Goal: Task Accomplishment & Management: Use online tool/utility

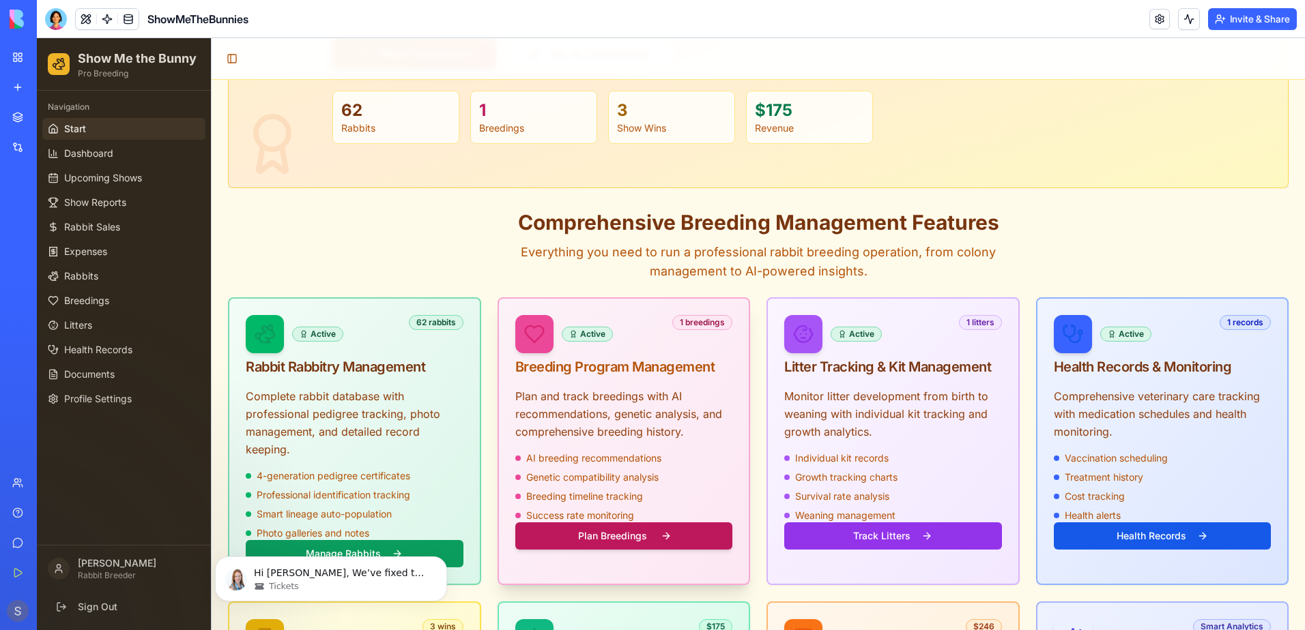
scroll to position [341, 0]
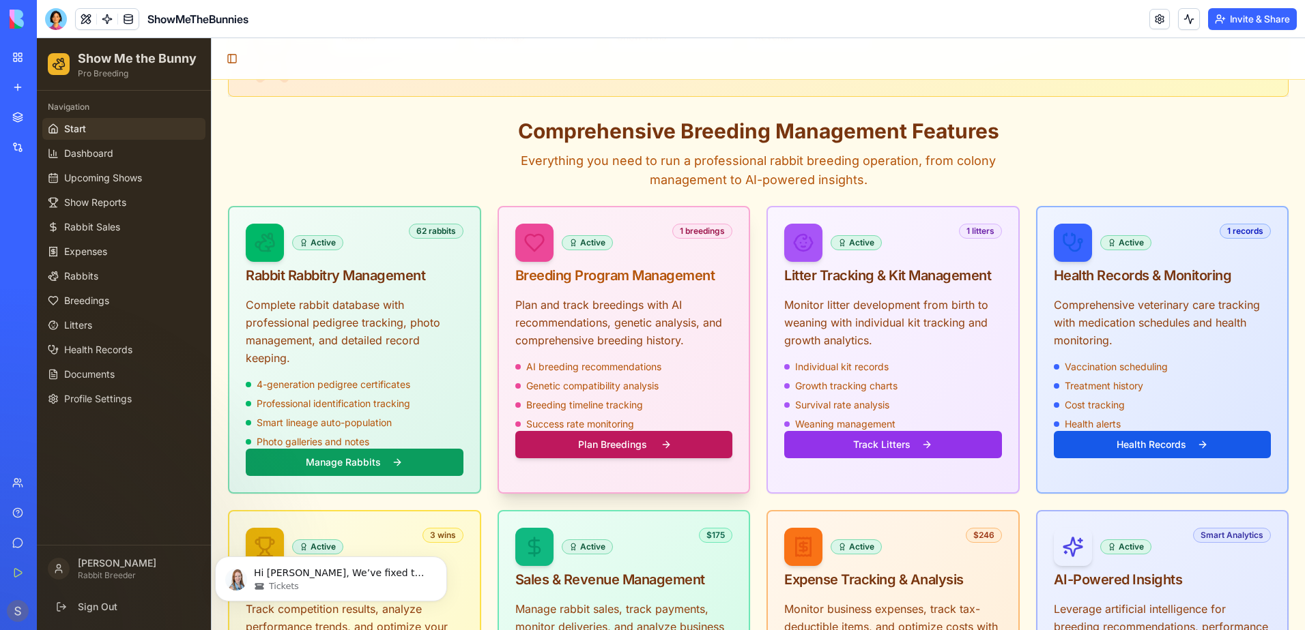
click at [611, 431] on button "Plan Breedings" at bounding box center [624, 444] width 218 height 27
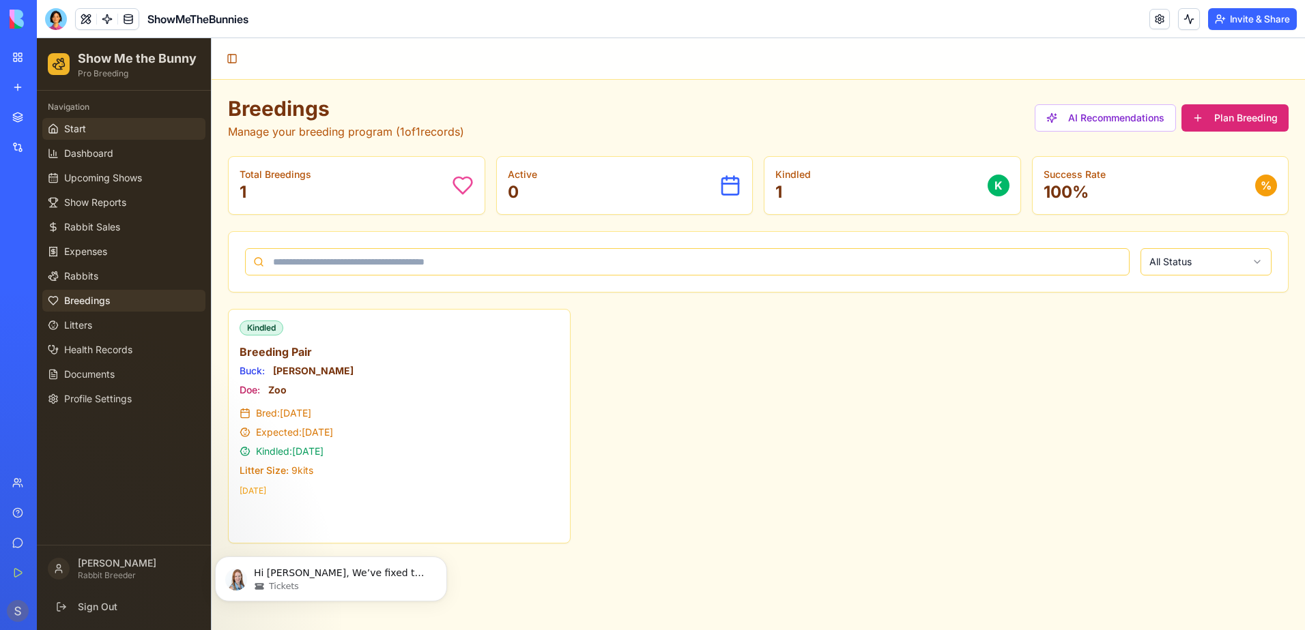
click at [72, 132] on span "Start" at bounding box center [75, 129] width 22 height 14
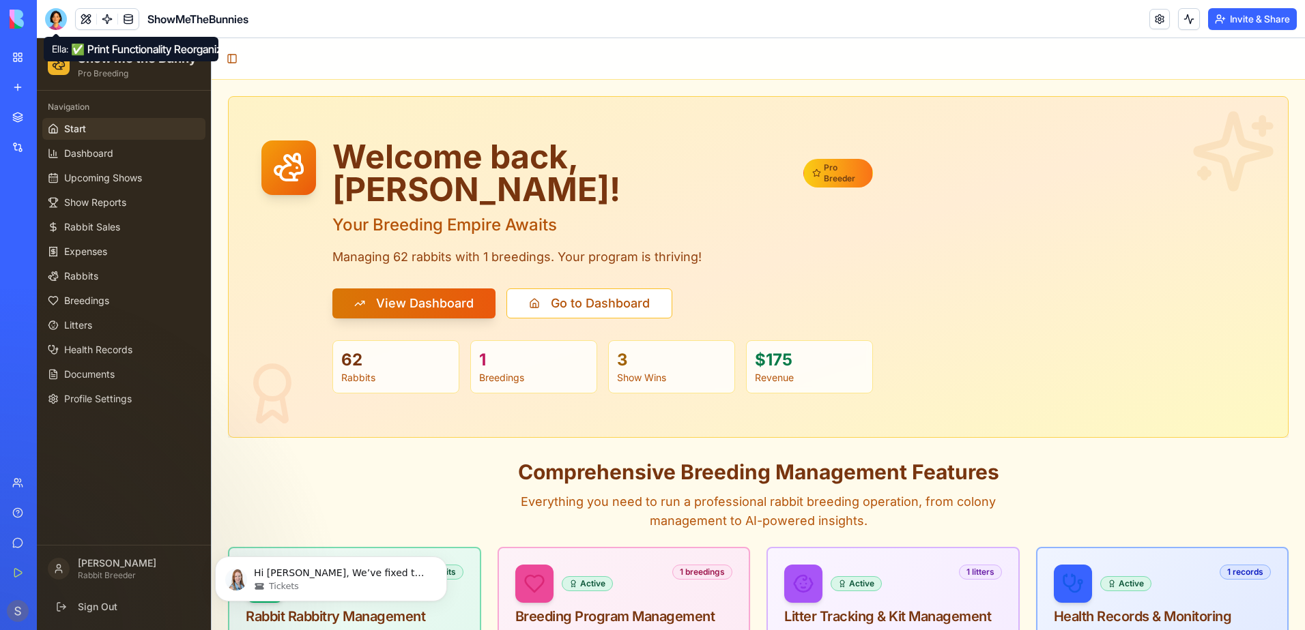
click at [48, 17] on div at bounding box center [56, 19] width 22 height 22
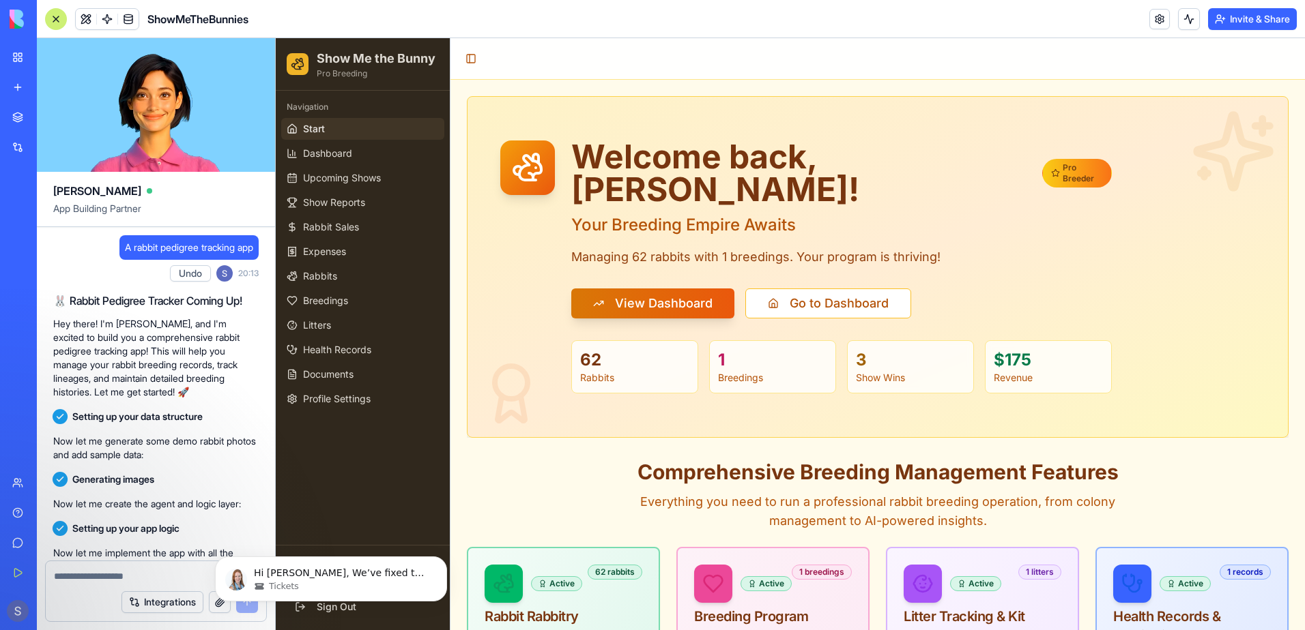
scroll to position [127694, 0]
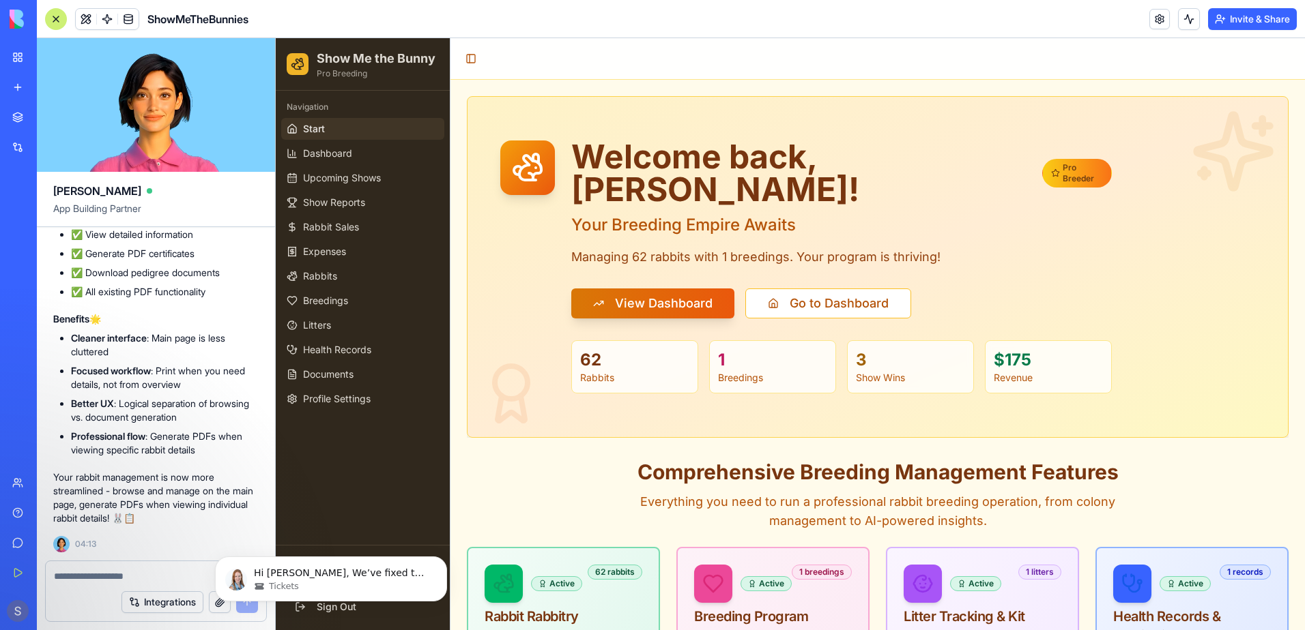
click at [64, 577] on textarea at bounding box center [156, 577] width 204 height 14
type textarea "**********"
click at [243, 606] on body "Hi [PERSON_NAME], We’ve fixed the issue with PDF generation. Please let me know…" at bounding box center [331, 576] width 262 height 85
click at [255, 606] on body "Hi [PERSON_NAME], We’ve fixed the issue with PDF generation. Please let me know…" at bounding box center [331, 576] width 262 height 85
click at [442, 559] on icon "Dismiss notification" at bounding box center [443, 561] width 8 height 8
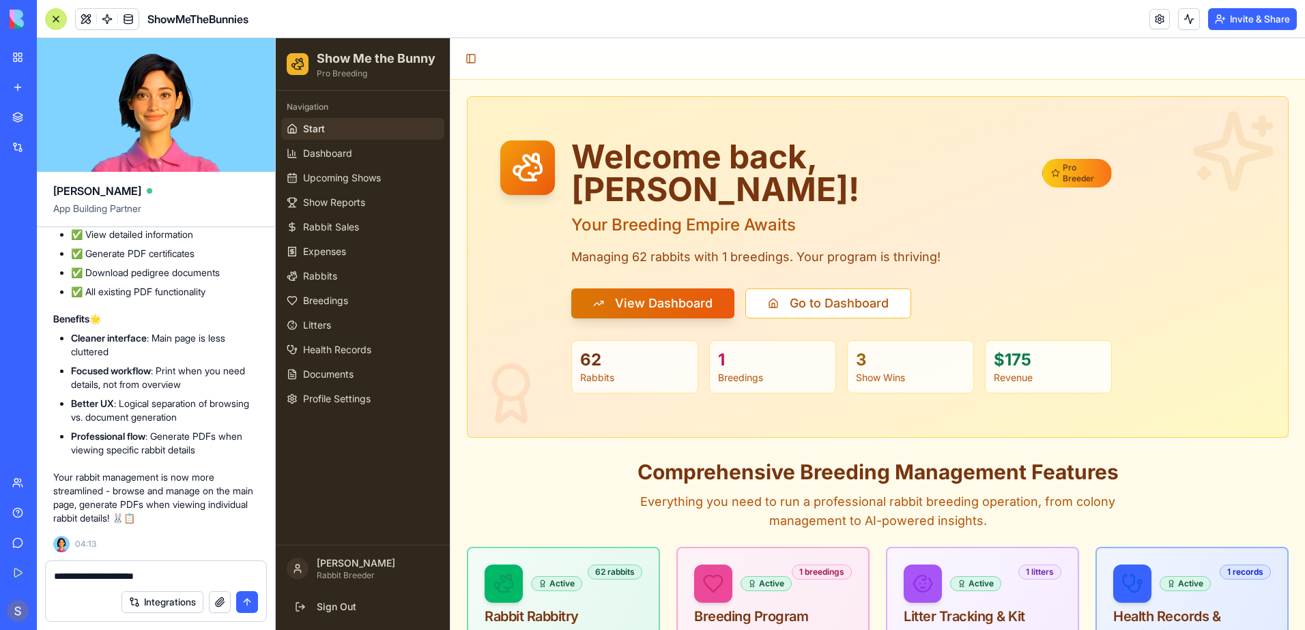
click at [244, 603] on button "submit" at bounding box center [247, 603] width 22 height 22
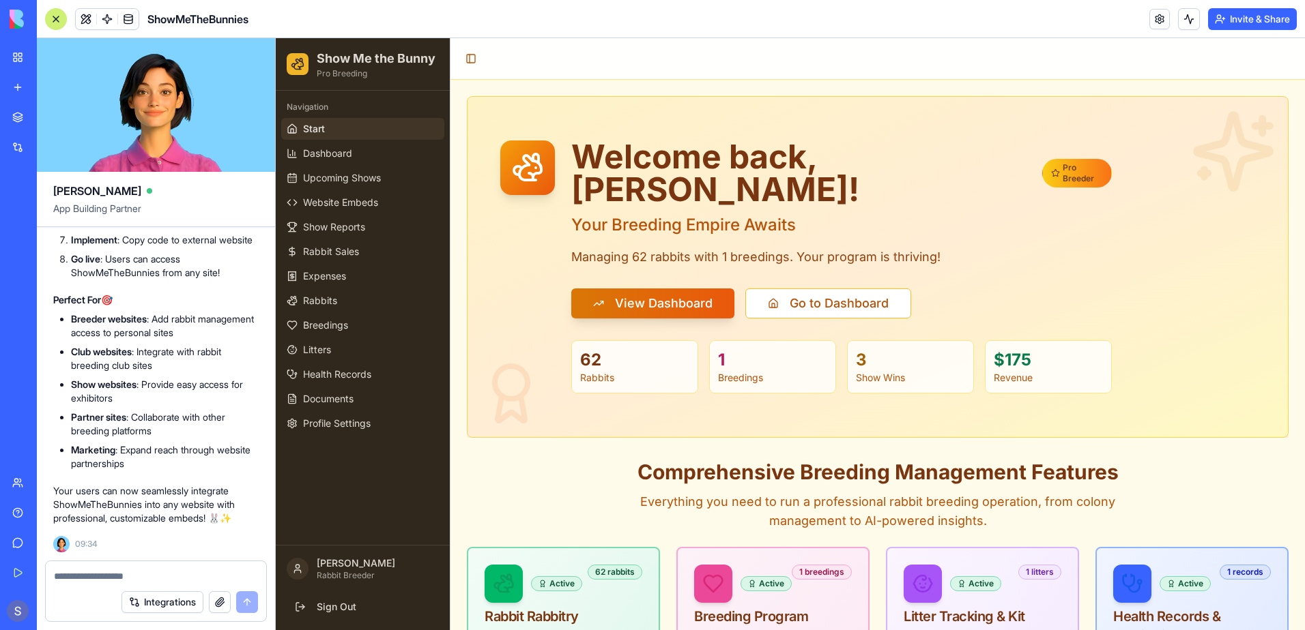
scroll to position [129539, 0]
click at [71, 577] on textarea at bounding box center [156, 577] width 204 height 14
click at [87, 580] on textarea at bounding box center [156, 577] width 204 height 14
type textarea "**********"
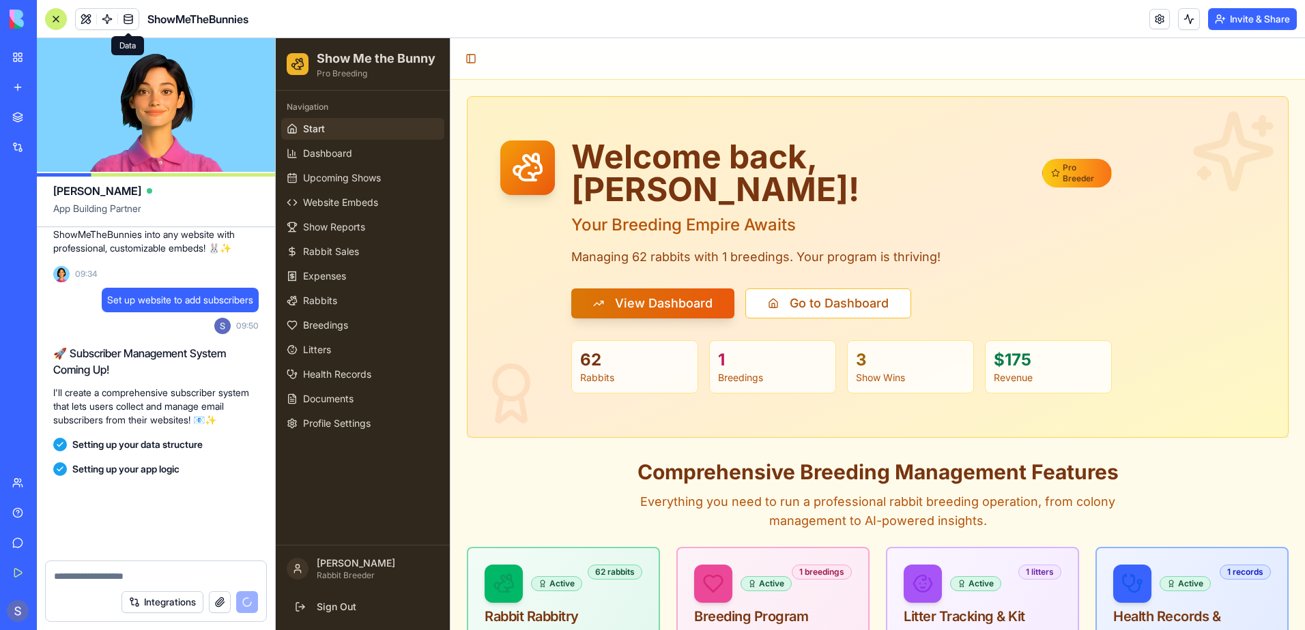
scroll to position [129809, 0]
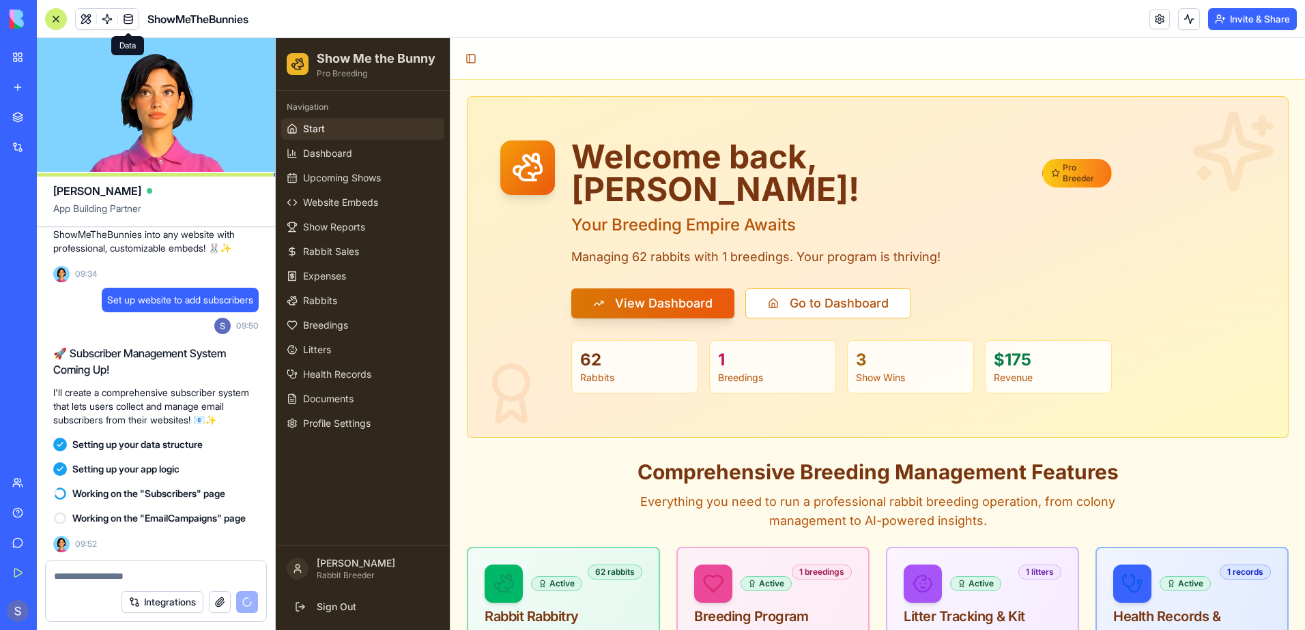
click at [128, 23] on span at bounding box center [128, 19] width 38 height 38
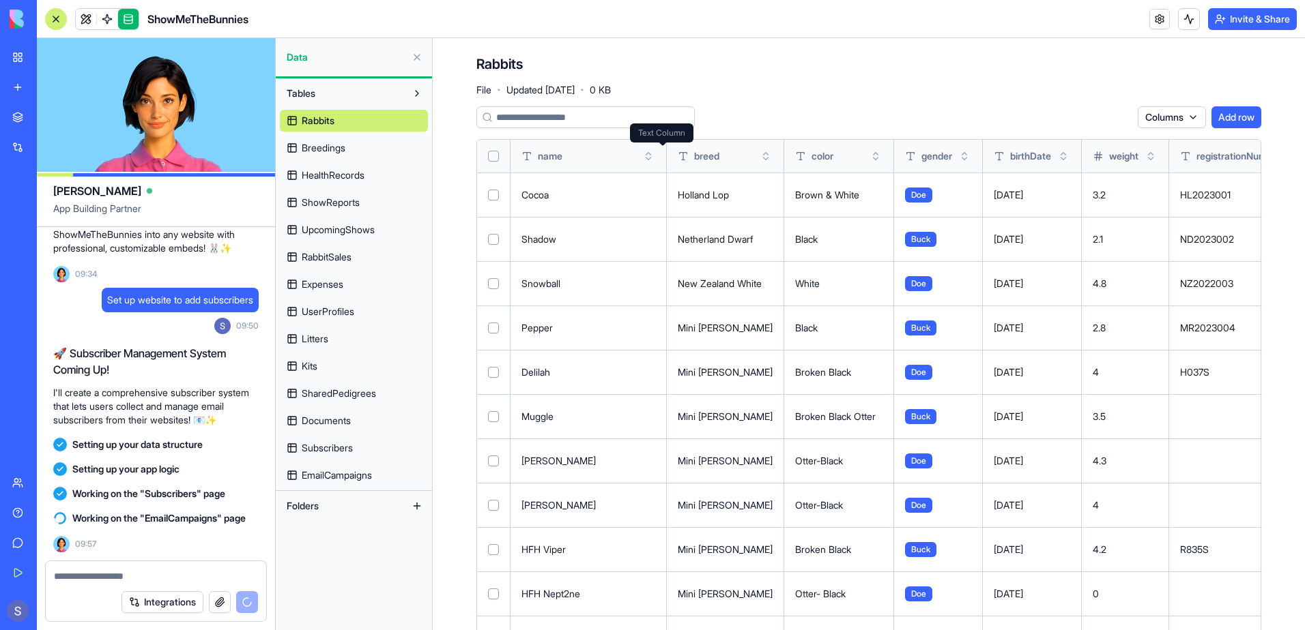
click at [340, 147] on span "Breedings" at bounding box center [324, 148] width 44 height 14
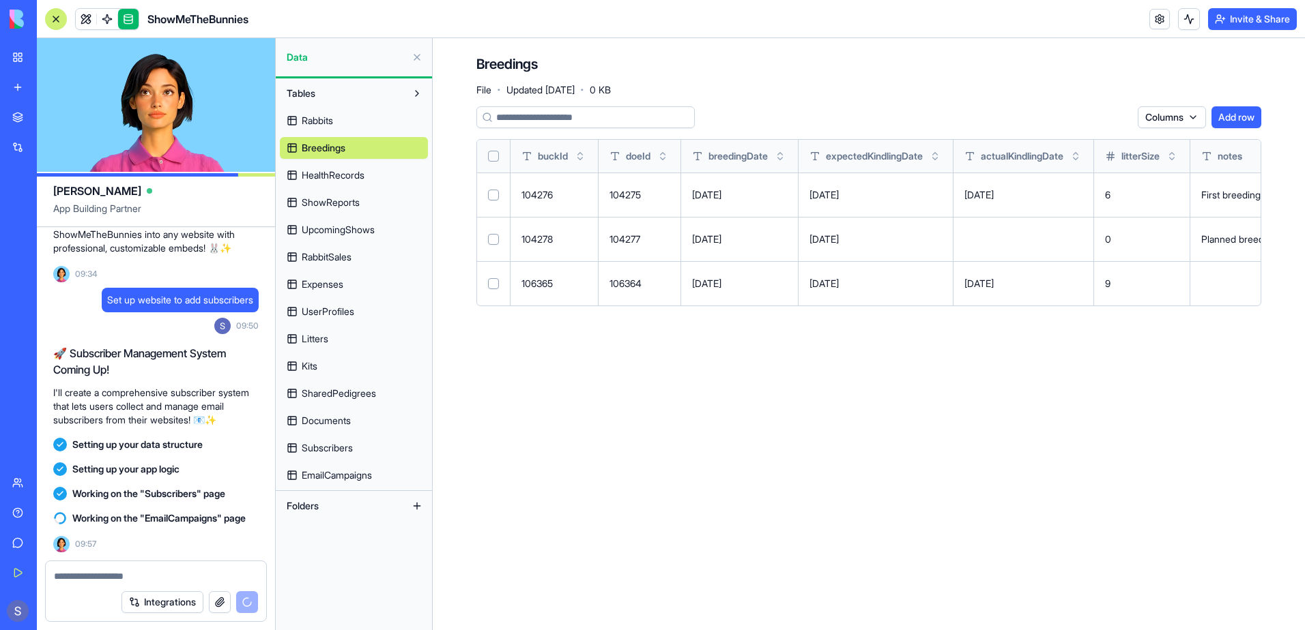
click at [342, 170] on span "HealthRecords" at bounding box center [333, 176] width 63 height 14
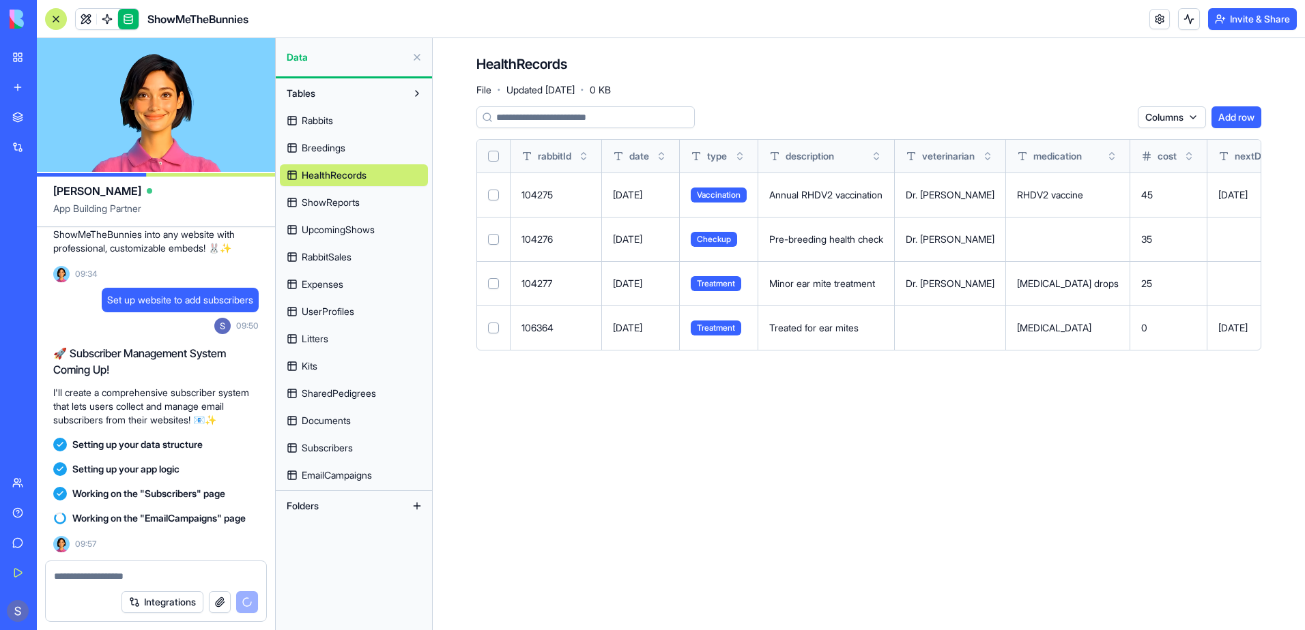
click at [421, 55] on button at bounding box center [417, 57] width 22 height 22
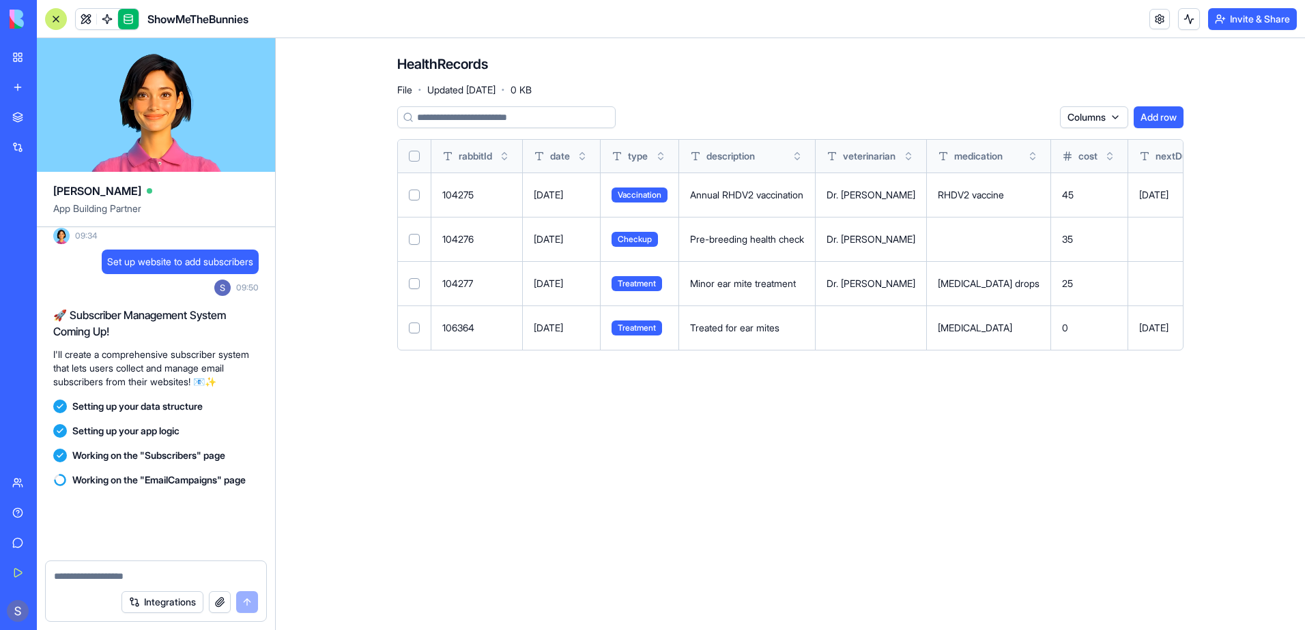
scroll to position [129847, 0]
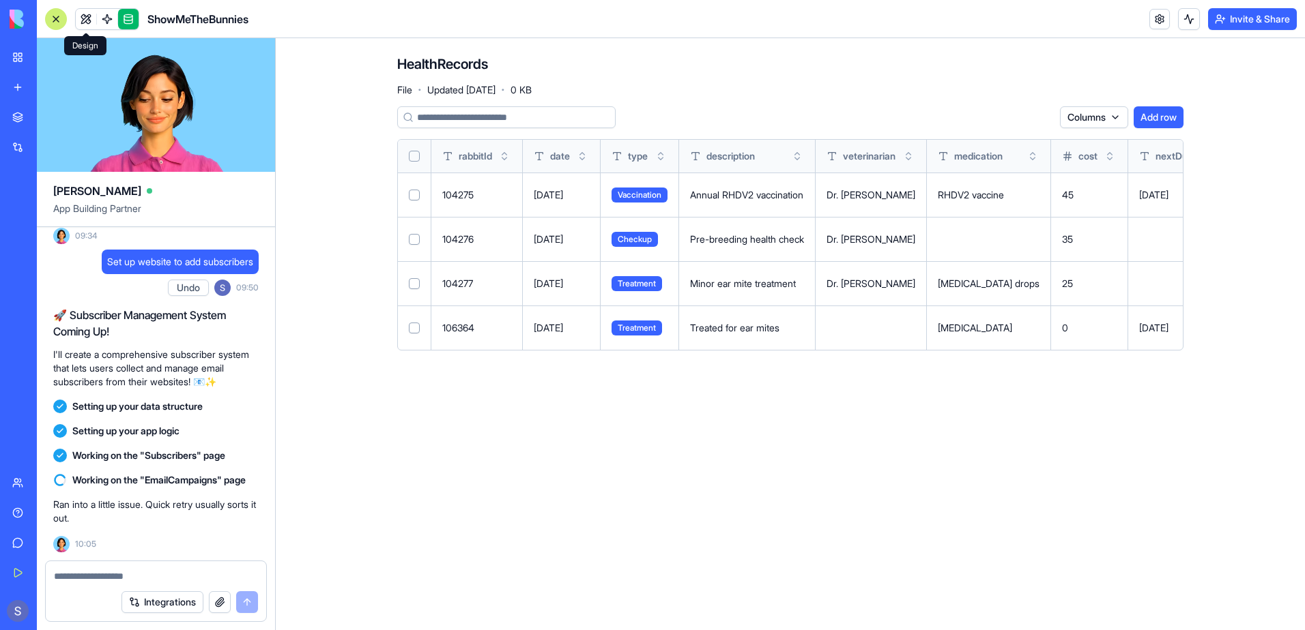
click at [79, 16] on link at bounding box center [86, 19] width 20 height 20
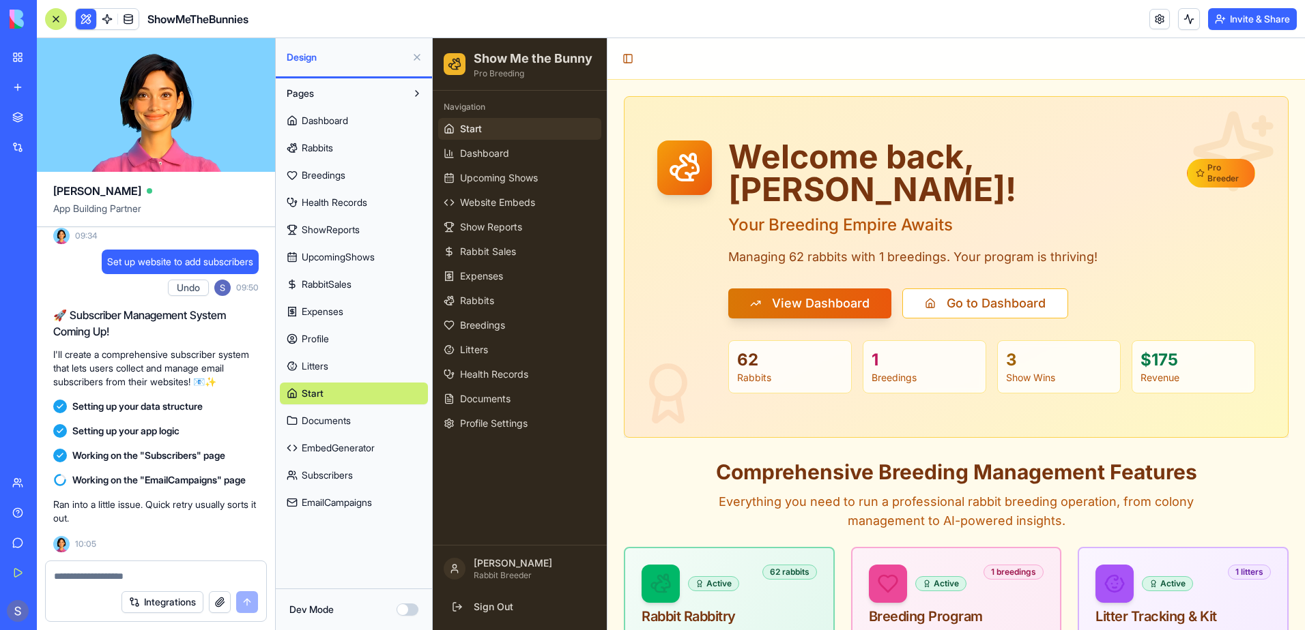
click at [352, 445] on span "EmbedGenerator" at bounding box center [338, 448] width 73 height 14
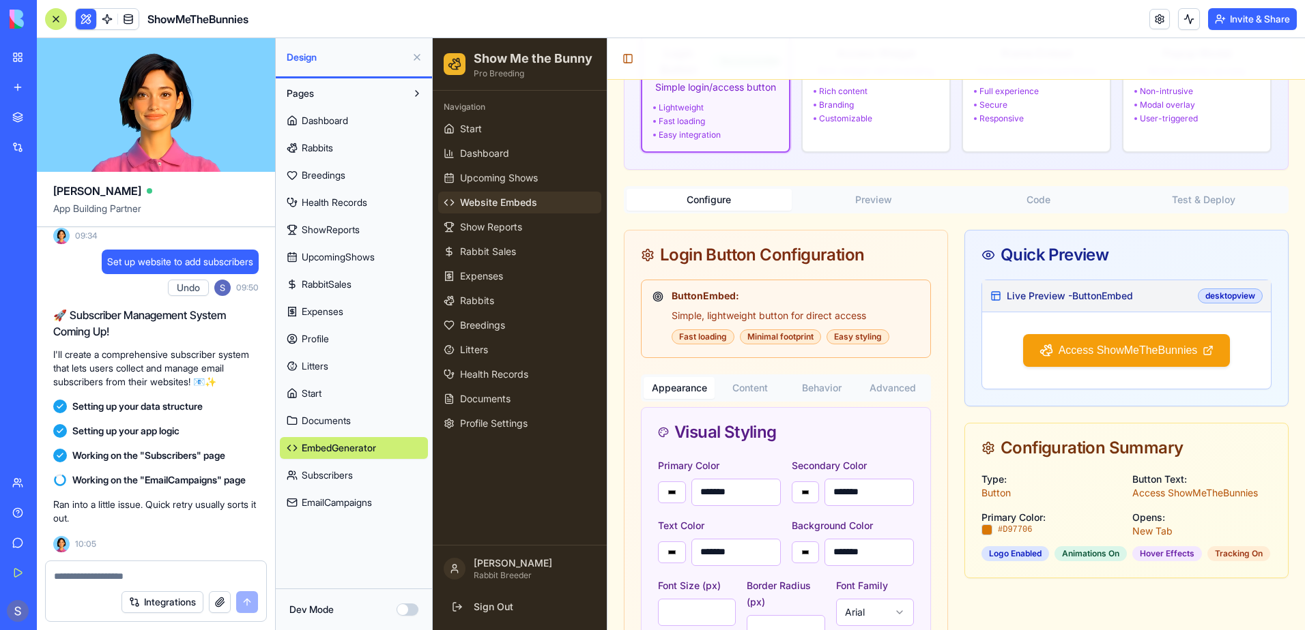
scroll to position [162, 0]
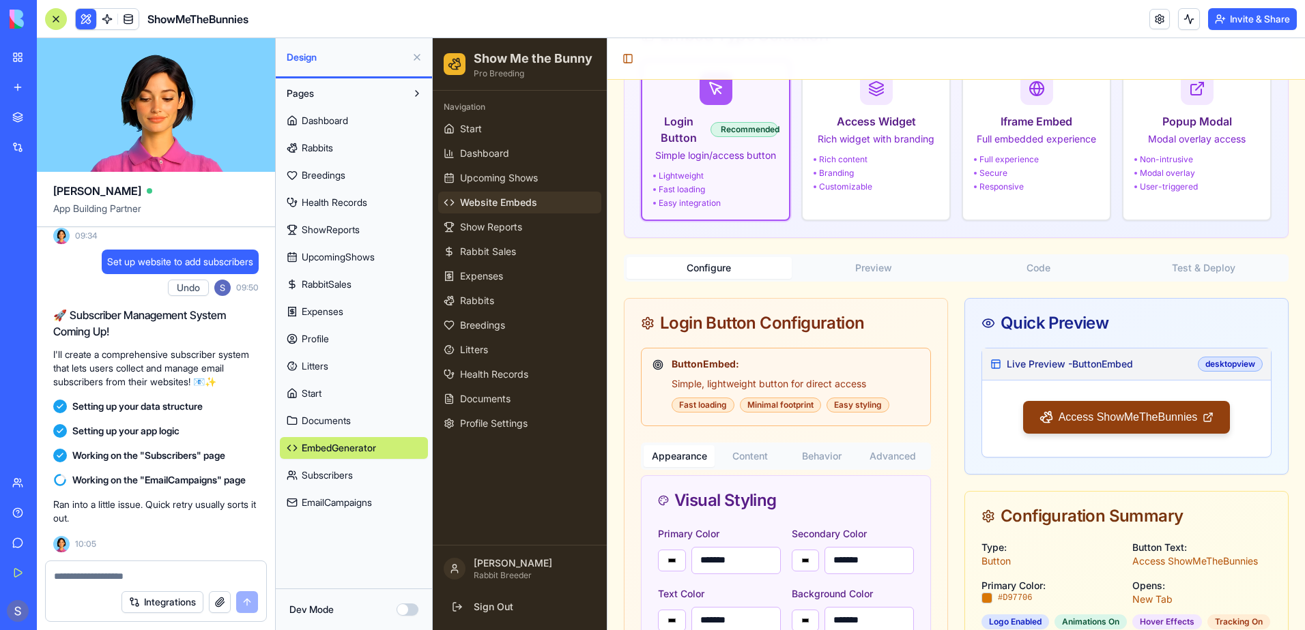
click at [1083, 416] on div "Access ShowMeTheBunnies" at bounding box center [1126, 417] width 207 height 33
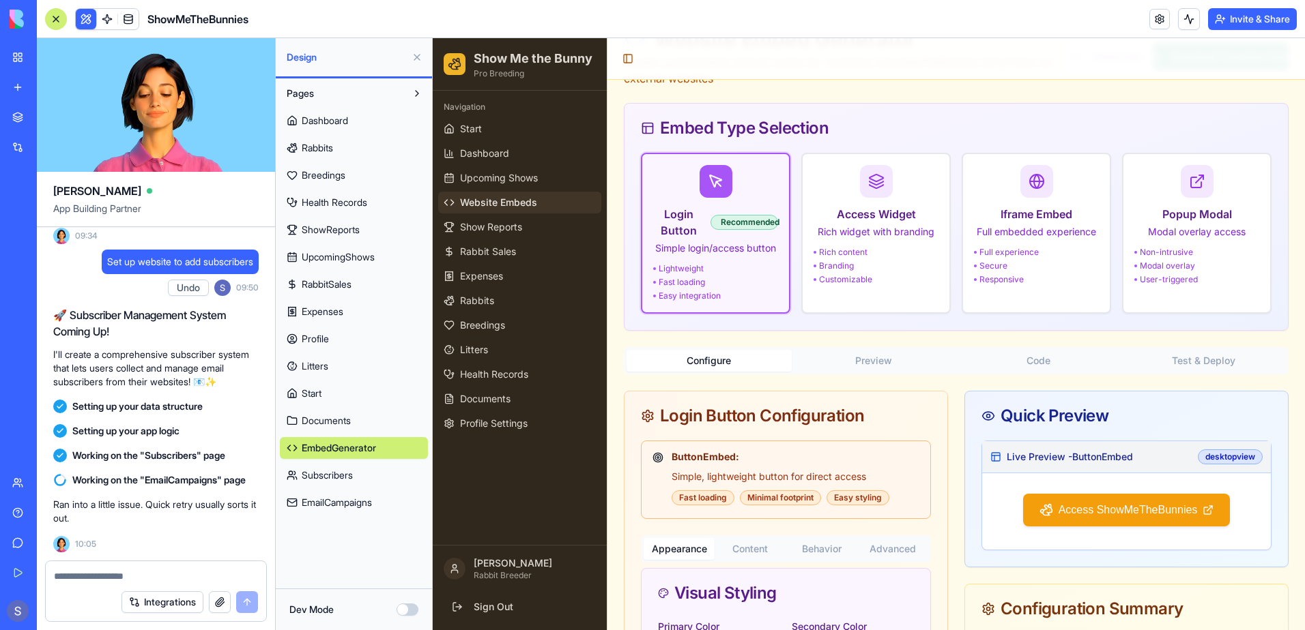
scroll to position [26, 0]
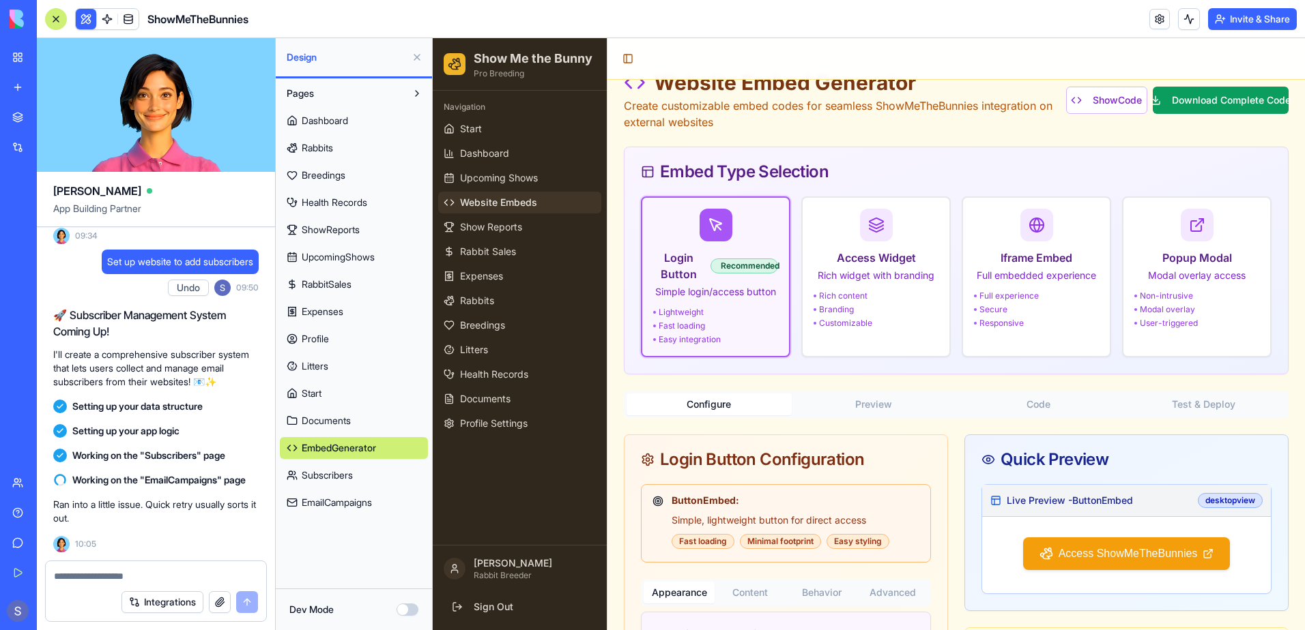
click at [697, 306] on div "Login Button Recommended Simple login/access button Lightweight Fast loading Ea…" at bounding box center [715, 277] width 125 height 136
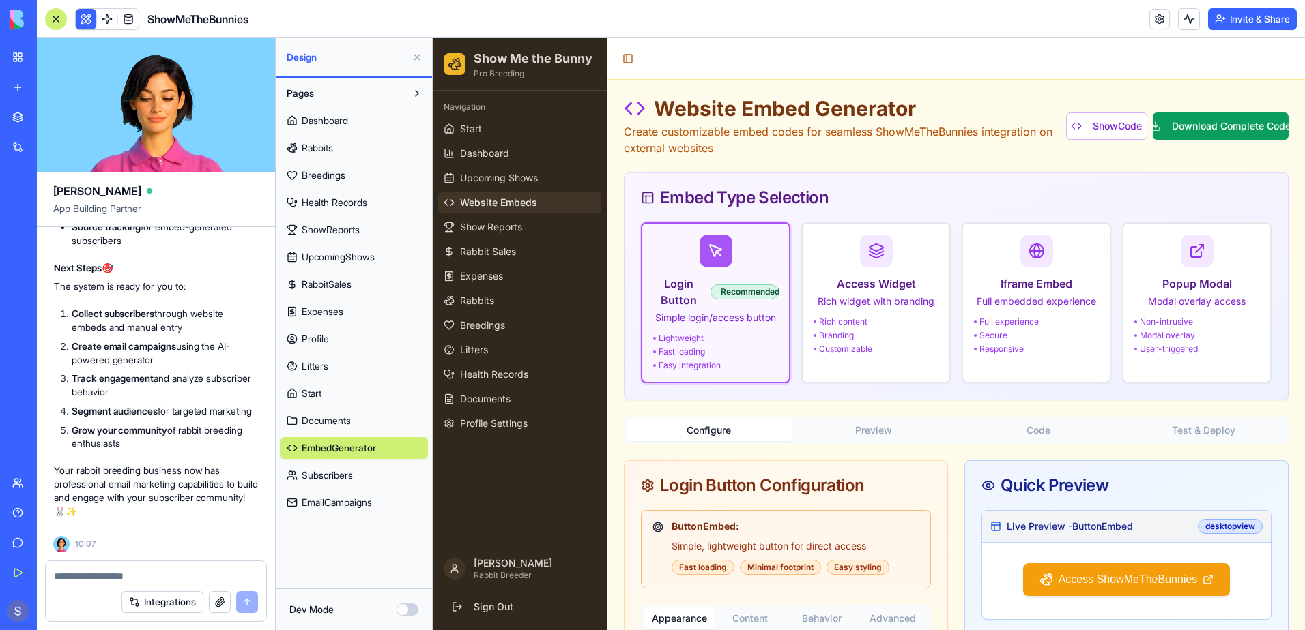
scroll to position [131556, 0]
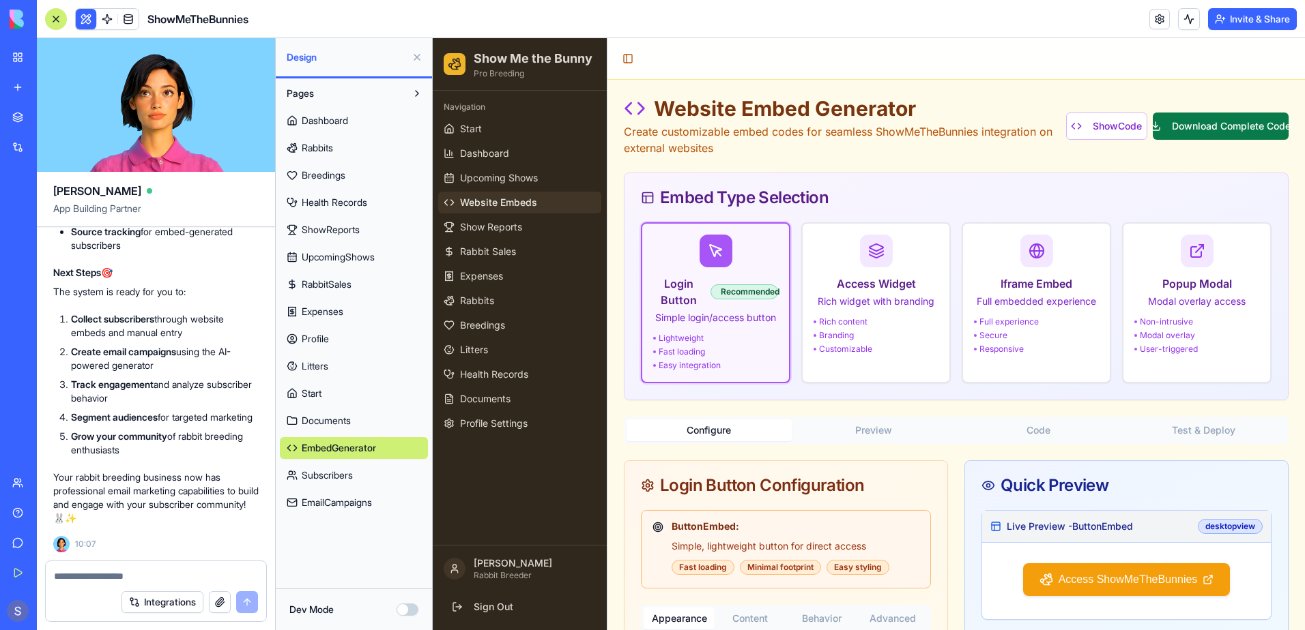
click at [1205, 127] on button "Download Complete Code" at bounding box center [1220, 126] width 136 height 27
click at [1101, 126] on button "Show Code" at bounding box center [1106, 126] width 81 height 27
type input "*******"
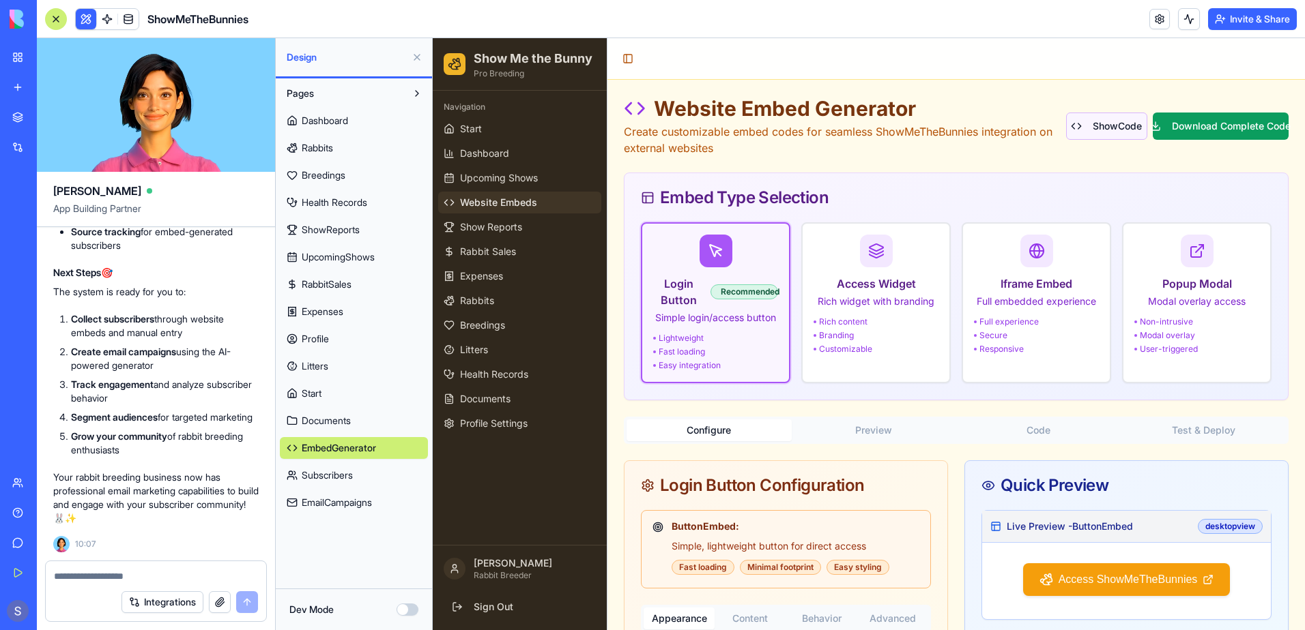
type input "*******"
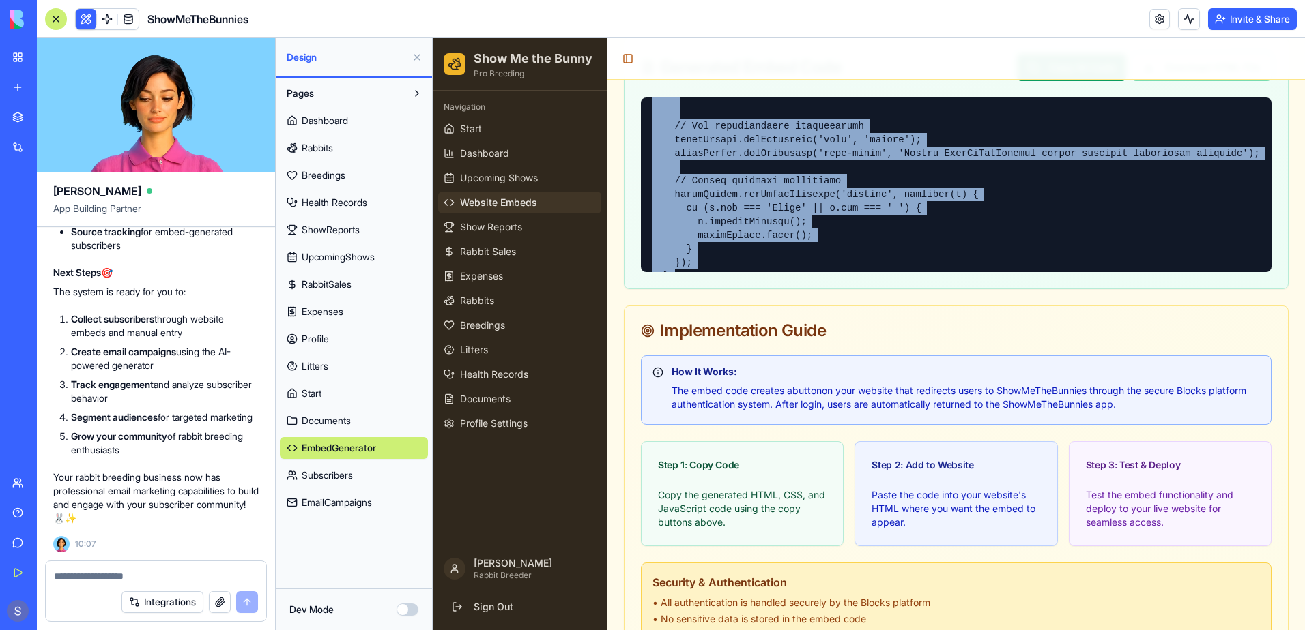
scroll to position [1553, 0]
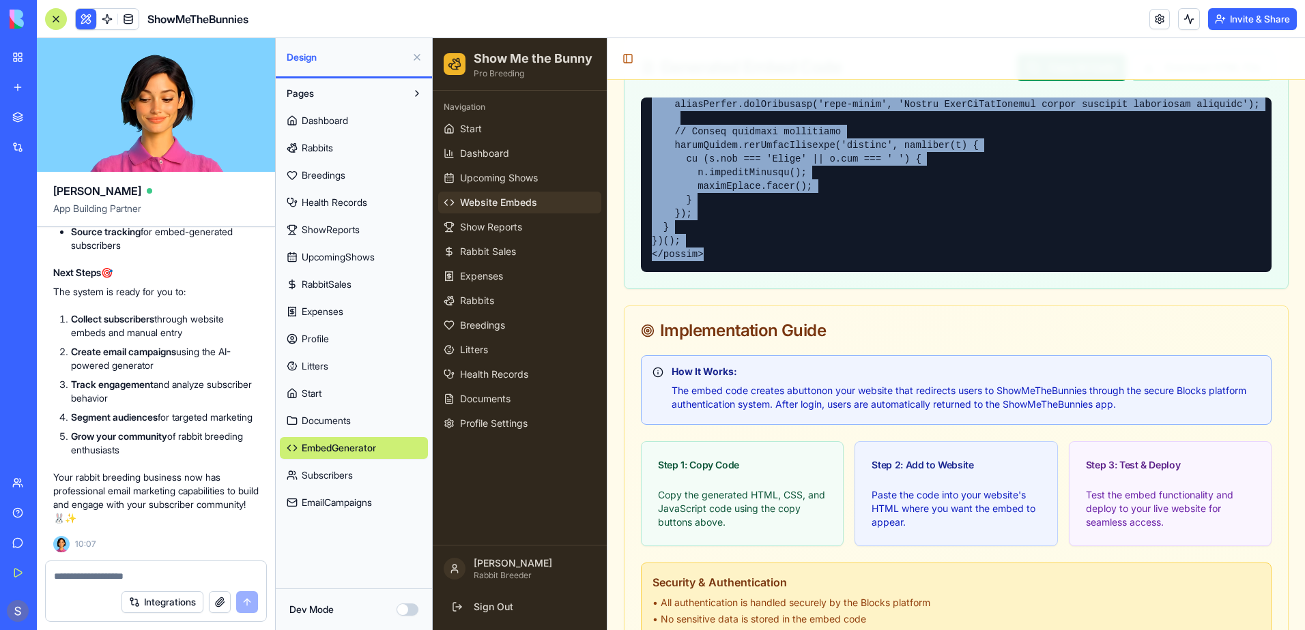
drag, startPoint x: 648, startPoint y: 104, endPoint x: 894, endPoint y: 293, distance: 309.5
copy pre "<!-- LORE --> <!-- IpsuMdOloRsitame Conse Adipis Elits --> <d eius="/temp/incid…"
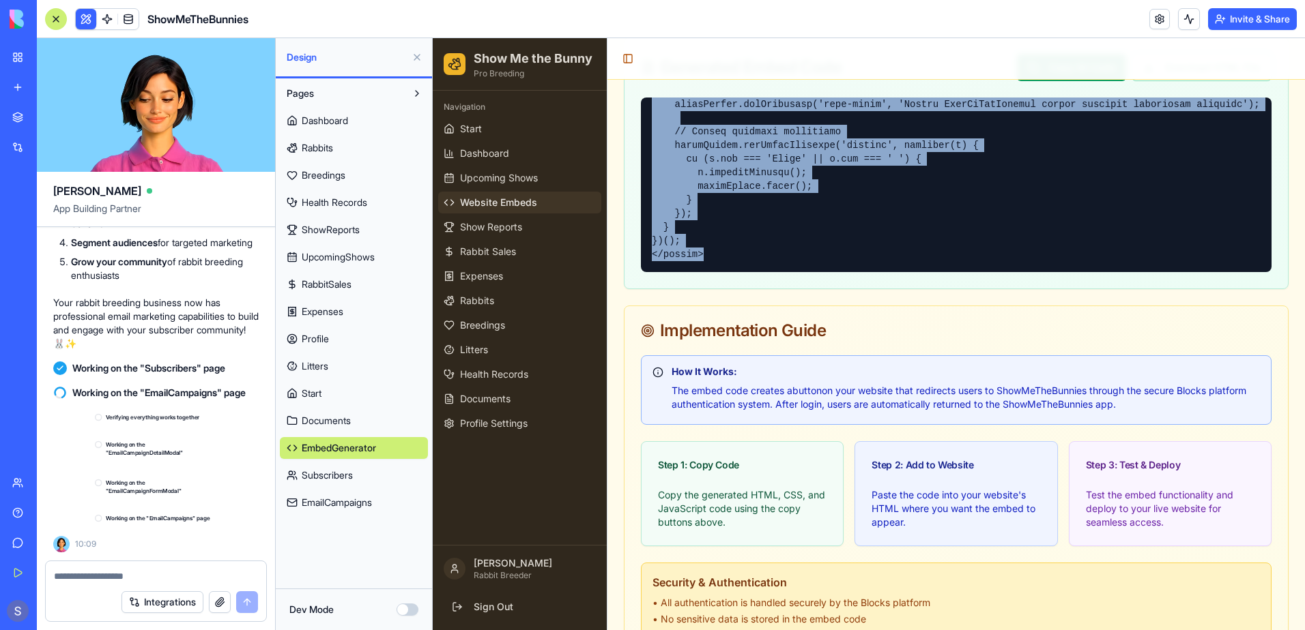
scroll to position [131681, 0]
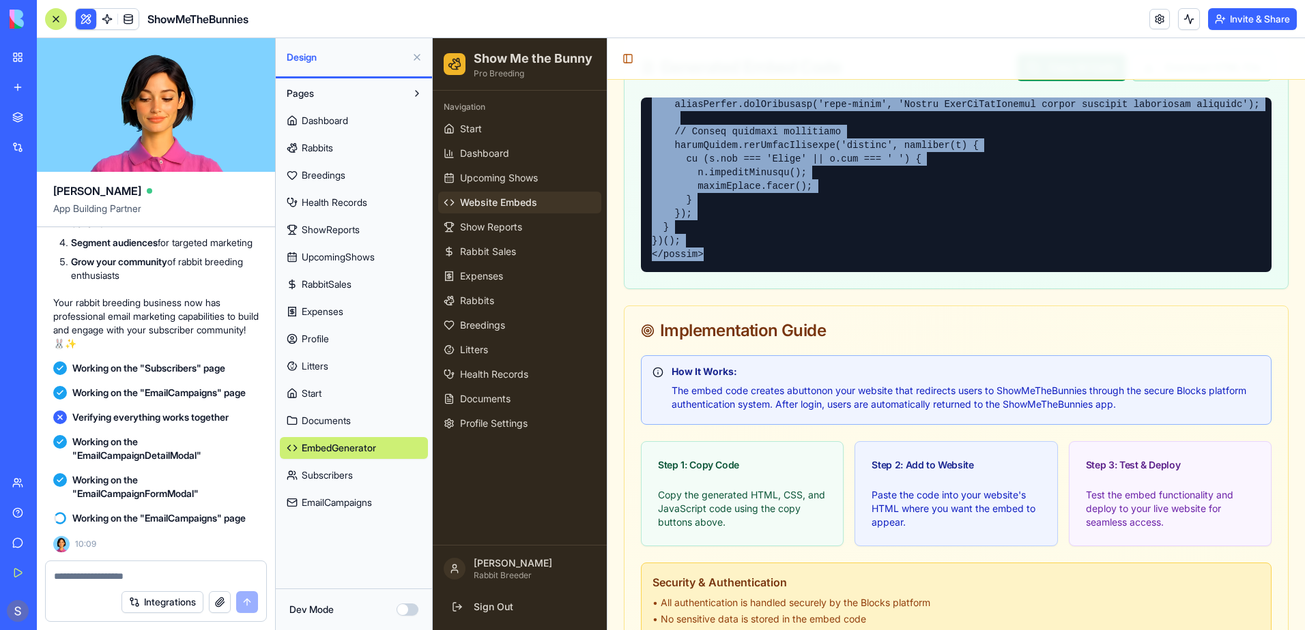
copy pre "<!-- LORE --> <!-- IpsuMdOloRsitame Conse Adipis Elits --> <d eius="/temp/incid…"
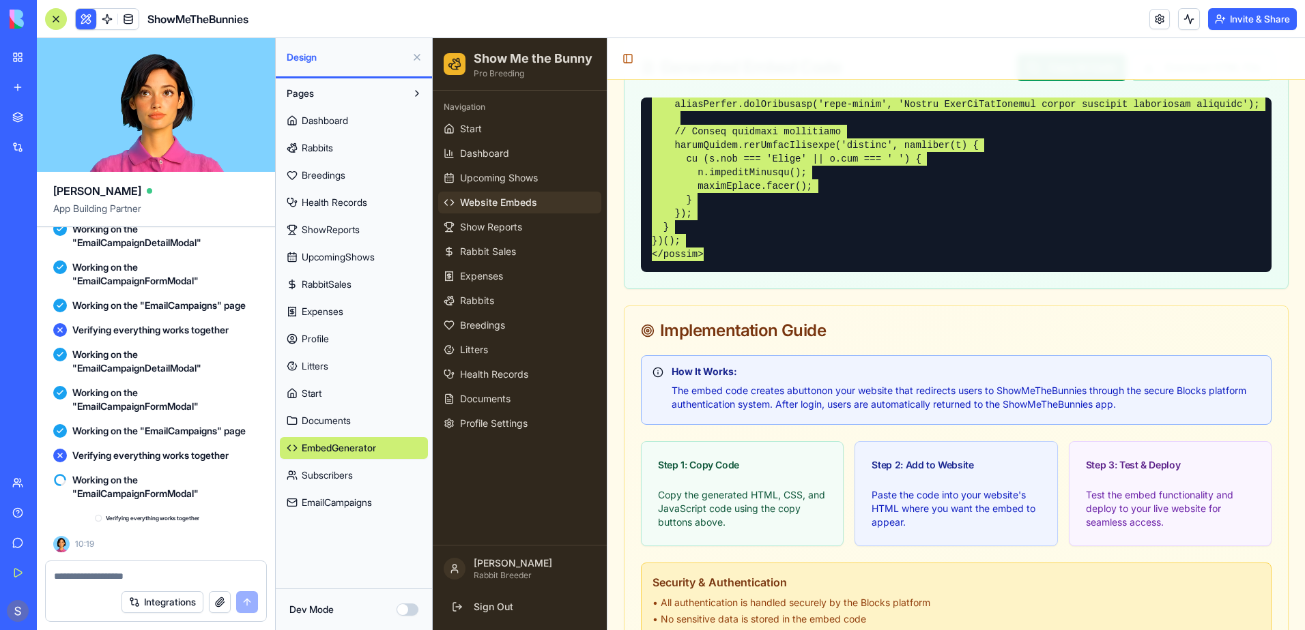
scroll to position [131869, 0]
type input "*******"
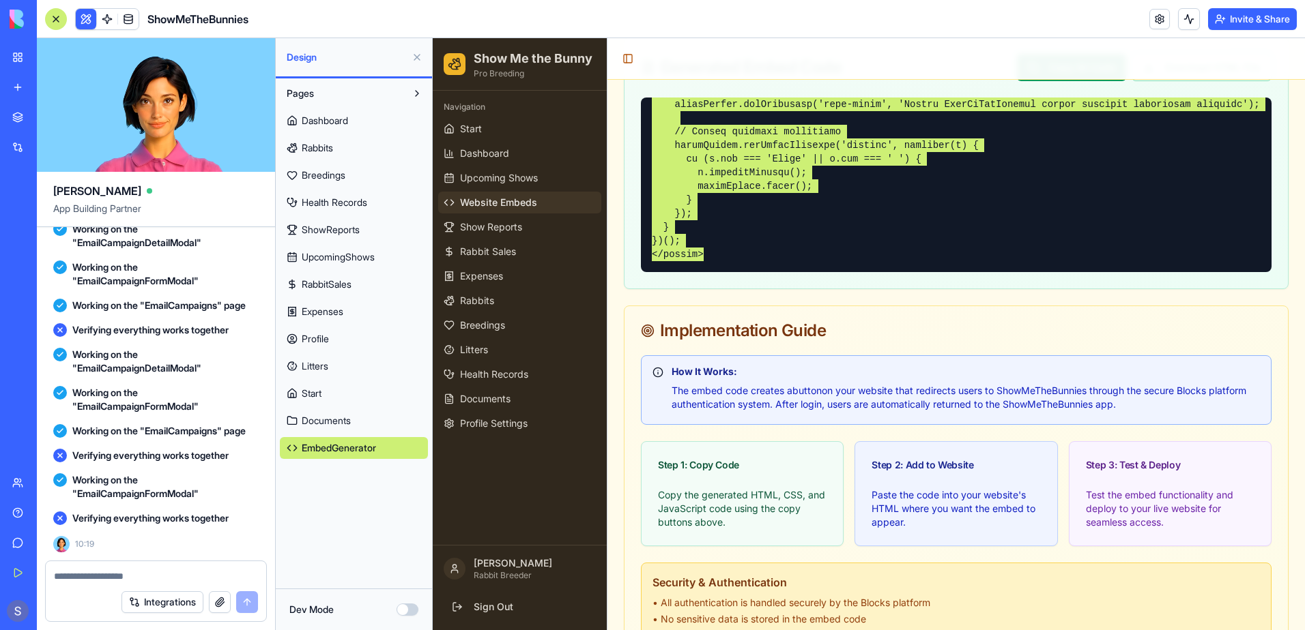
type input "*******"
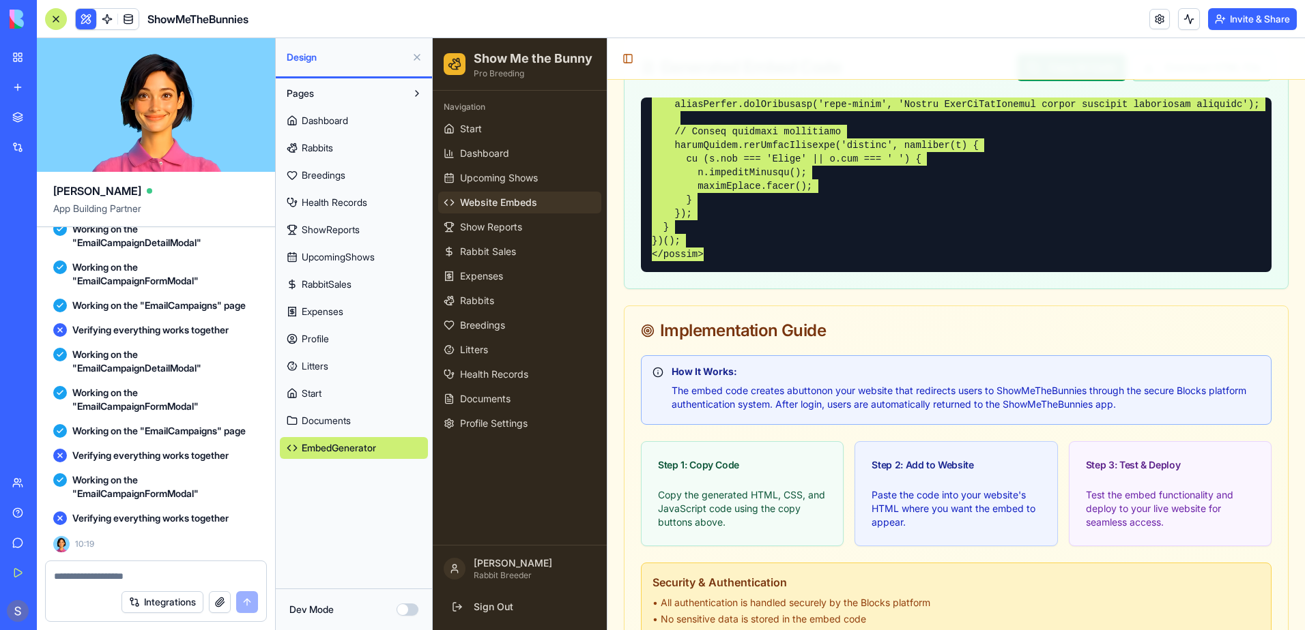
type input "*******"
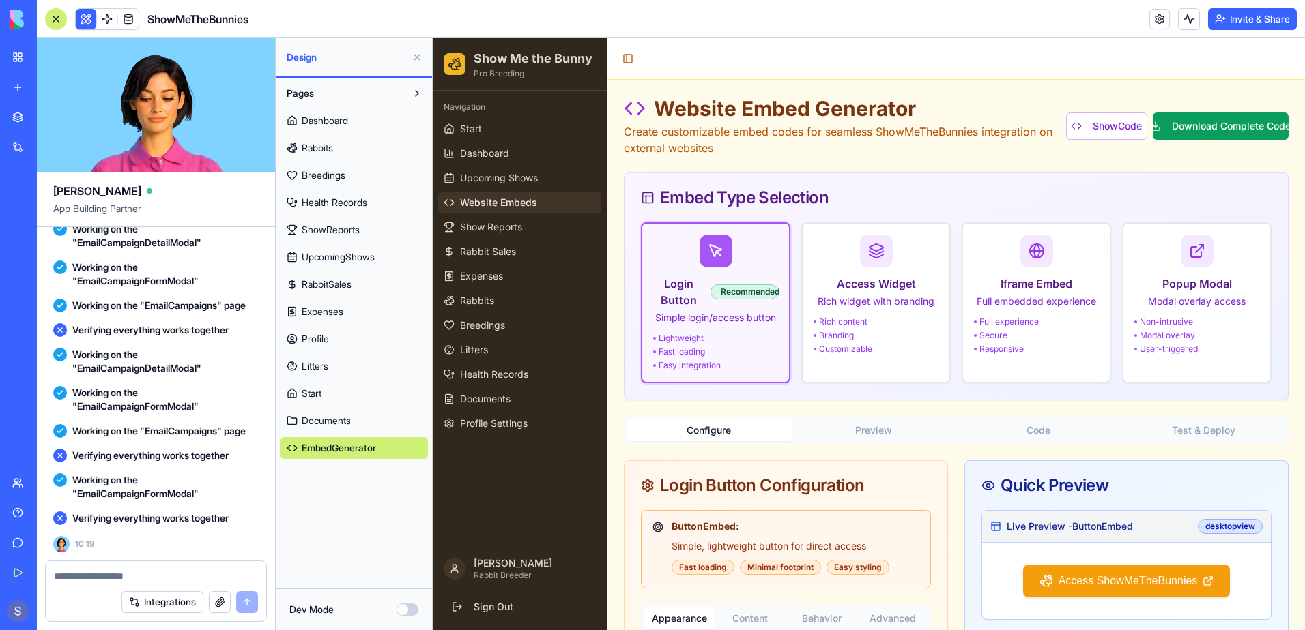
click at [998, 67] on div "Toggle Sidebar" at bounding box center [955, 59] width 697 height 42
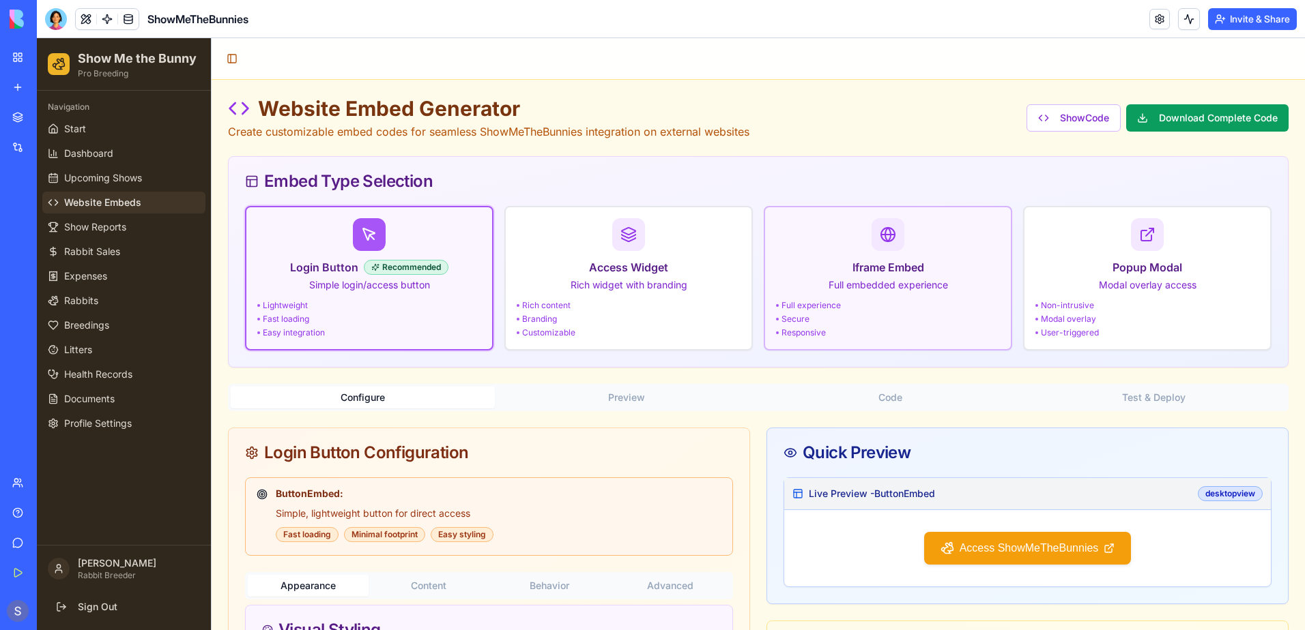
click at [916, 285] on p "Full embedded experience" at bounding box center [888, 285] width 224 height 14
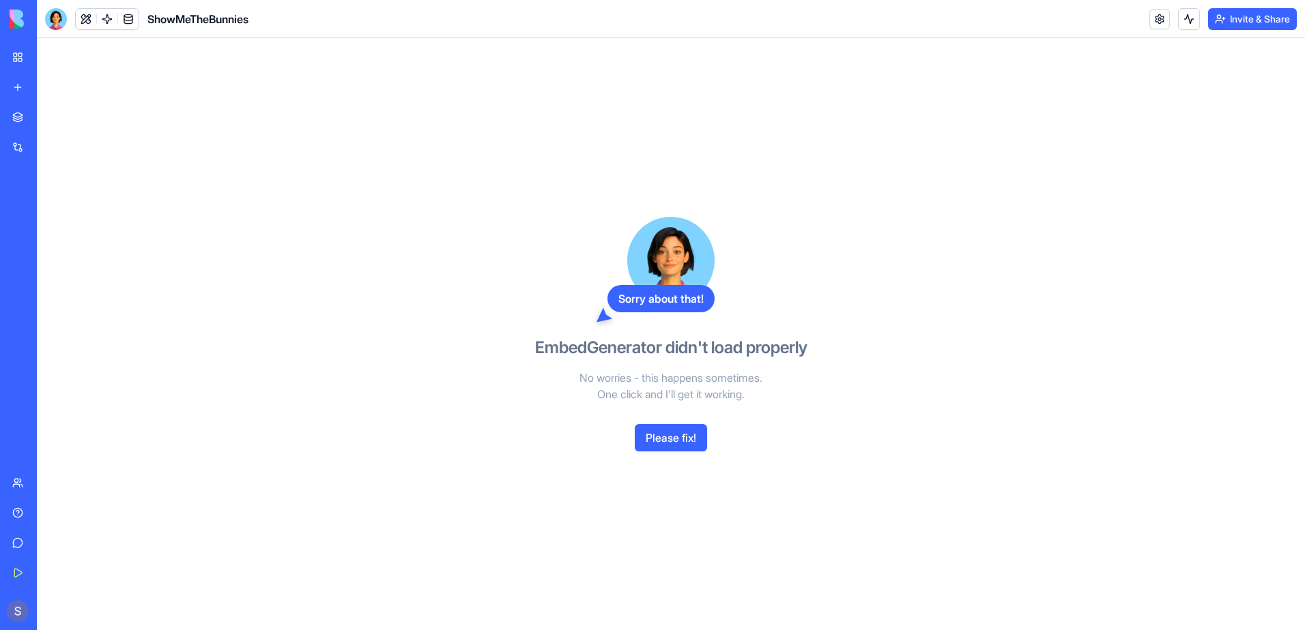
click at [667, 438] on button "Please fix!" at bounding box center [671, 437] width 72 height 27
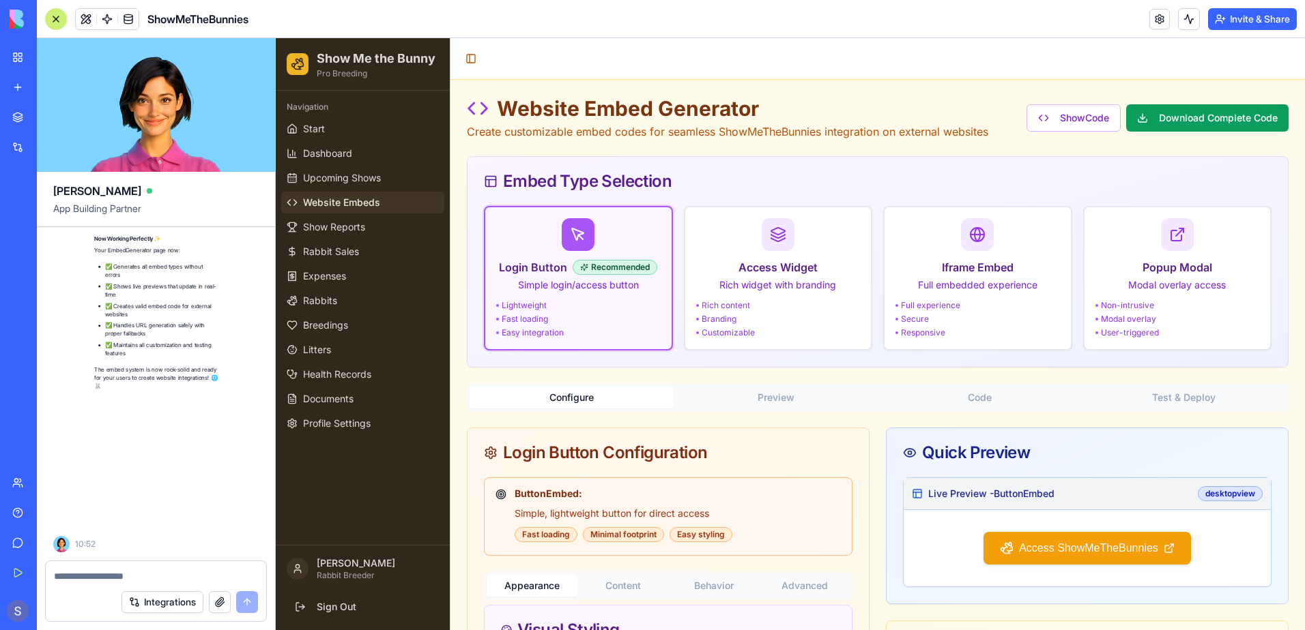
scroll to position [132777, 0]
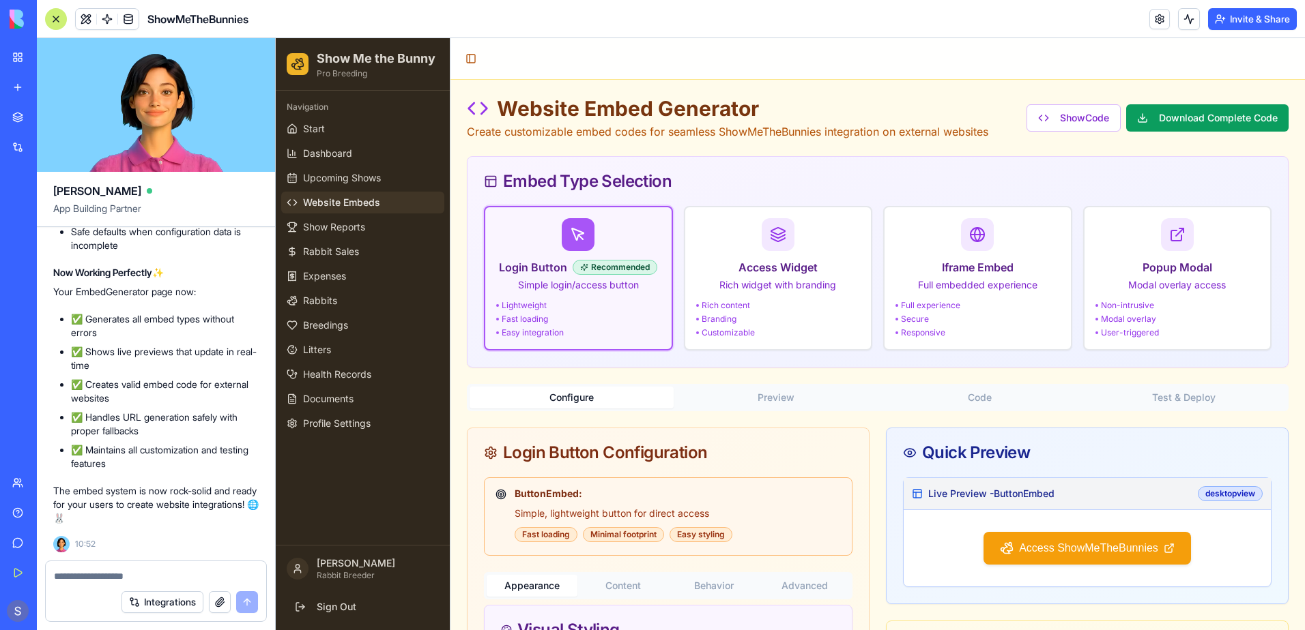
click at [632, 321] on div "Fast loading" at bounding box center [578, 319] width 164 height 11
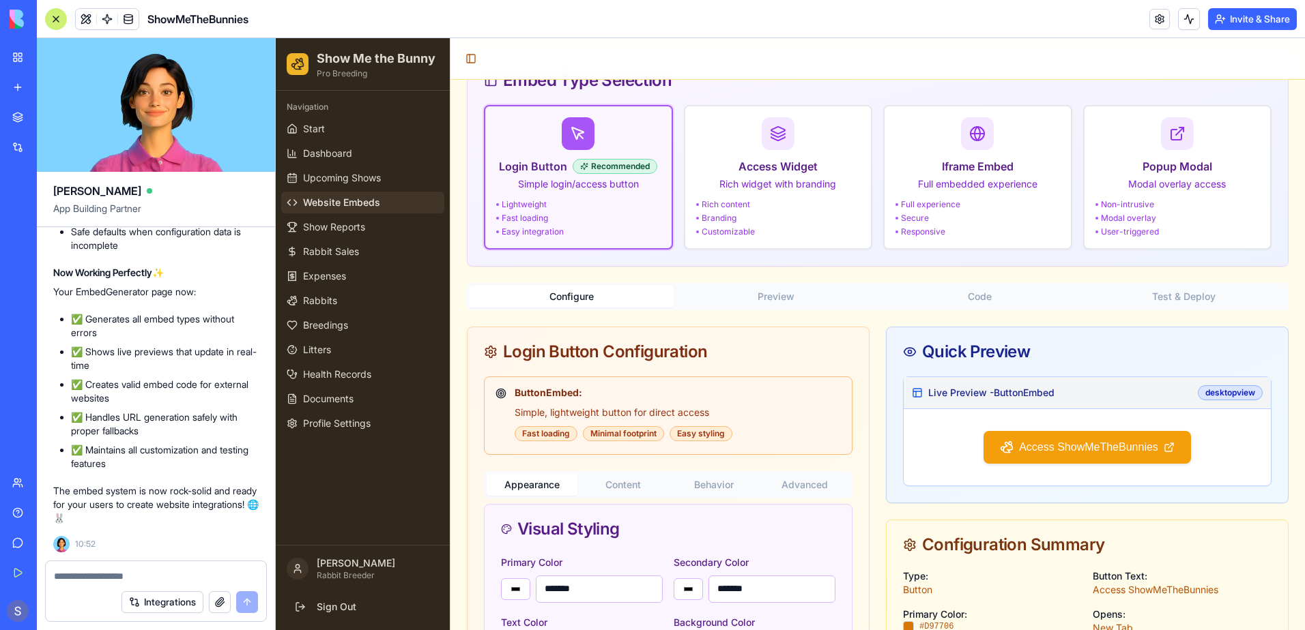
scroll to position [68, 0]
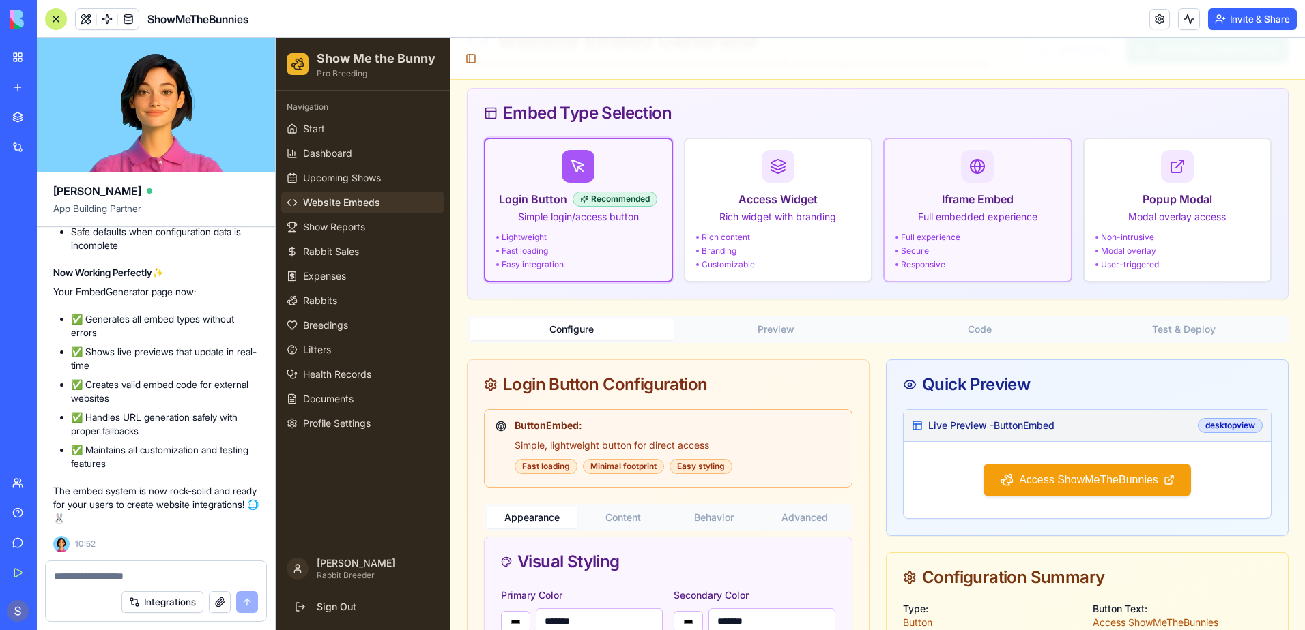
click at [993, 235] on div "Full experience" at bounding box center [977, 237] width 164 height 11
type input "*******"
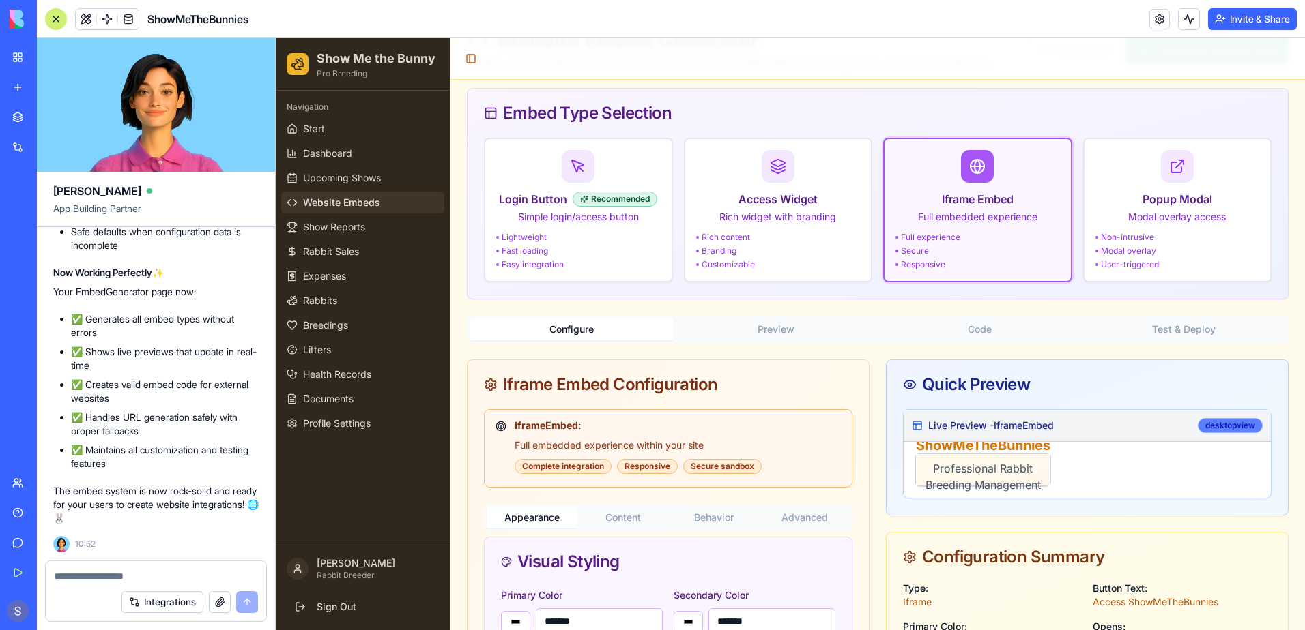
click at [1201, 426] on div "desktop view" at bounding box center [1229, 425] width 65 height 15
click at [1197, 429] on div "desktop view" at bounding box center [1229, 425] width 65 height 15
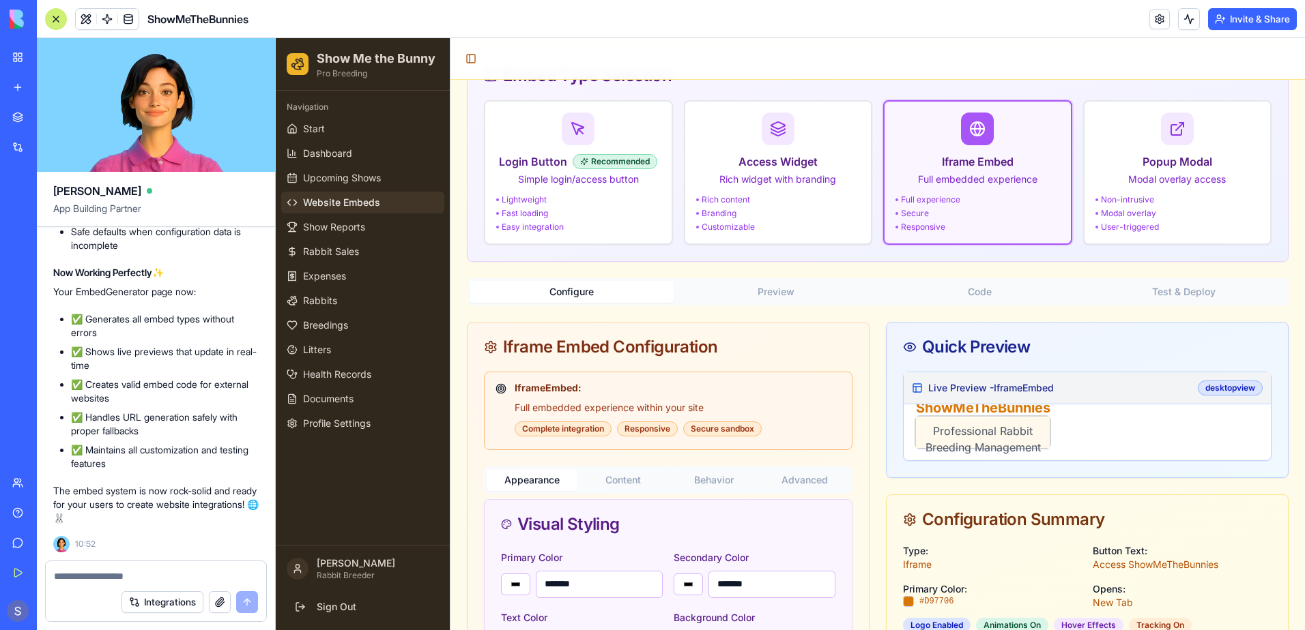
scroll to position [0, 0]
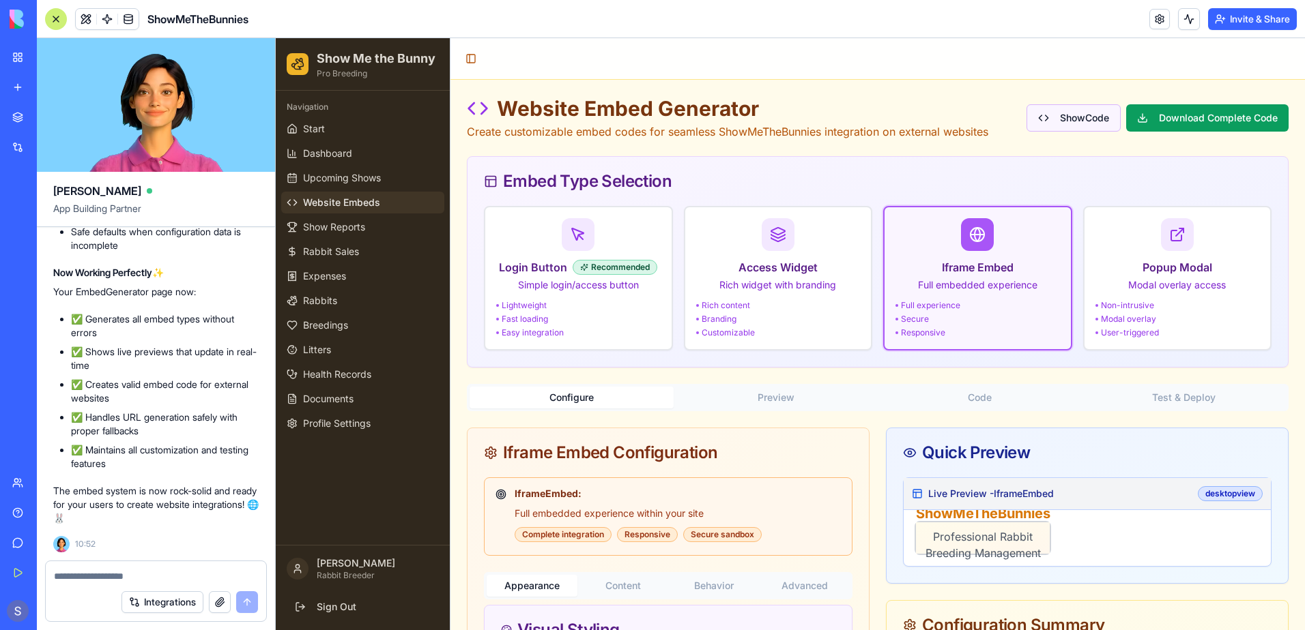
click at [1063, 118] on button "Show Code" at bounding box center [1073, 117] width 94 height 27
type input "*******"
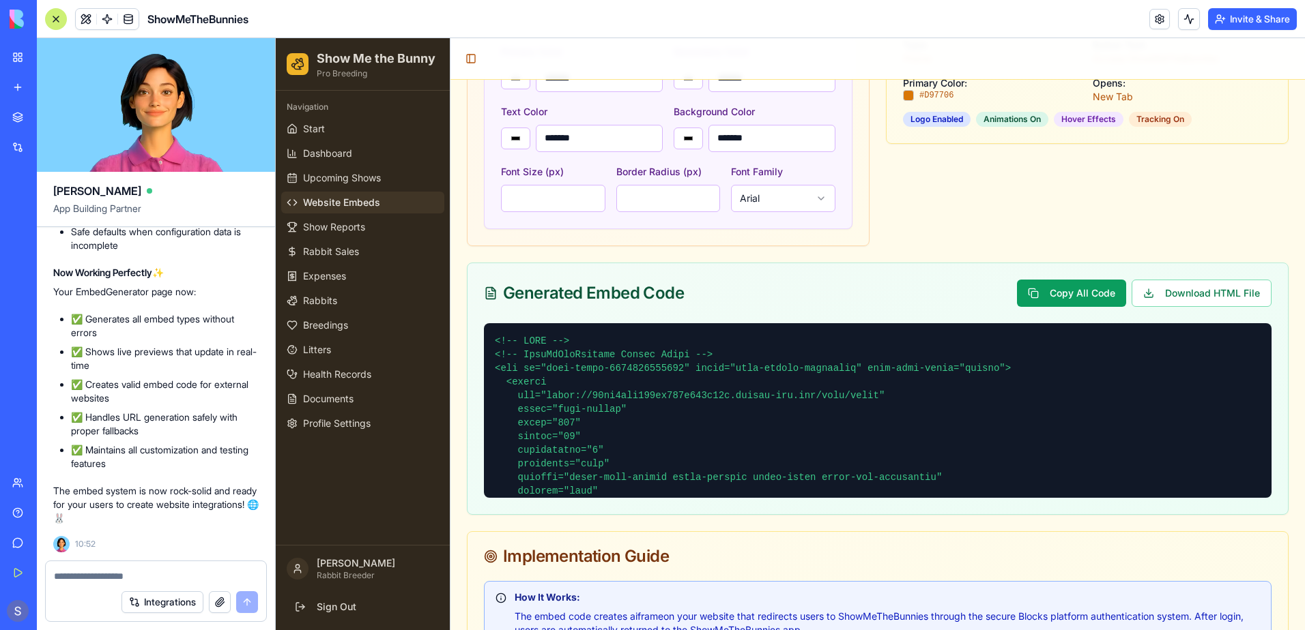
scroll to position [614, 0]
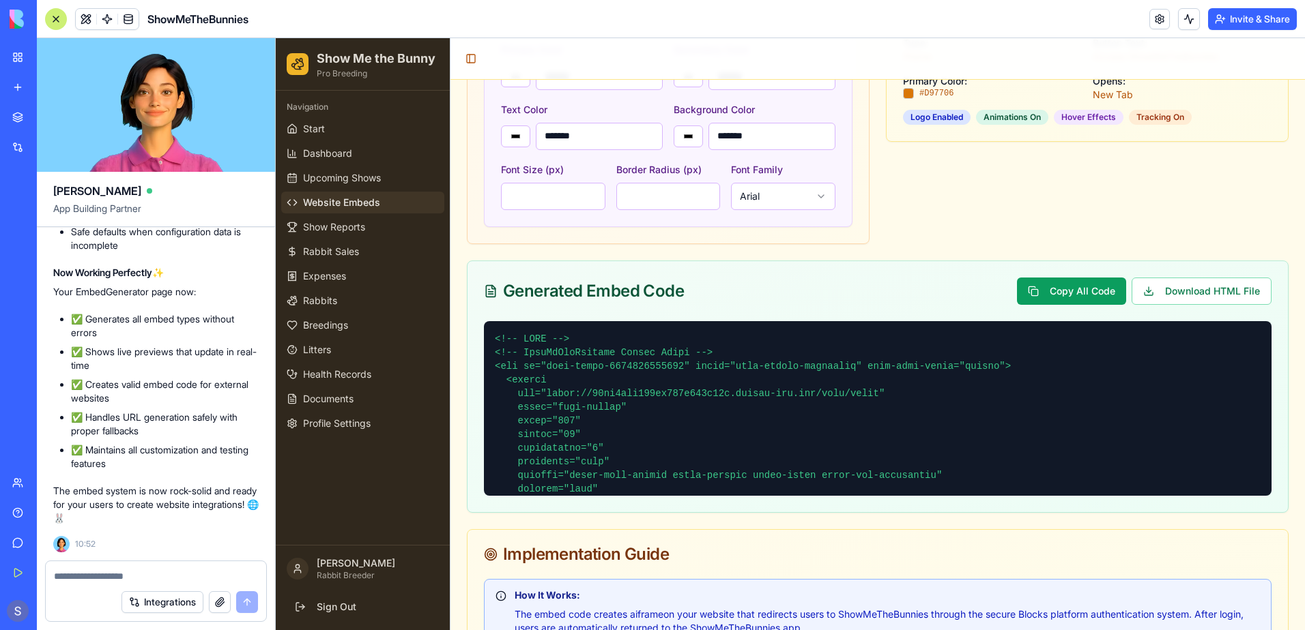
click at [493, 325] on div at bounding box center [877, 408] width 787 height 175
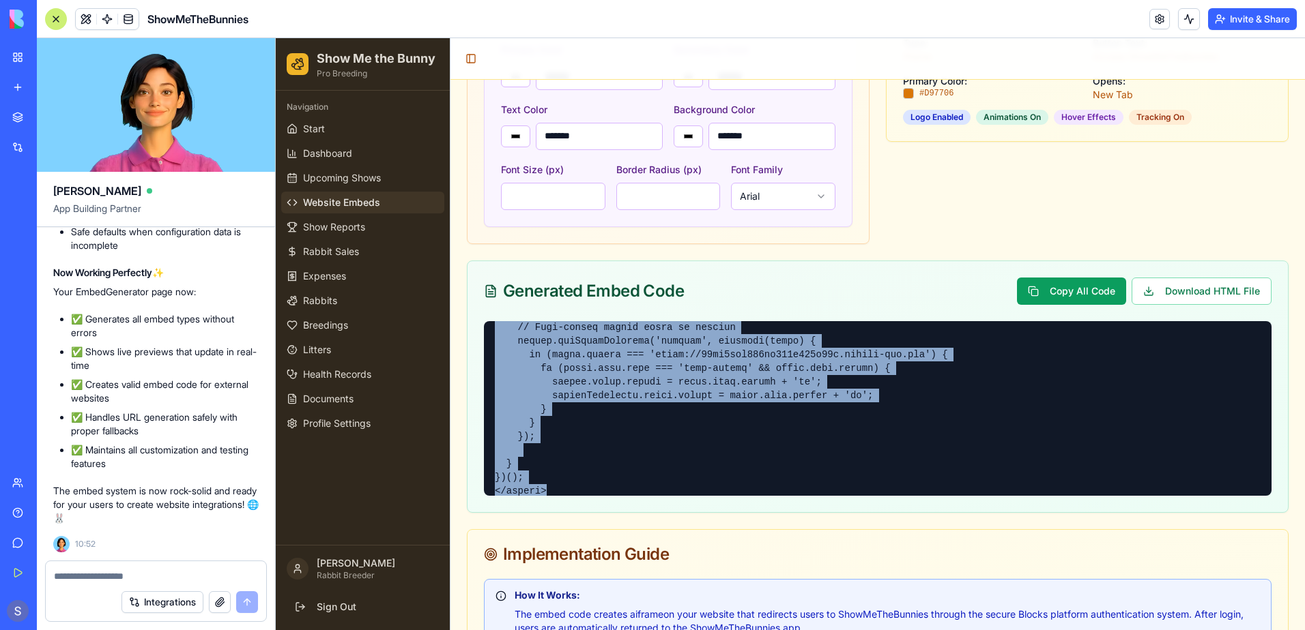
scroll to position [1850, 0]
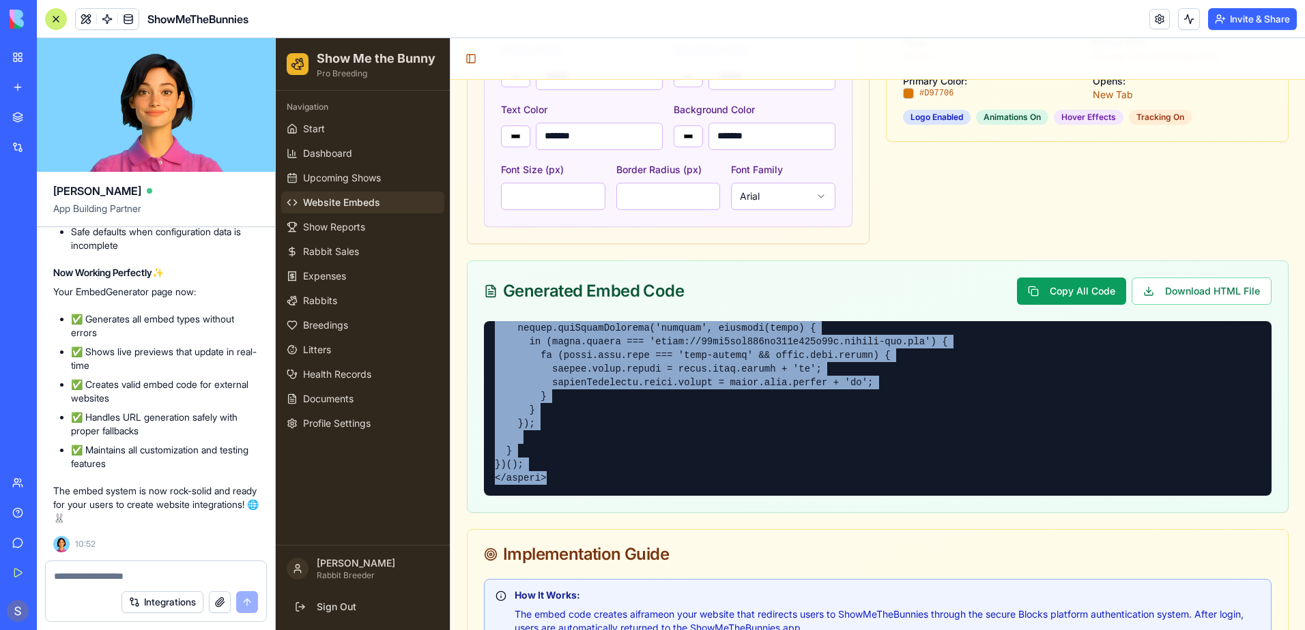
drag, startPoint x: 493, startPoint y: 325, endPoint x: 777, endPoint y: 493, distance: 330.1
click at [777, 493] on div at bounding box center [877, 408] width 787 height 175
copy pre "<!-- HTML --> <!-- ShowMeTheBunnies Iframe Embed --> <div id="smtb-embed-175855…"
click at [1060, 297] on button "Copy All Code" at bounding box center [1071, 291] width 109 height 27
type input "*******"
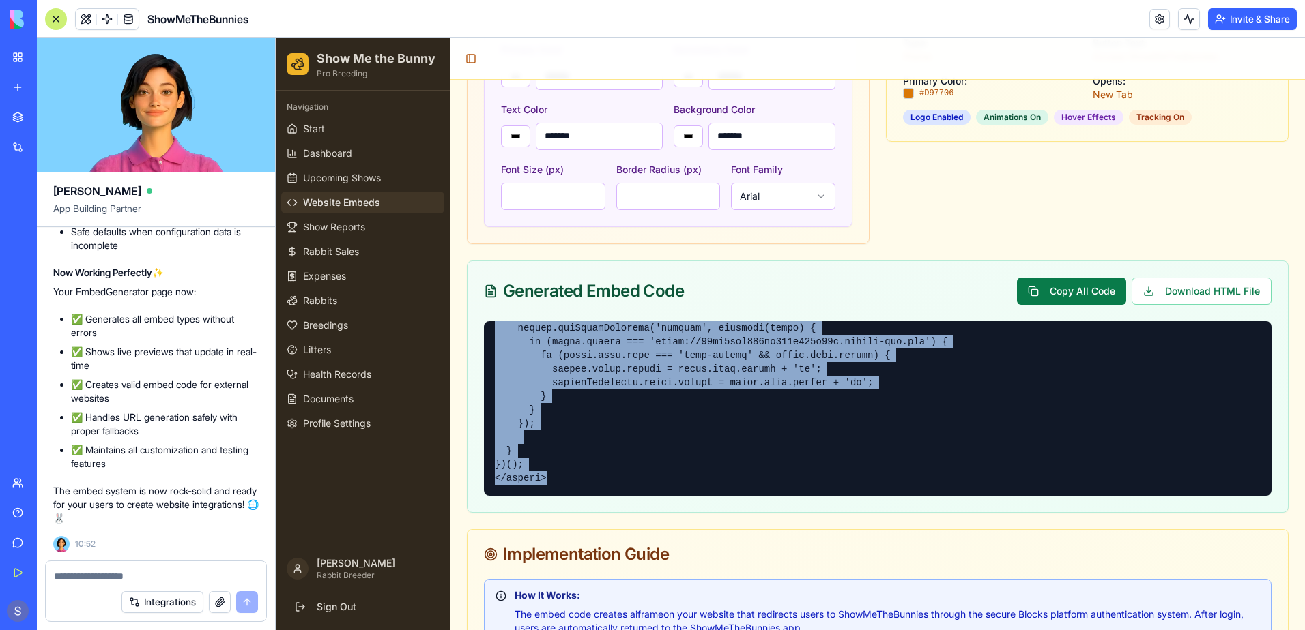
type input "*******"
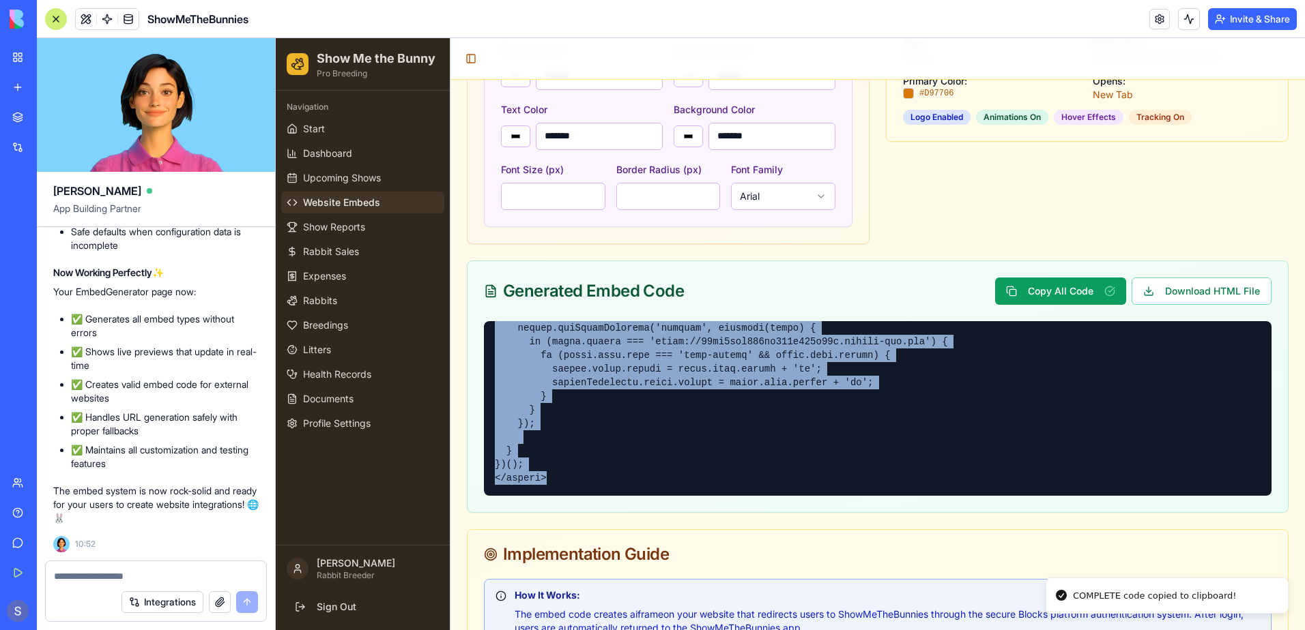
type input "*******"
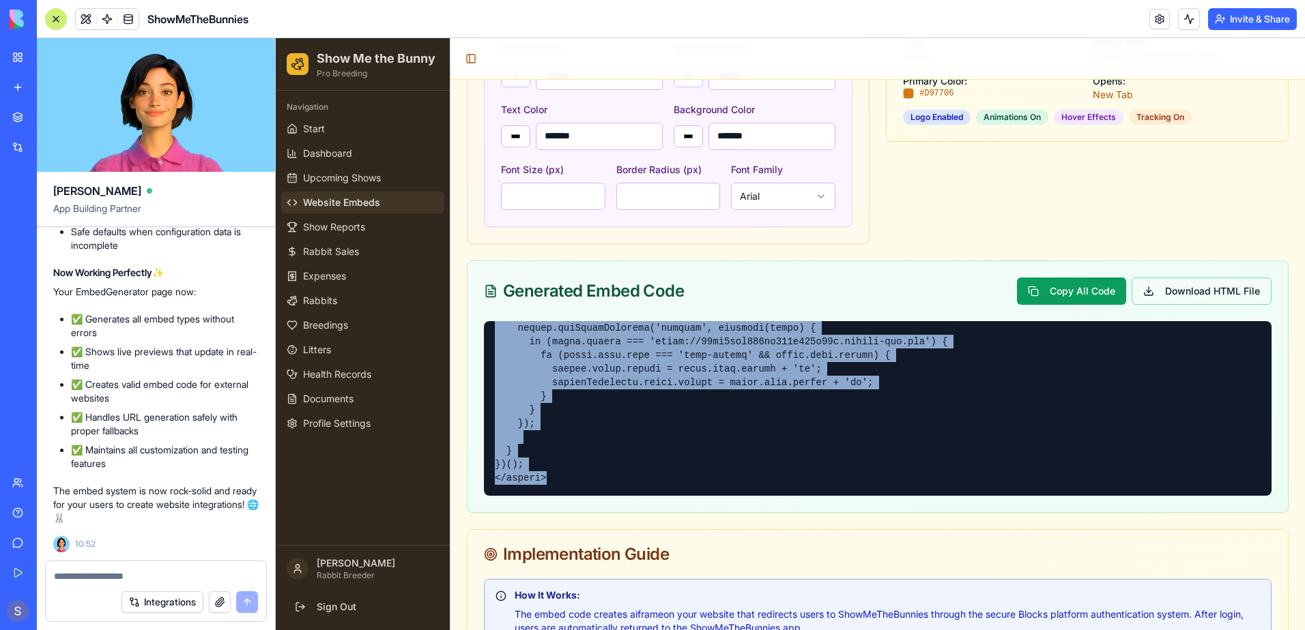
click at [1148, 292] on button "Download HTML File" at bounding box center [1201, 291] width 140 height 27
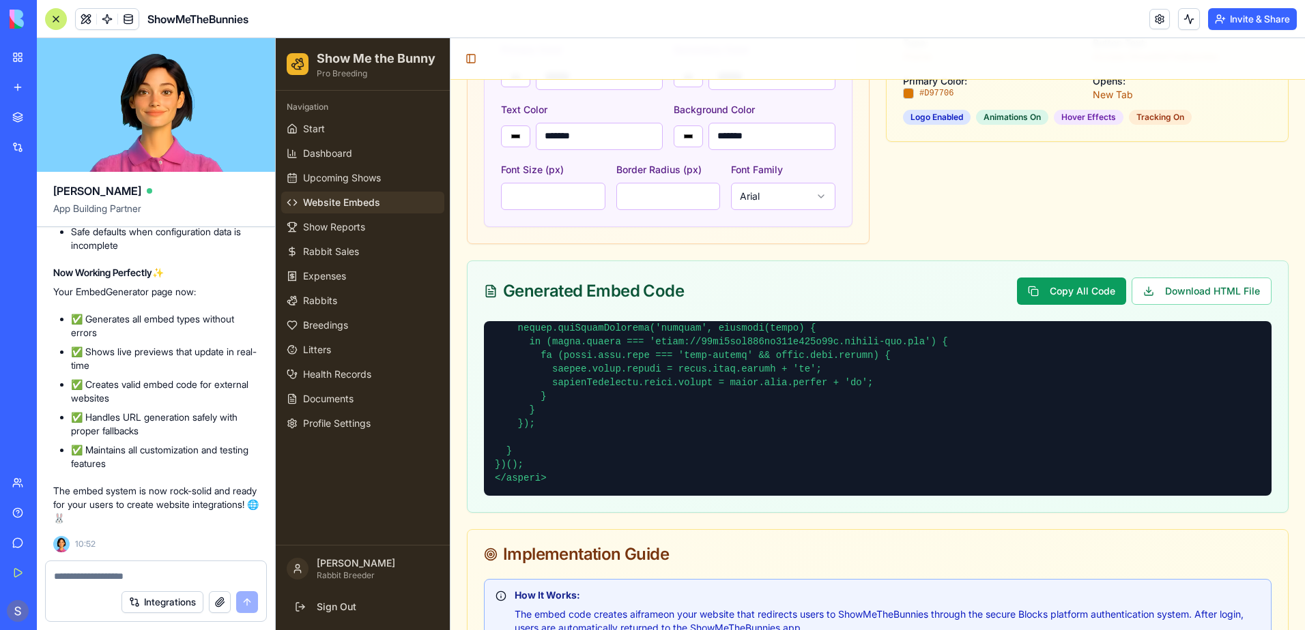
click at [888, 285] on div "Generated Embed Code Copy All Code Download HTML File" at bounding box center [877, 291] width 787 height 27
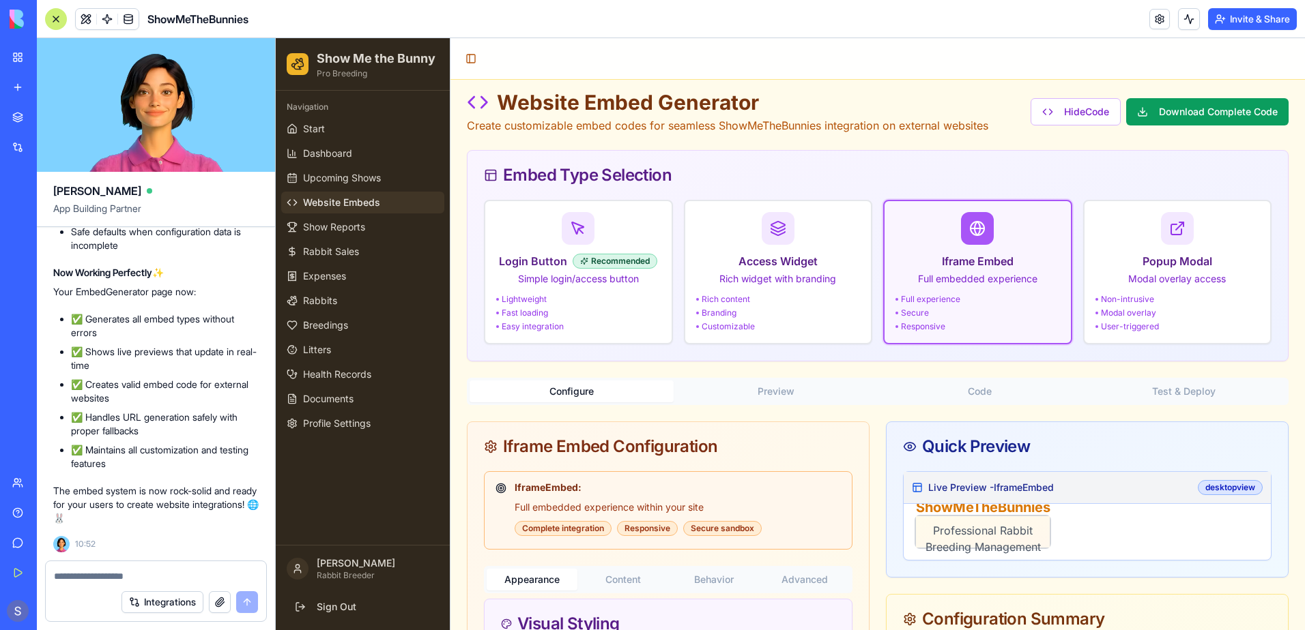
scroll to position [0, 0]
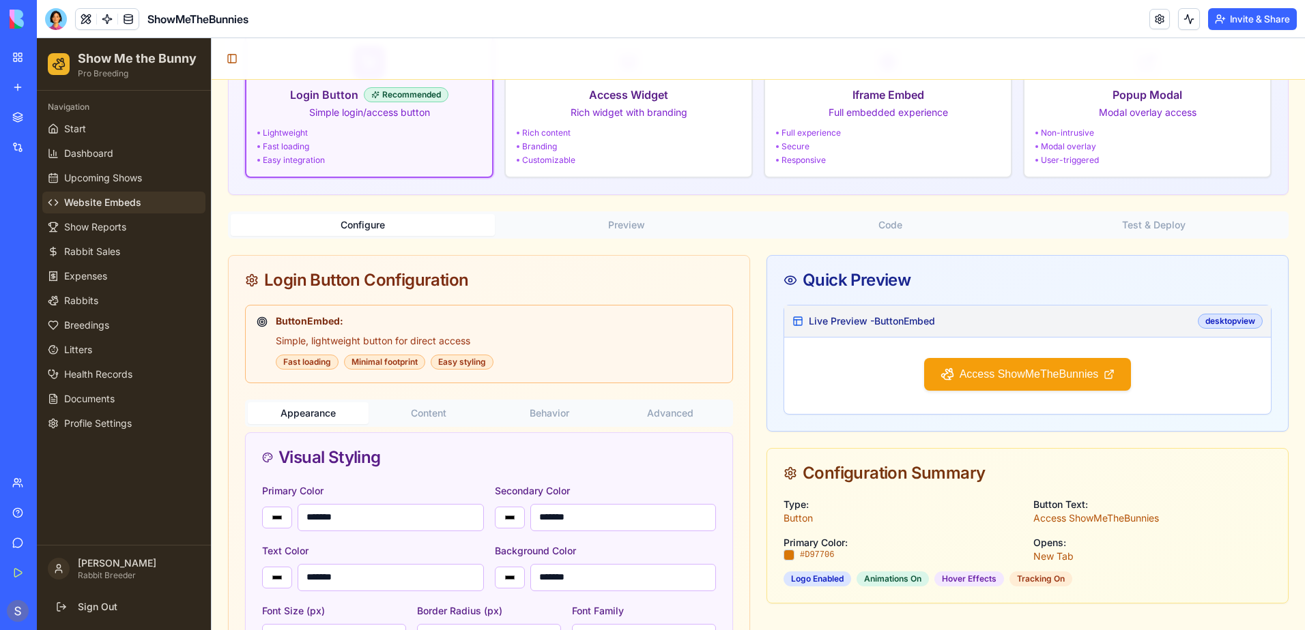
scroll to position [205, 0]
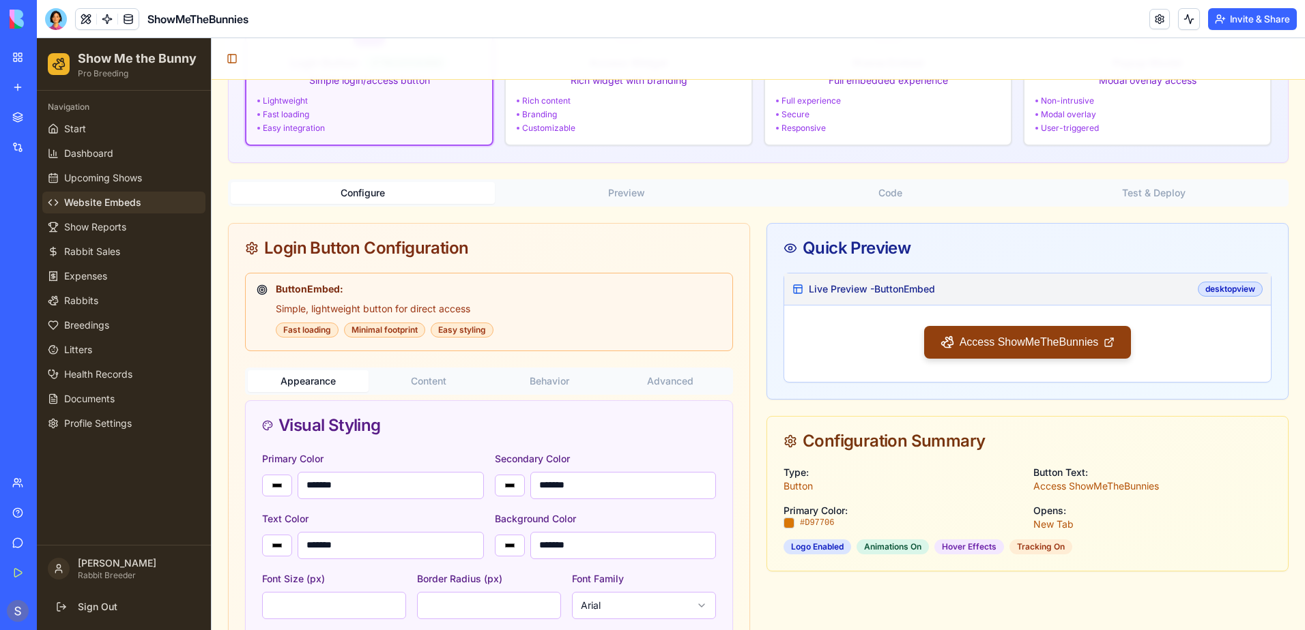
click at [1021, 343] on div "Access ShowMeTheBunnies" at bounding box center [1027, 342] width 207 height 33
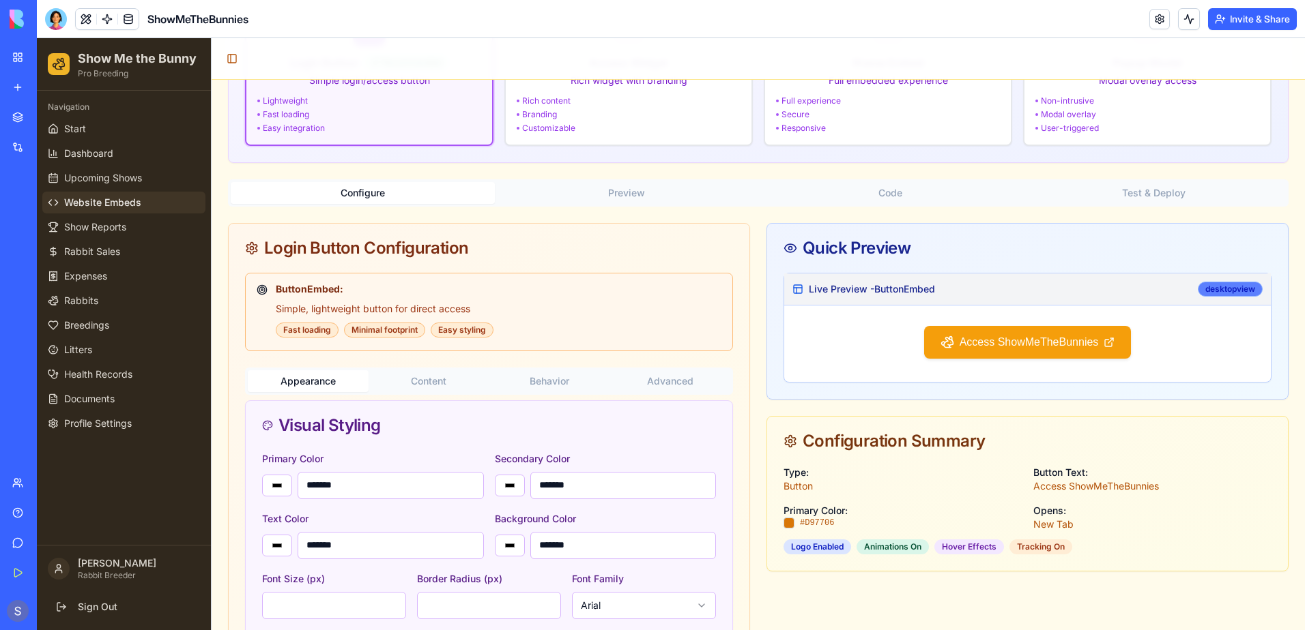
click at [1215, 283] on div "desktop view" at bounding box center [1229, 289] width 65 height 15
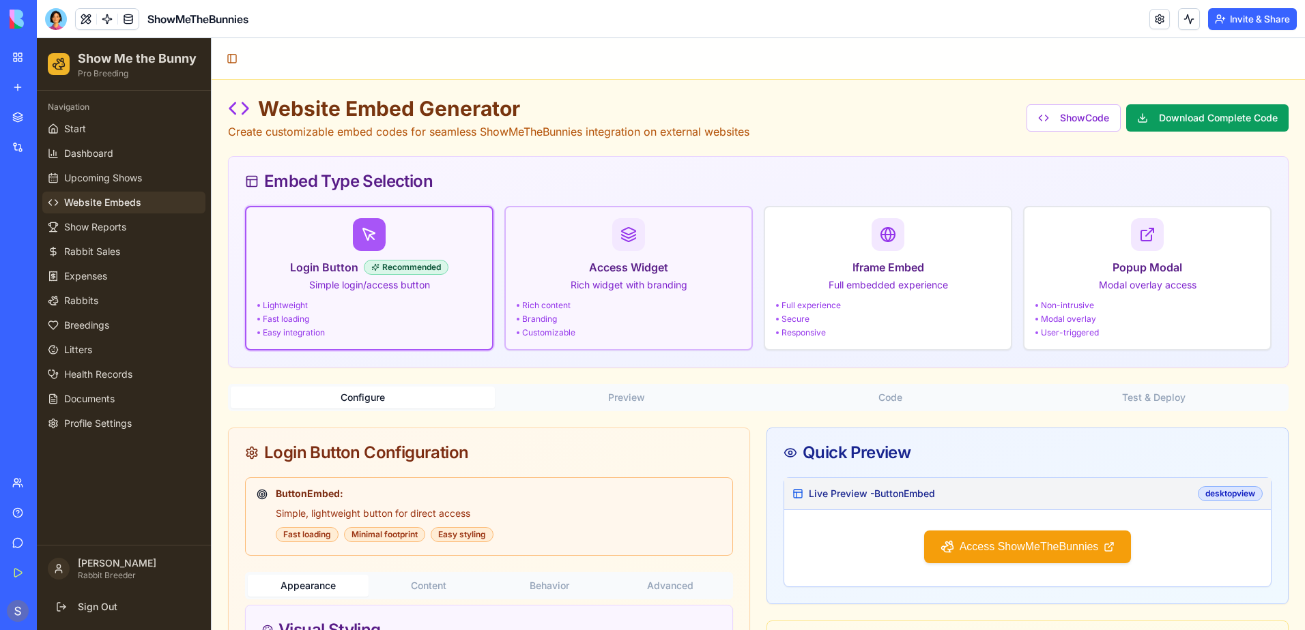
click at [635, 297] on div "Access Widget Rich widget with branding Rich content Branding Customizable" at bounding box center [629, 278] width 224 height 120
type input "*******"
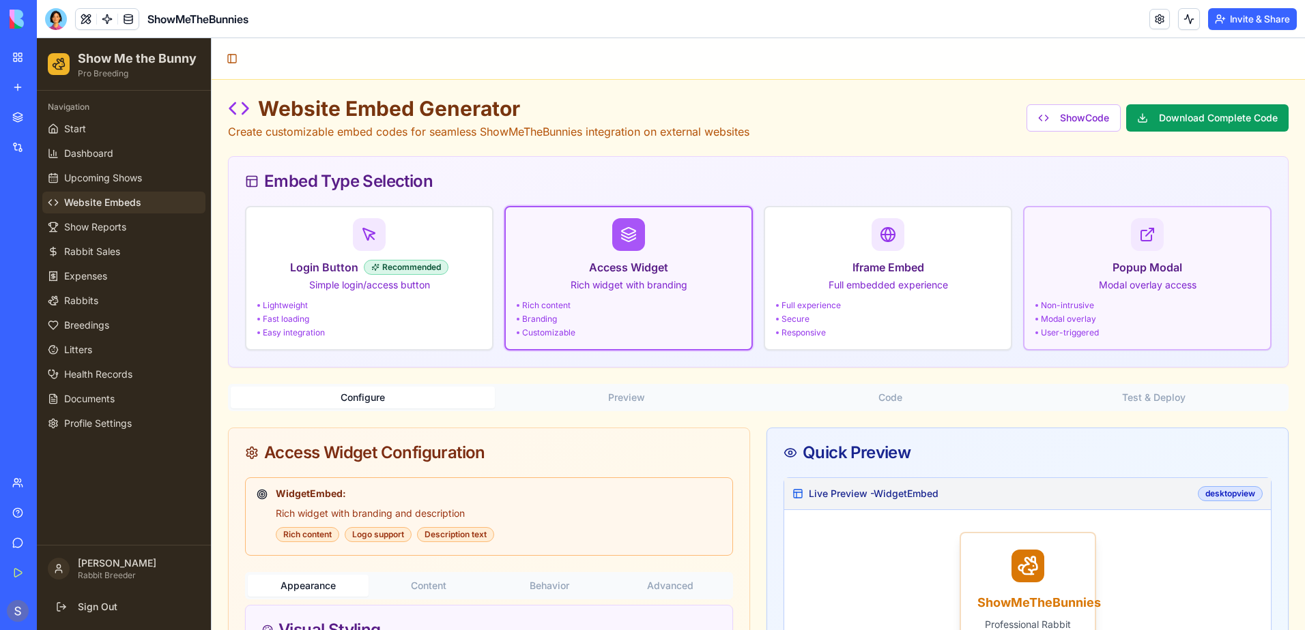
click at [1103, 279] on p "Modal overlay access" at bounding box center [1147, 285] width 224 height 14
type input "*******"
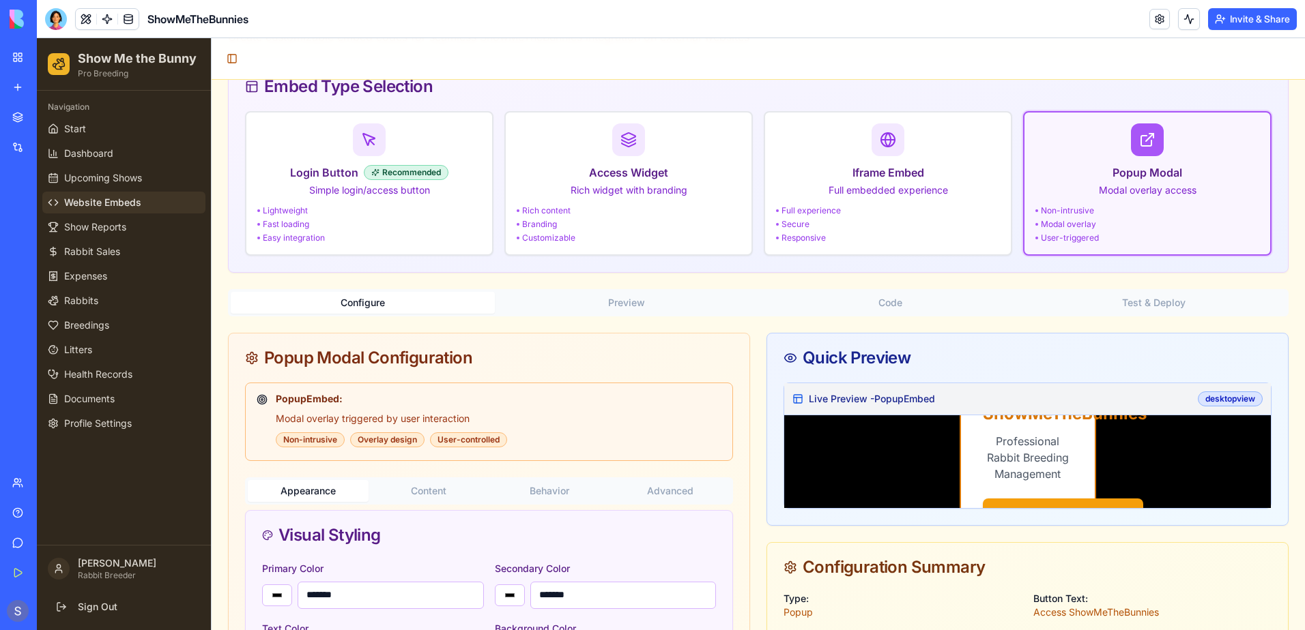
scroll to position [136, 0]
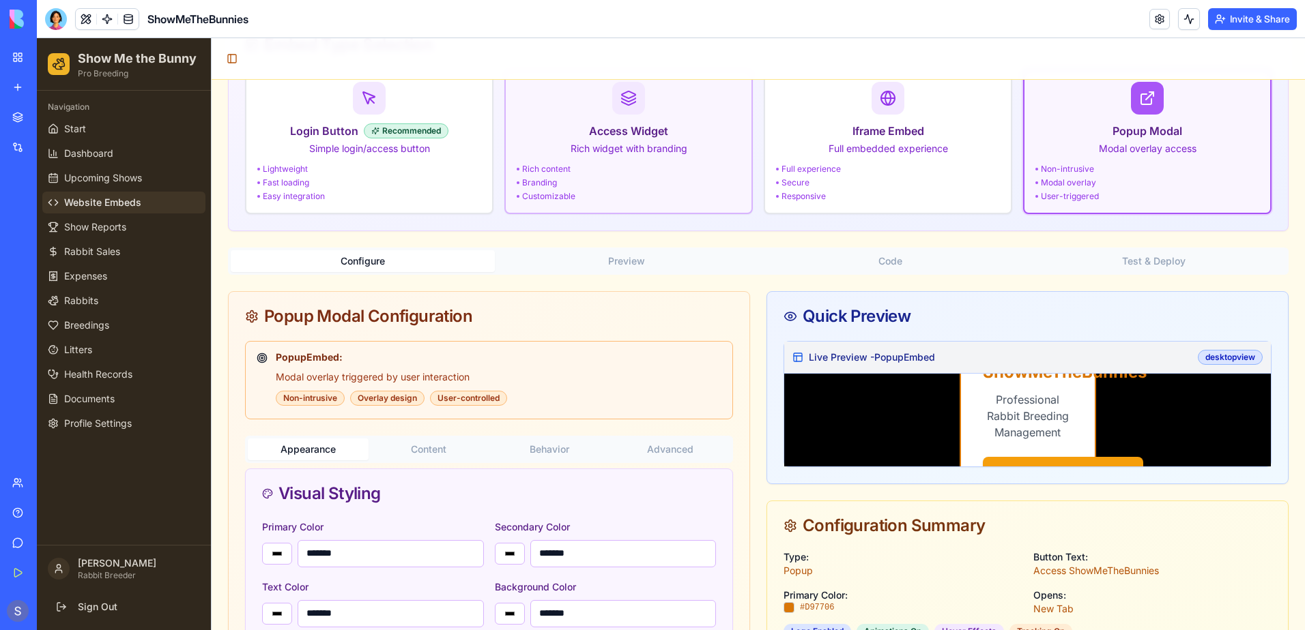
click at [592, 166] on div "Rich content" at bounding box center [629, 169] width 224 height 11
type input "*******"
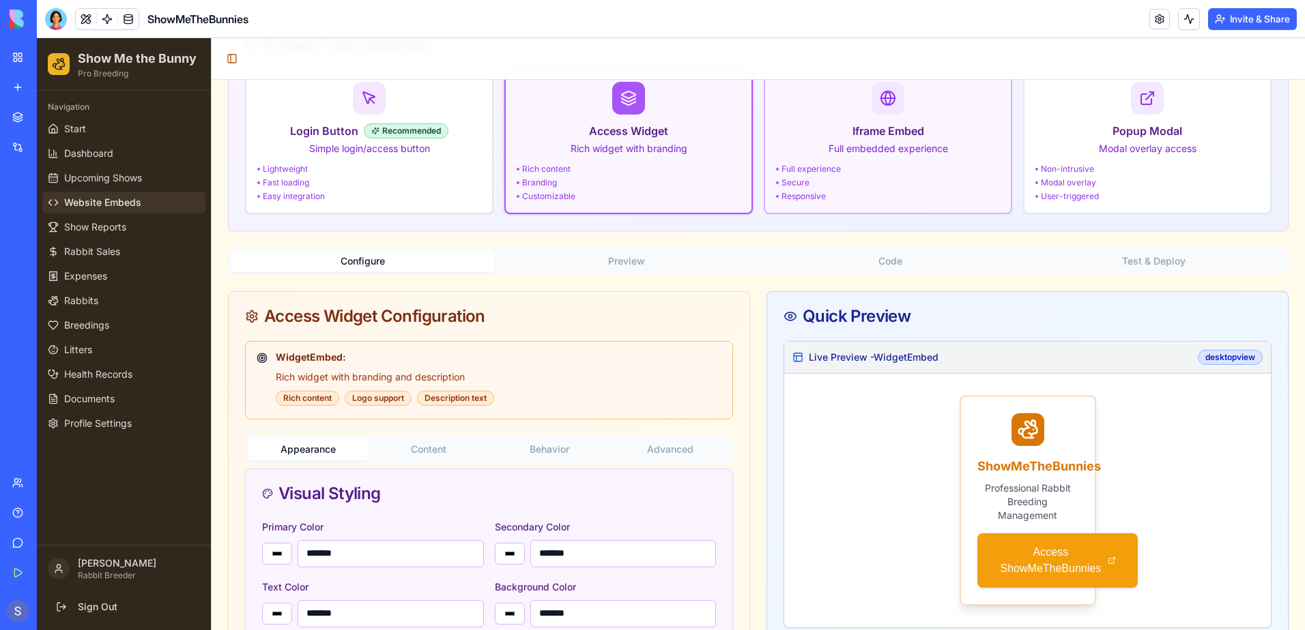
click at [833, 177] on div "Secure" at bounding box center [888, 182] width 224 height 11
type input "*******"
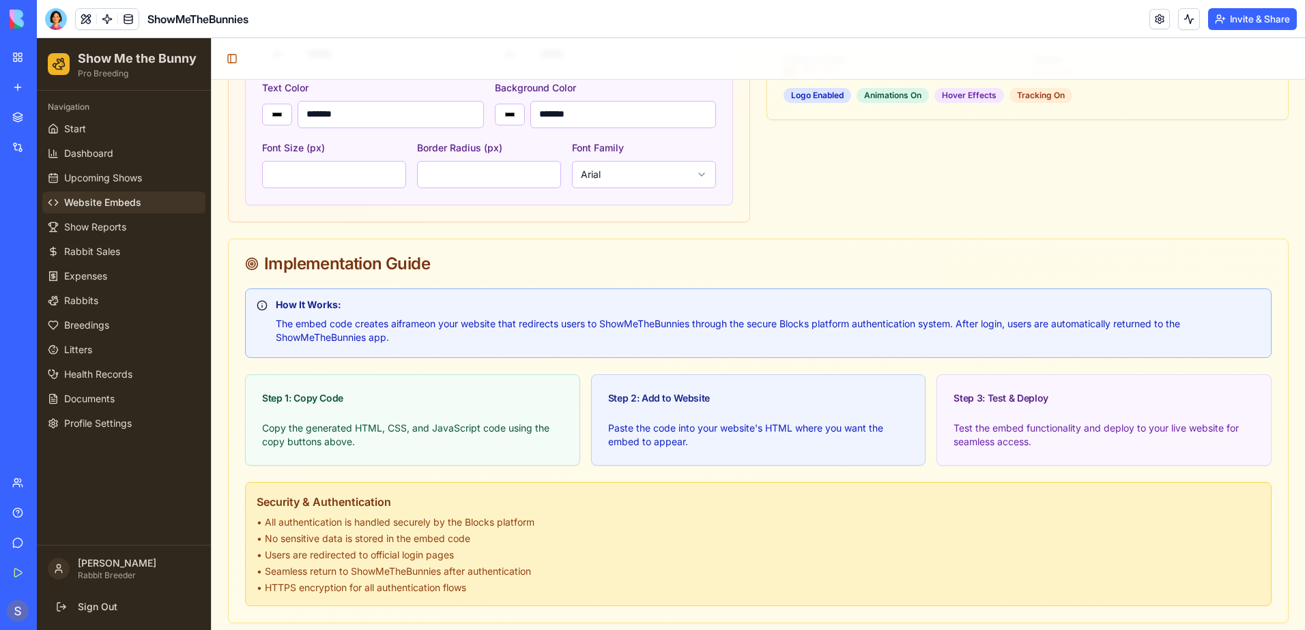
scroll to position [645, 0]
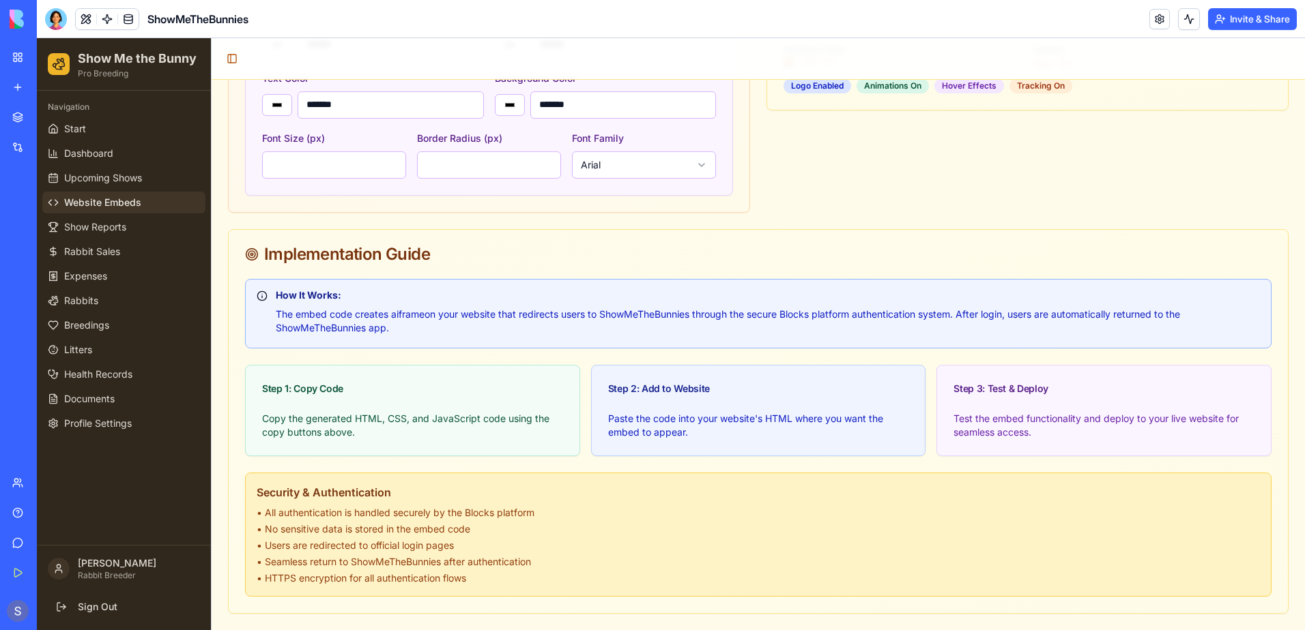
click at [979, 431] on p "Test the embed functionality and deploy to your live website for seamless acces…" at bounding box center [1103, 425] width 301 height 27
click at [657, 426] on p "Paste the code into your website's HTML where you want the embed to appear." at bounding box center [758, 425] width 301 height 27
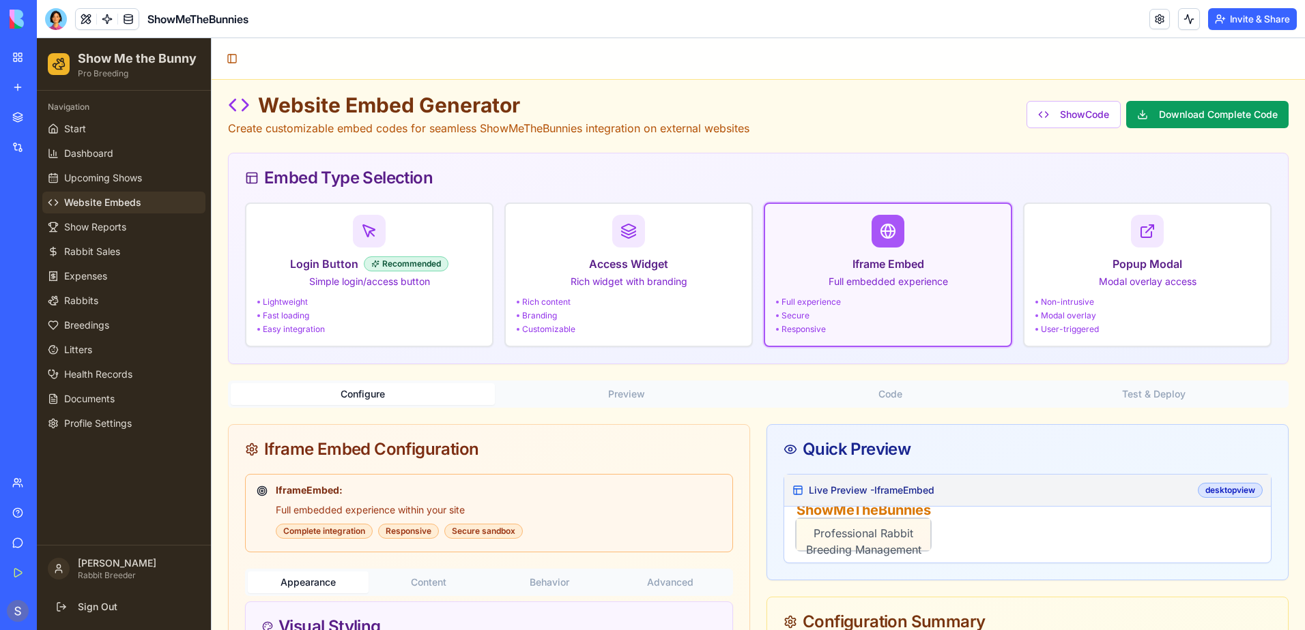
scroll to position [0, 0]
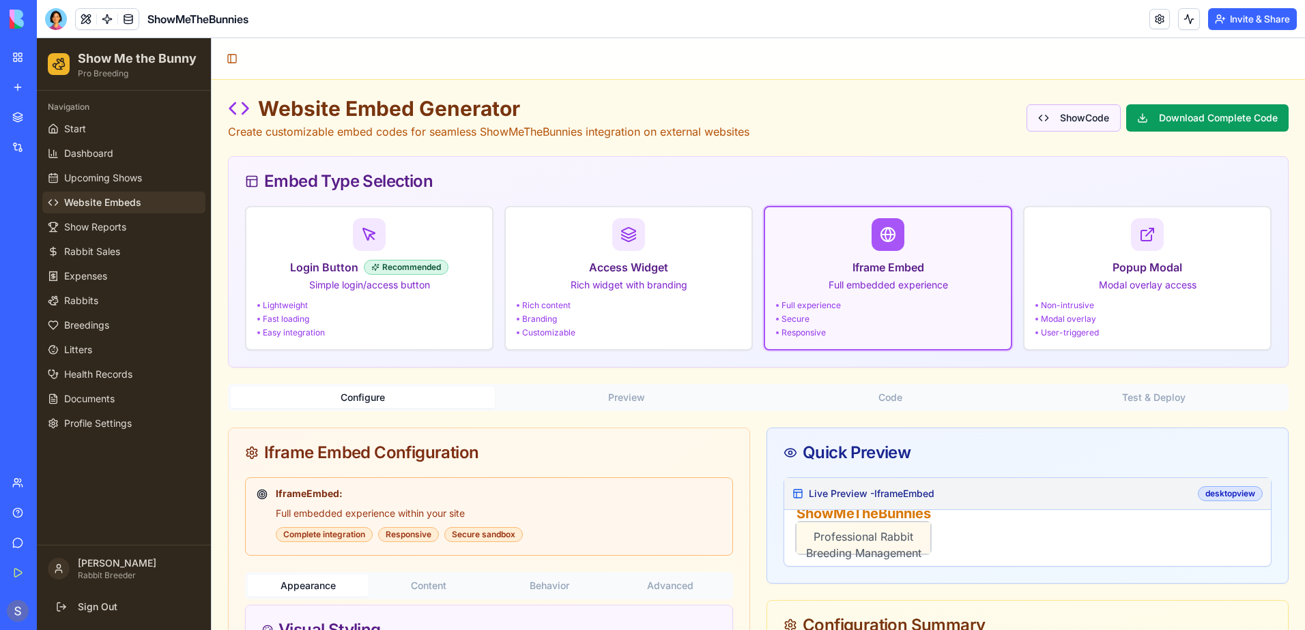
click at [1062, 126] on button "Show Code" at bounding box center [1073, 117] width 94 height 27
type input "*******"
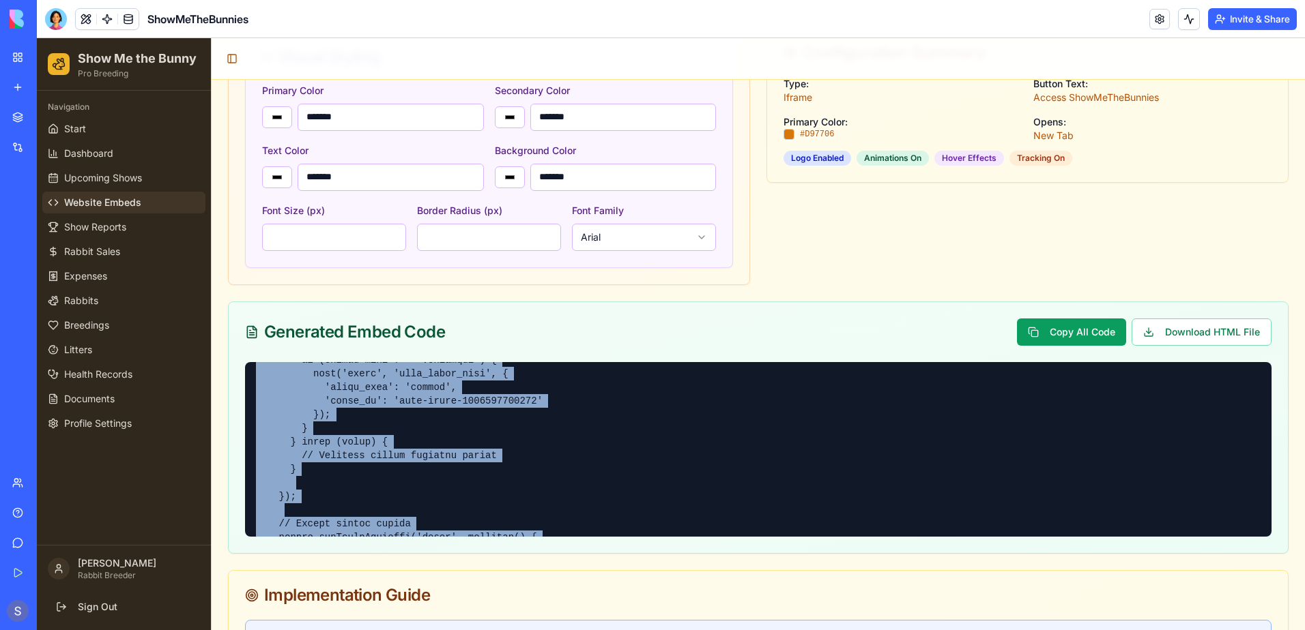
scroll to position [1850, 0]
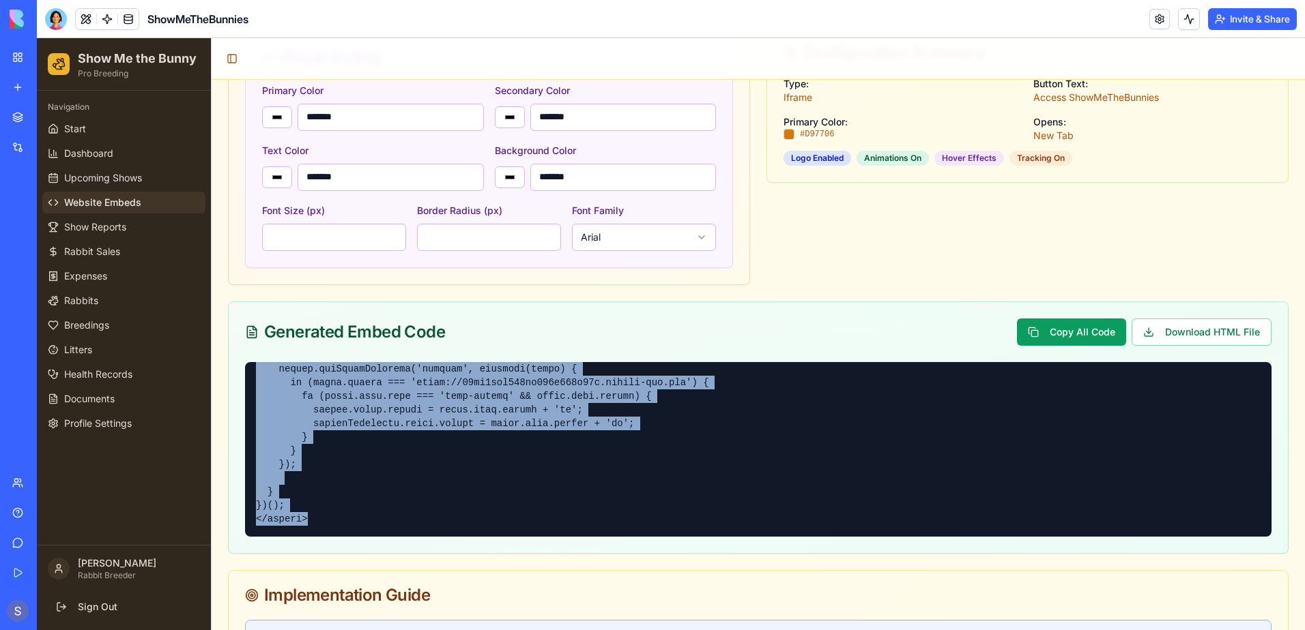
drag, startPoint x: 251, startPoint y: 365, endPoint x: 626, endPoint y: 549, distance: 417.5
click at [626, 549] on div at bounding box center [758, 457] width 1059 height 191
copy pre "<!-- HTML --> <!-- ShowMeTheBunnies Iframe Embed --> <div id="smtb-embed-175855…"
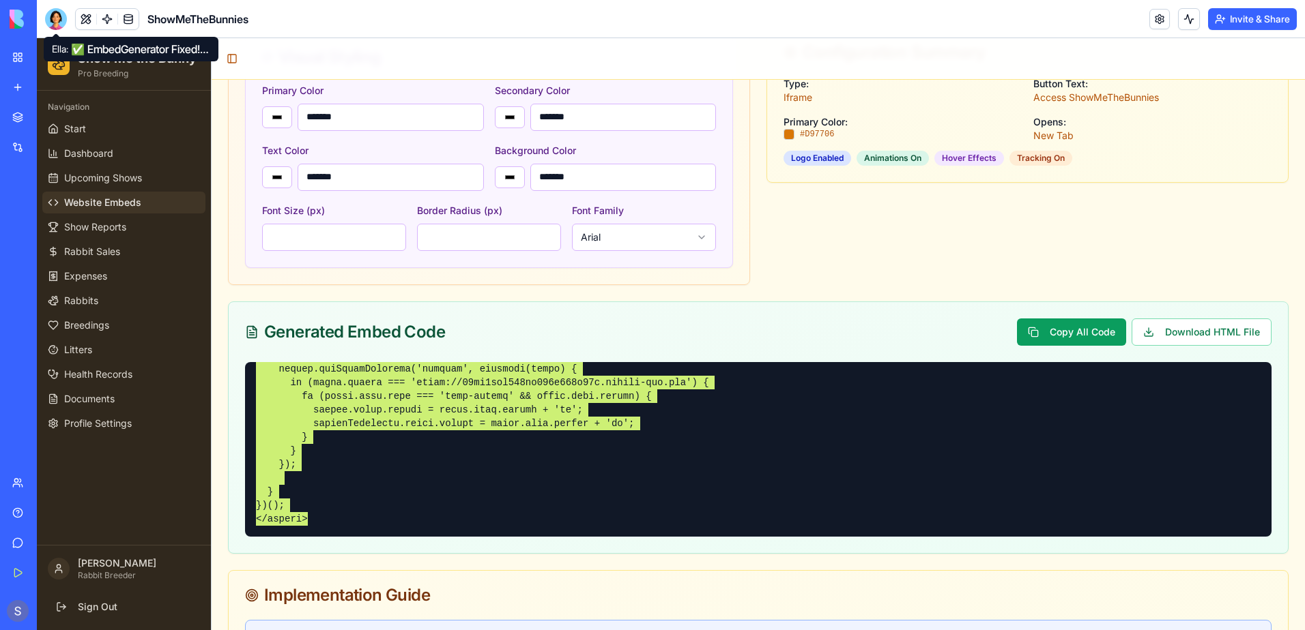
click at [50, 16] on div at bounding box center [56, 19] width 22 height 22
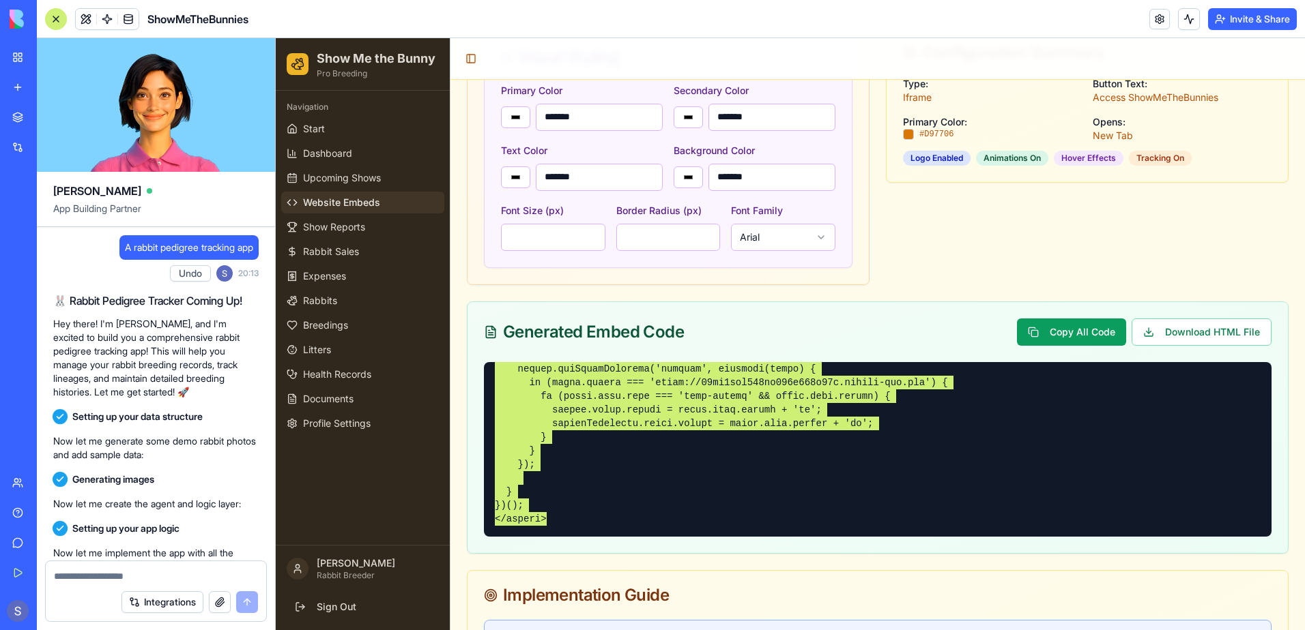
scroll to position [132777, 0]
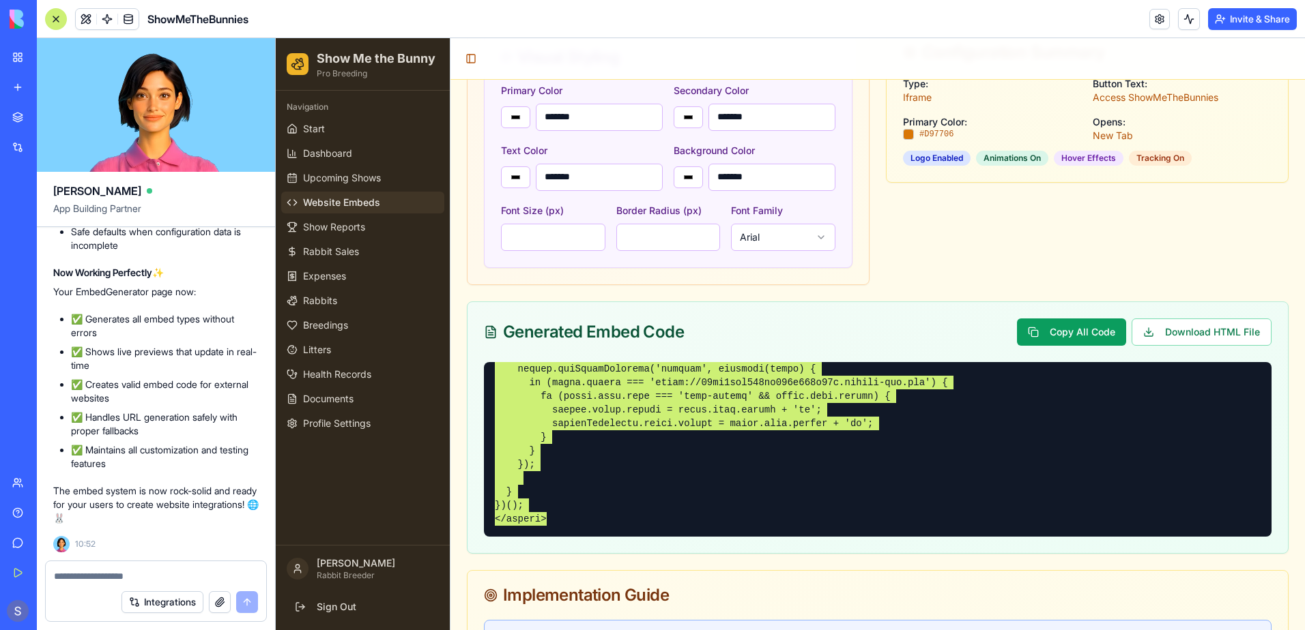
click at [67, 577] on textarea at bounding box center [156, 577] width 204 height 14
type textarea "**********"
click at [242, 600] on button "submit" at bounding box center [247, 603] width 22 height 22
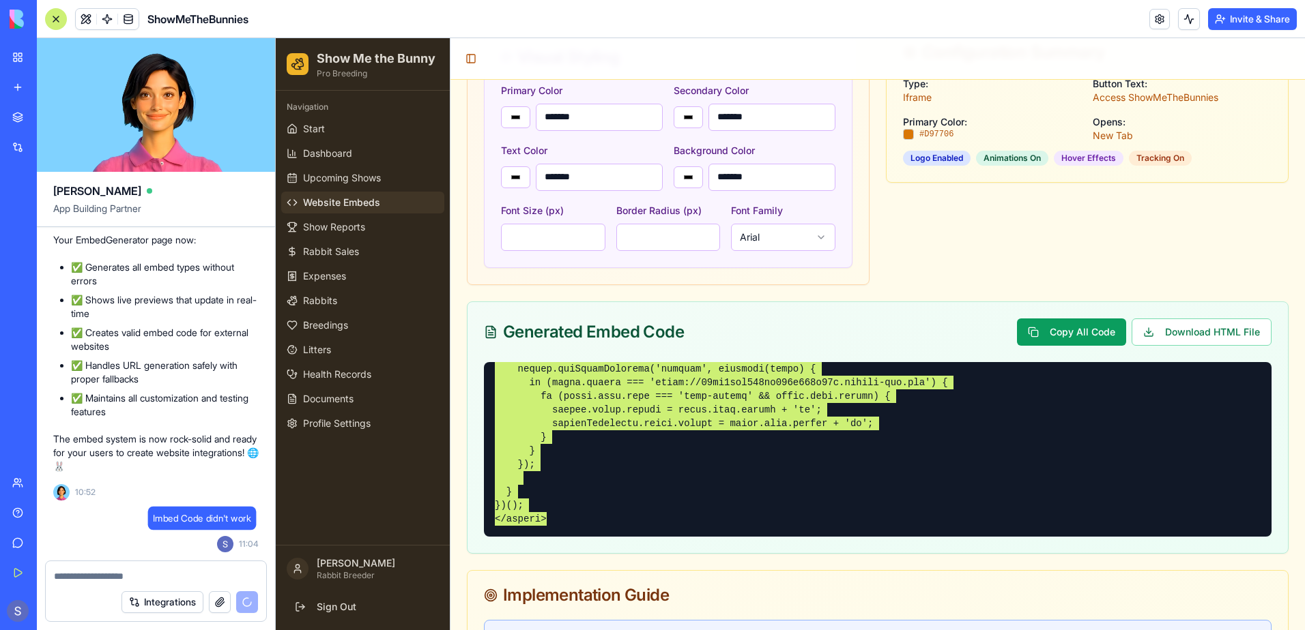
scroll to position [132829, 0]
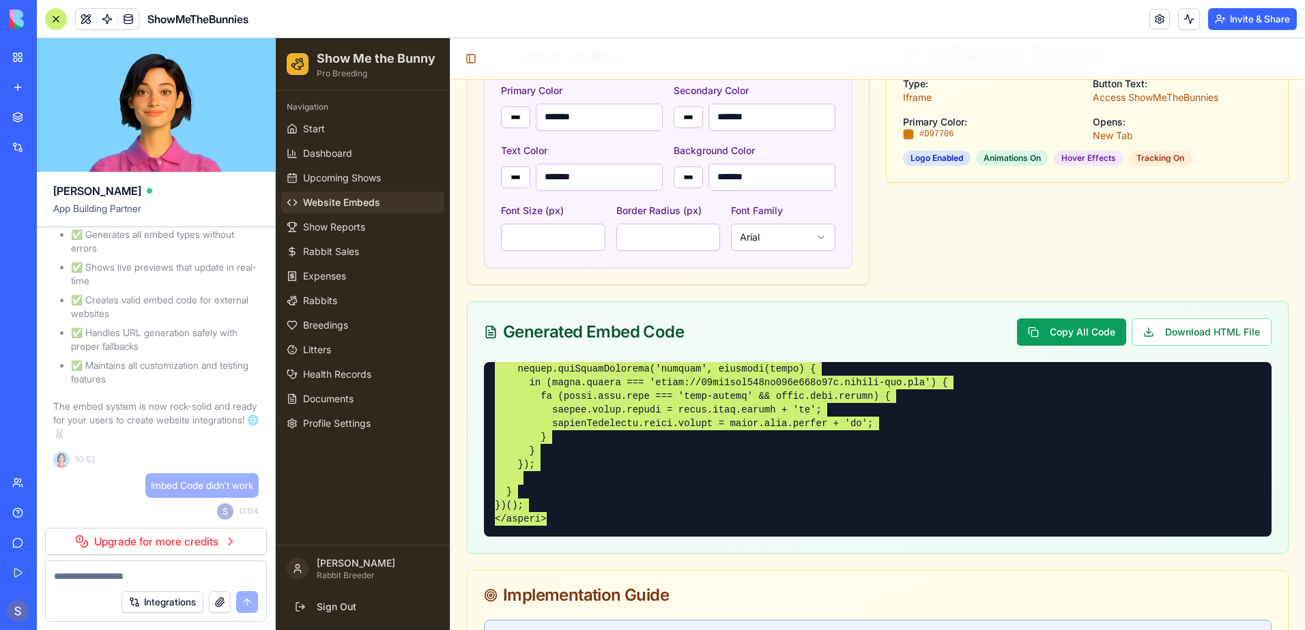
click at [145, 547] on link "Upgrade for more credits" at bounding box center [156, 541] width 222 height 27
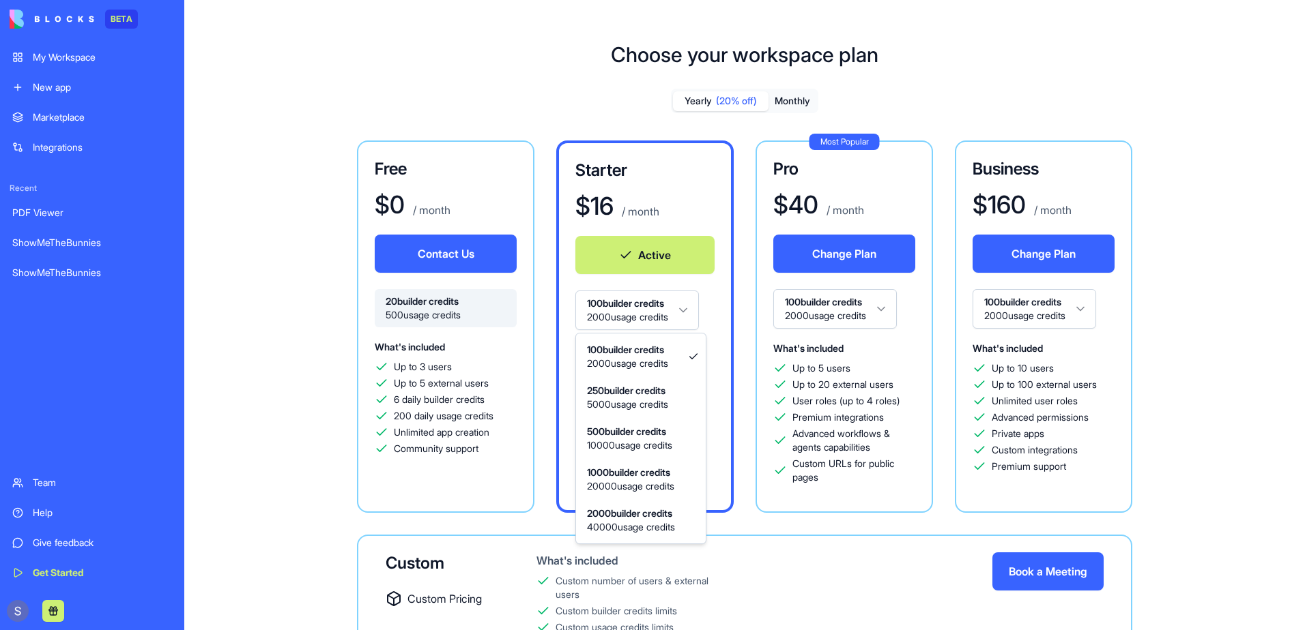
click at [691, 311] on html "BETA My Workspace New app Marketplace Integrations Recent PDF Viewer ShowMeTheB…" at bounding box center [652, 315] width 1305 height 630
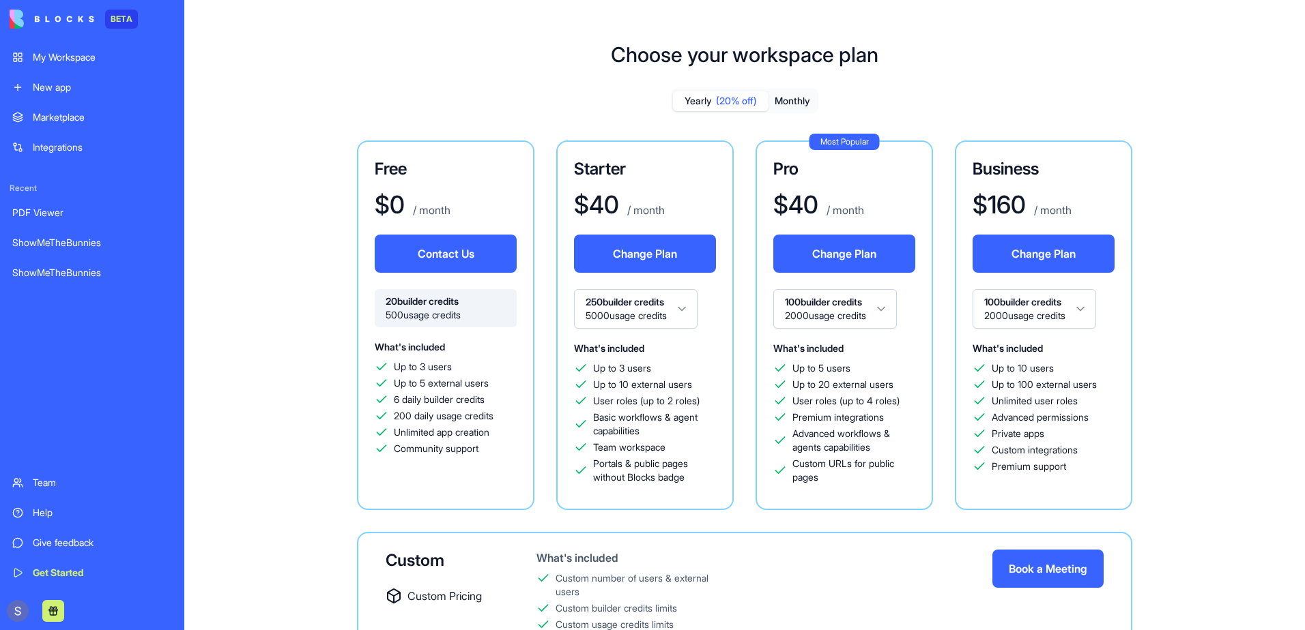
click at [831, 246] on button "Change Plan" at bounding box center [844, 254] width 142 height 38
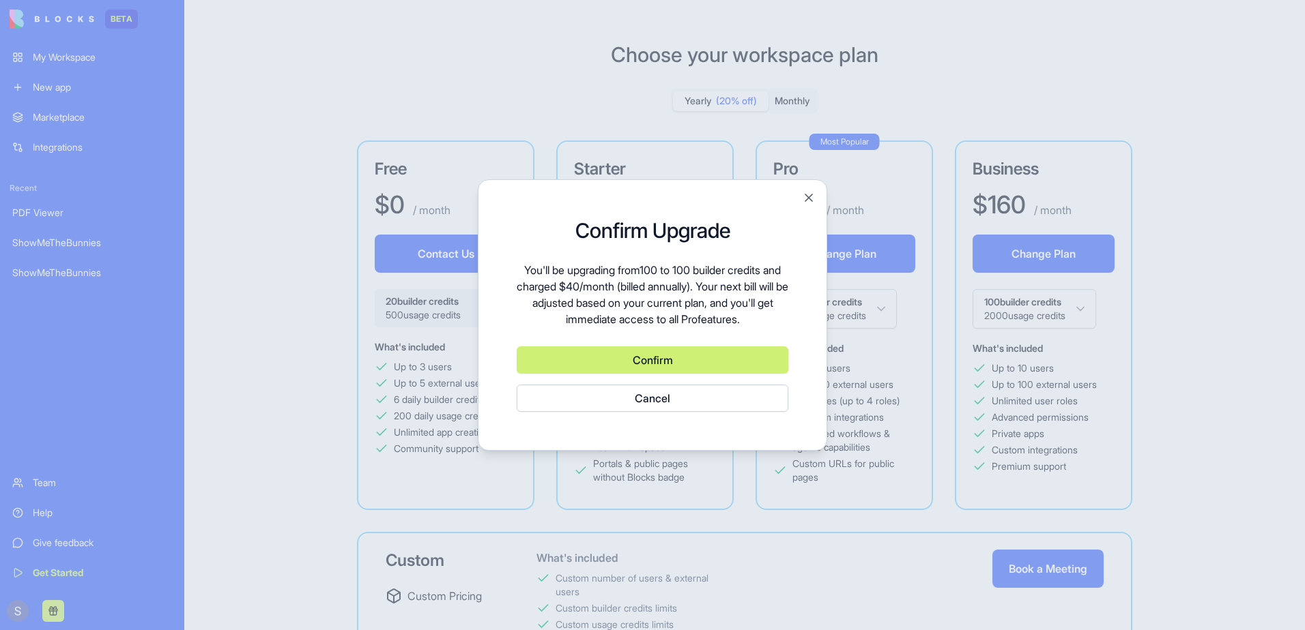
click at [650, 366] on button "Confirm" at bounding box center [653, 360] width 272 height 27
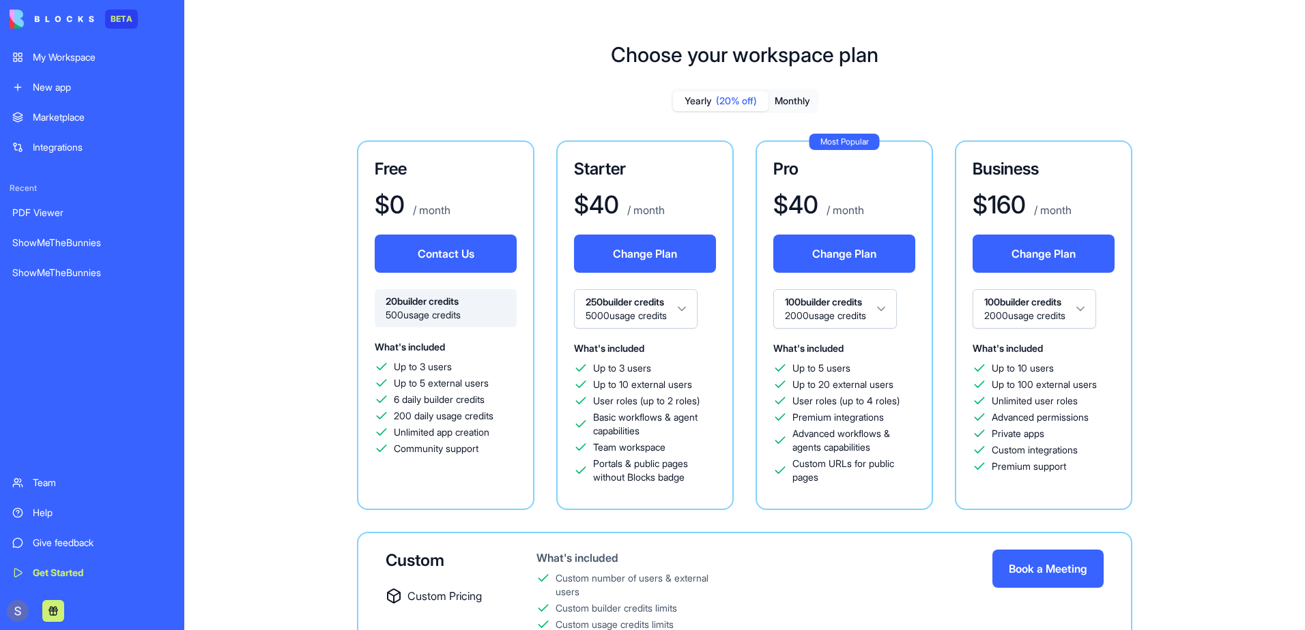
click at [86, 241] on div "ShowMeTheBunnies" at bounding box center [92, 243] width 160 height 14
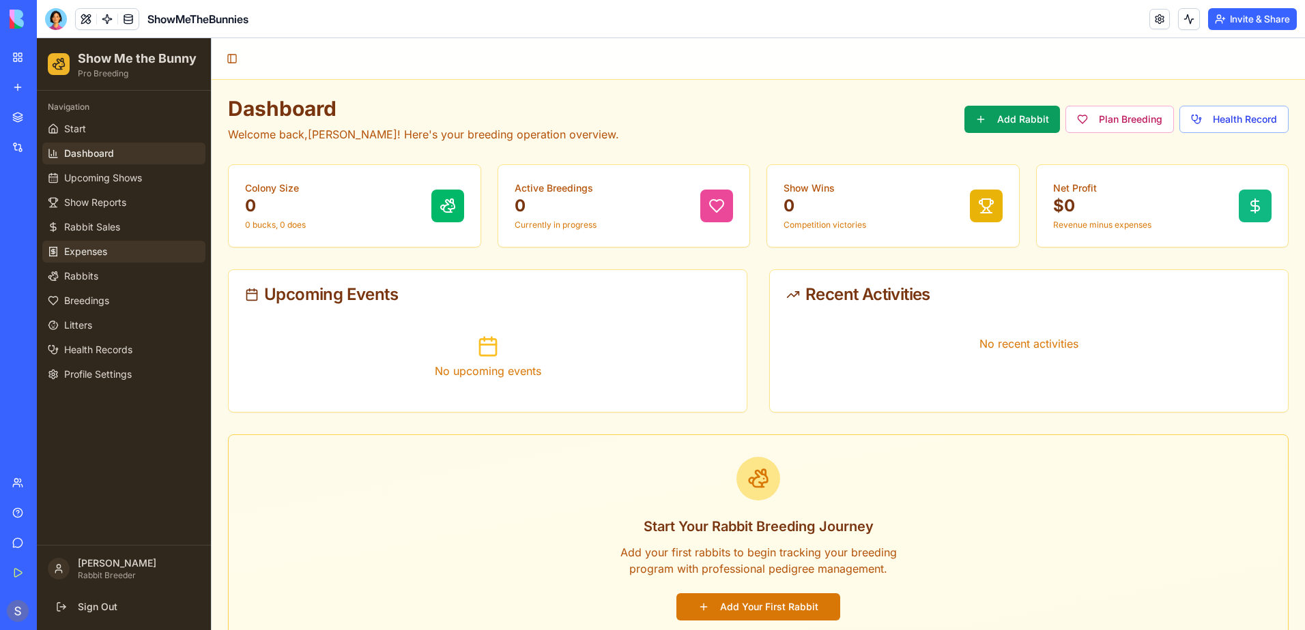
click at [118, 257] on link "Expenses" at bounding box center [123, 252] width 163 height 22
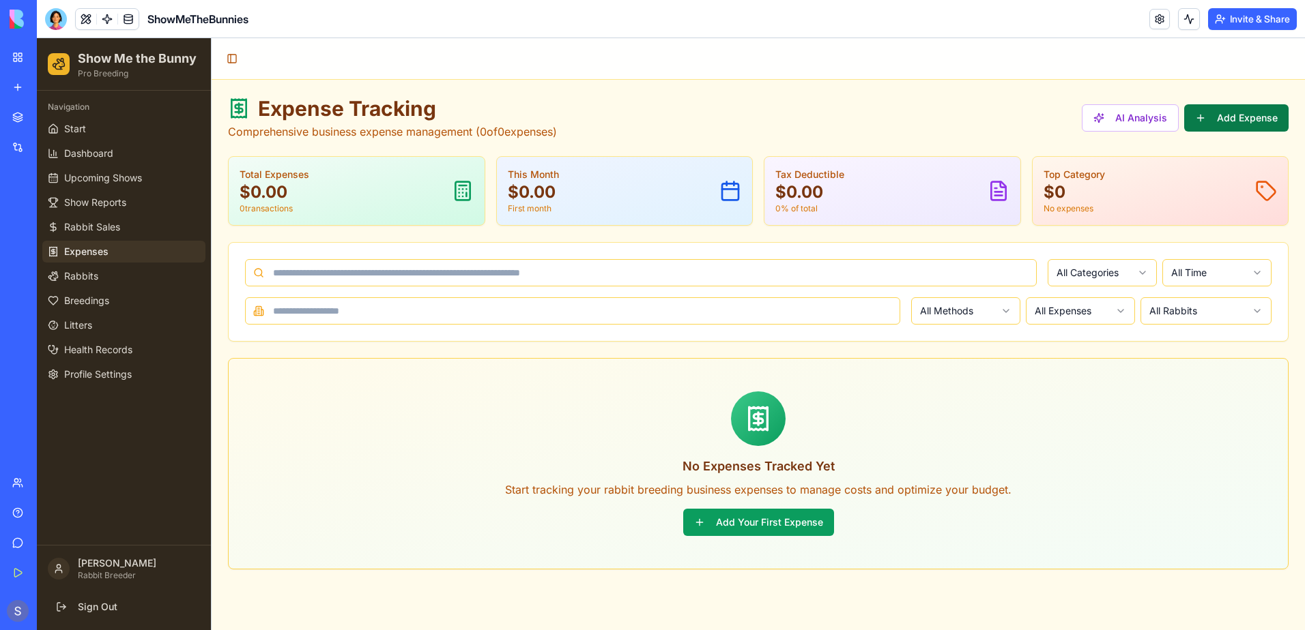
click at [1249, 119] on button "Add Expense" at bounding box center [1236, 117] width 104 height 27
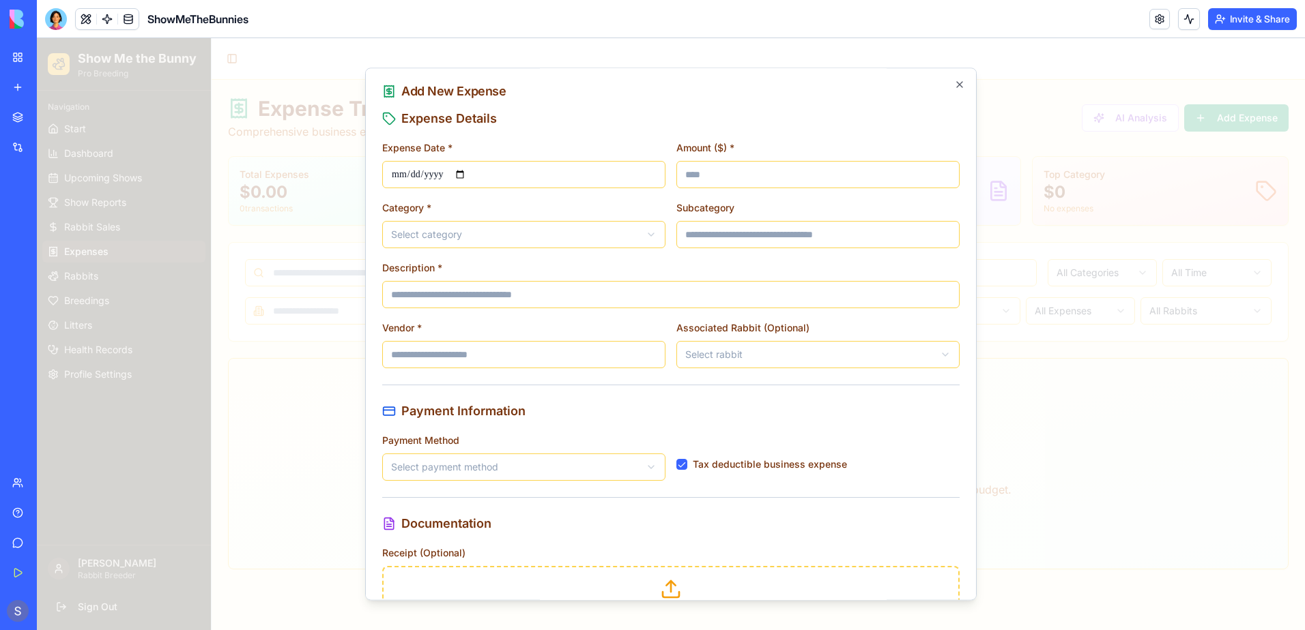
click at [772, 172] on input "Amount ($) *" at bounding box center [817, 174] width 283 height 27
type input "**"
click at [490, 227] on body "**********" at bounding box center [671, 334] width 1268 height 592
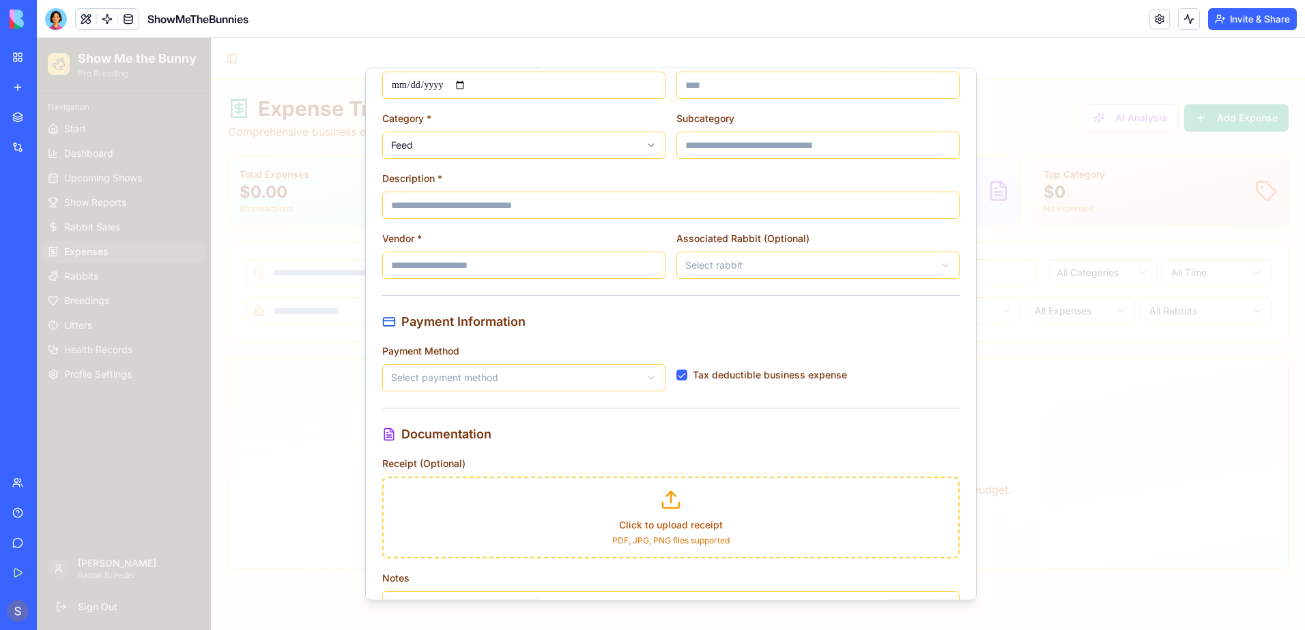
scroll to position [207, 0]
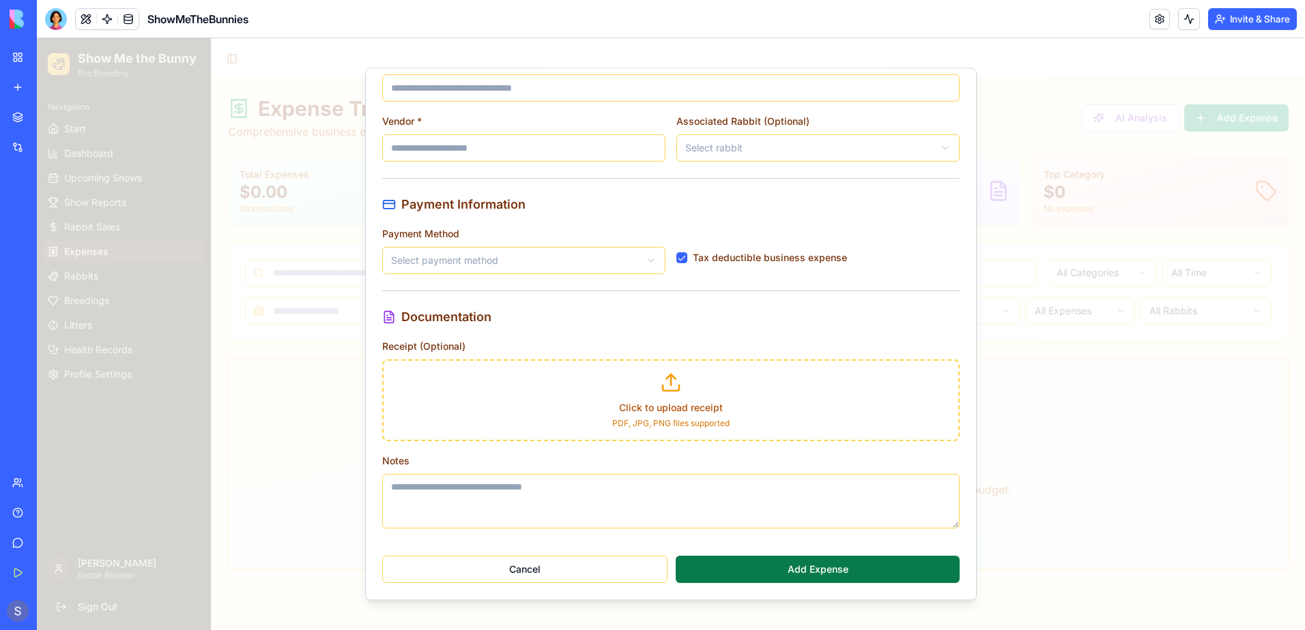
click at [811, 571] on button "Add Expense" at bounding box center [818, 569] width 284 height 27
click at [568, 85] on input "Description *" at bounding box center [670, 87] width 577 height 27
type input "****"
click at [773, 570] on button "Add Expense" at bounding box center [818, 569] width 284 height 27
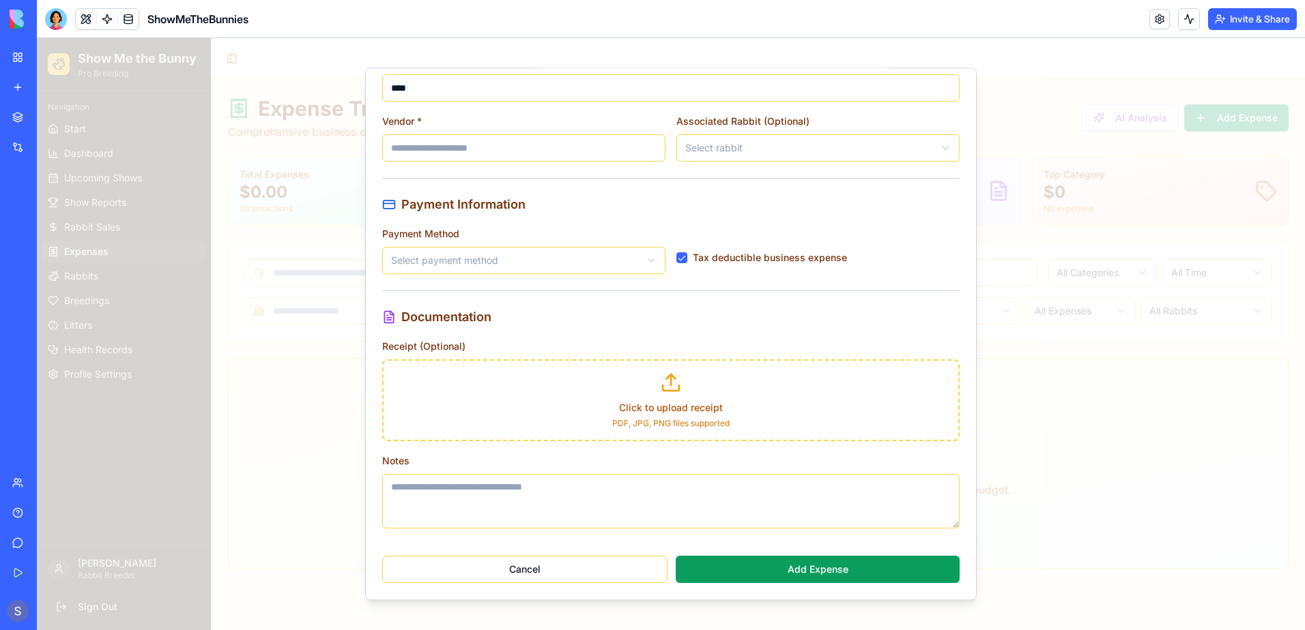
click at [545, 146] on input "Vendor *" at bounding box center [523, 147] width 283 height 27
type input "*"
type input "**********"
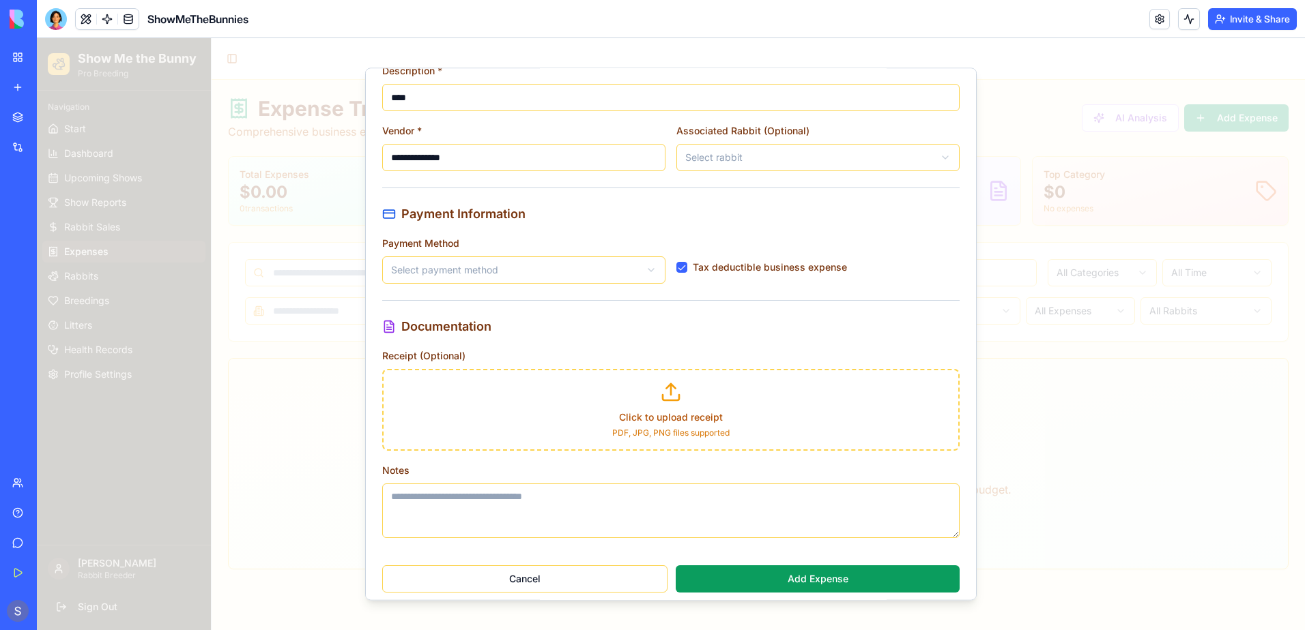
drag, startPoint x: 411, startPoint y: 86, endPoint x: 308, endPoint y: 81, distance: 103.2
click at [308, 81] on body "**********" at bounding box center [671, 334] width 1268 height 592
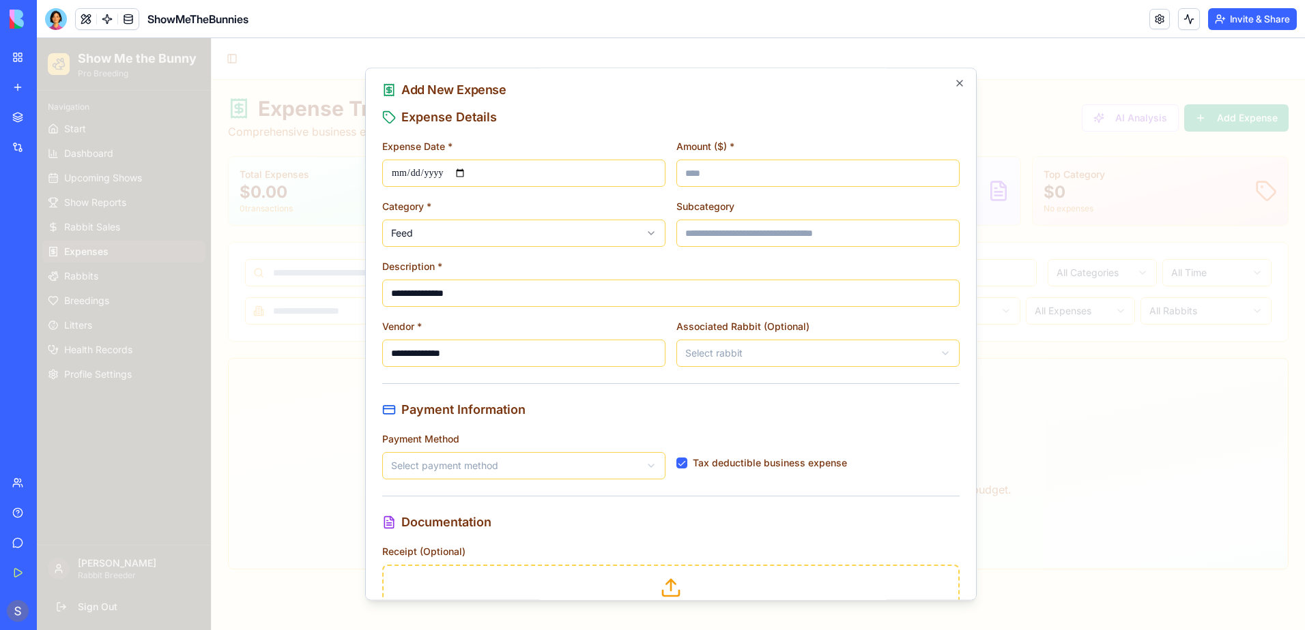
scroll to position [0, 0]
type input "**********"
drag, startPoint x: 715, startPoint y: 182, endPoint x: 648, endPoint y: 175, distance: 67.3
click at [650, 175] on div "**********" at bounding box center [670, 253] width 577 height 229
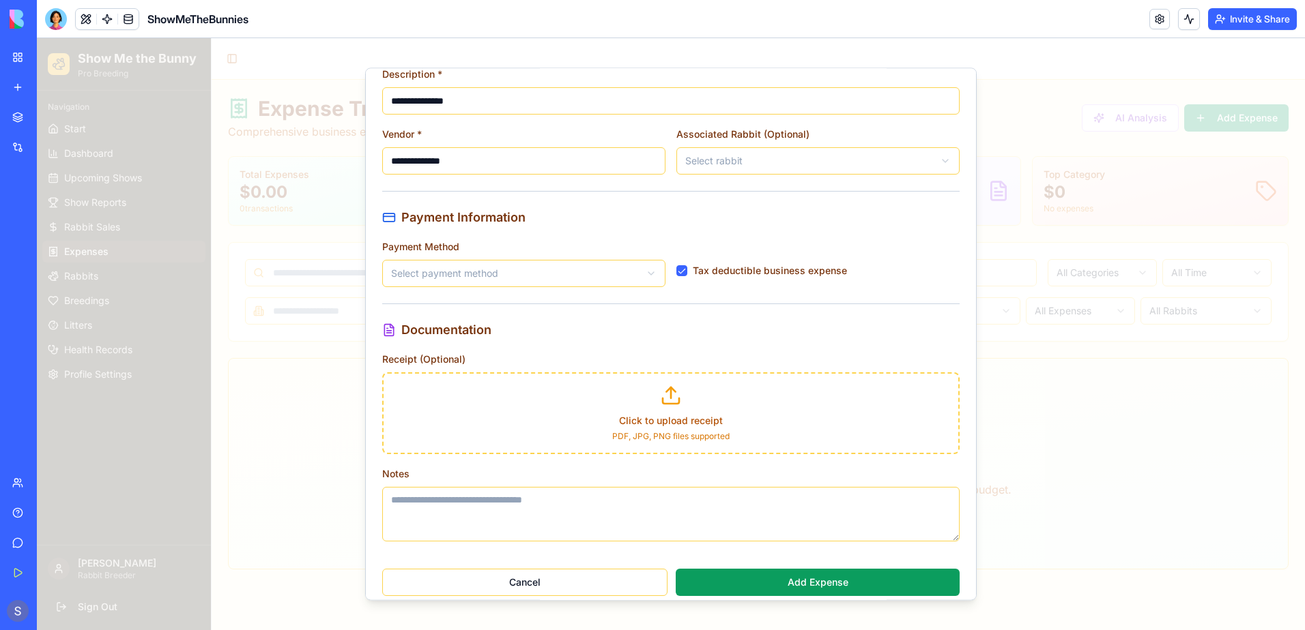
scroll to position [207, 0]
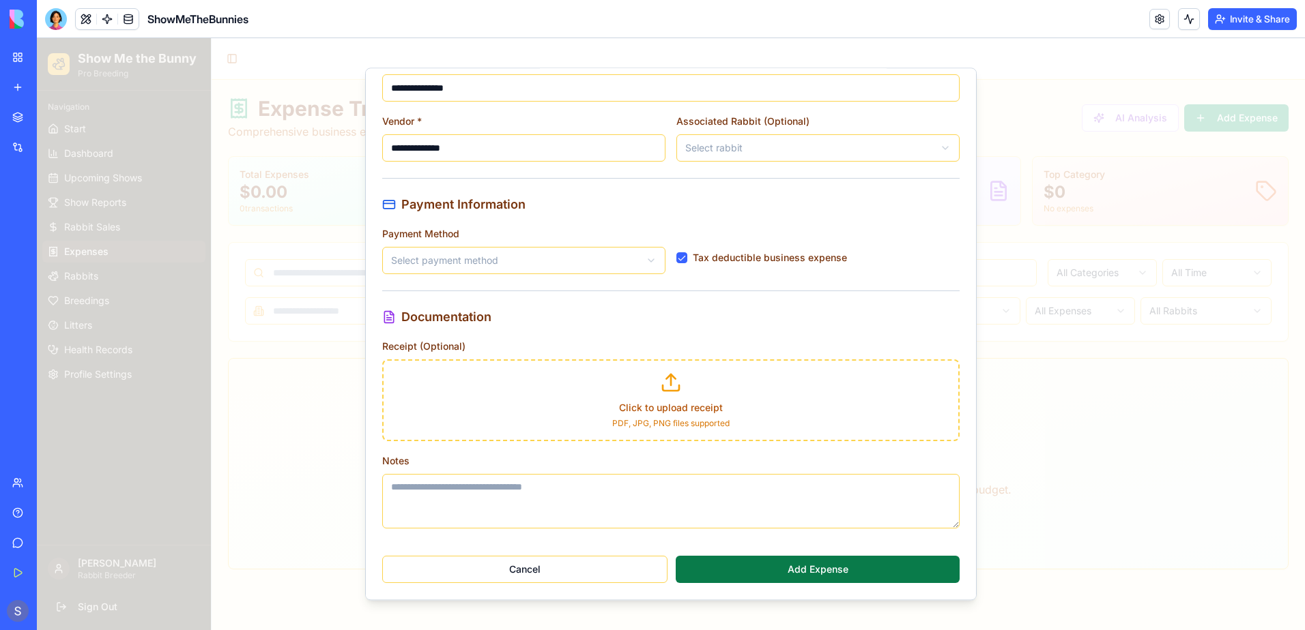
type input "**"
click at [792, 569] on button "Add Expense" at bounding box center [818, 569] width 284 height 27
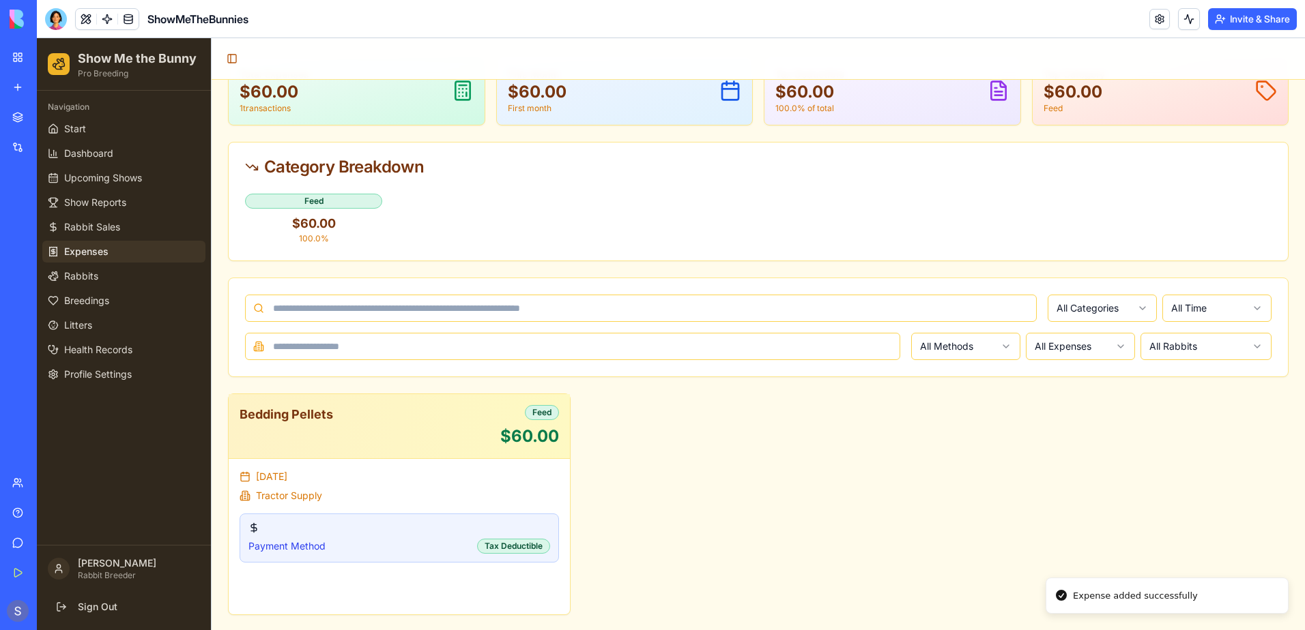
scroll to position [102, 0]
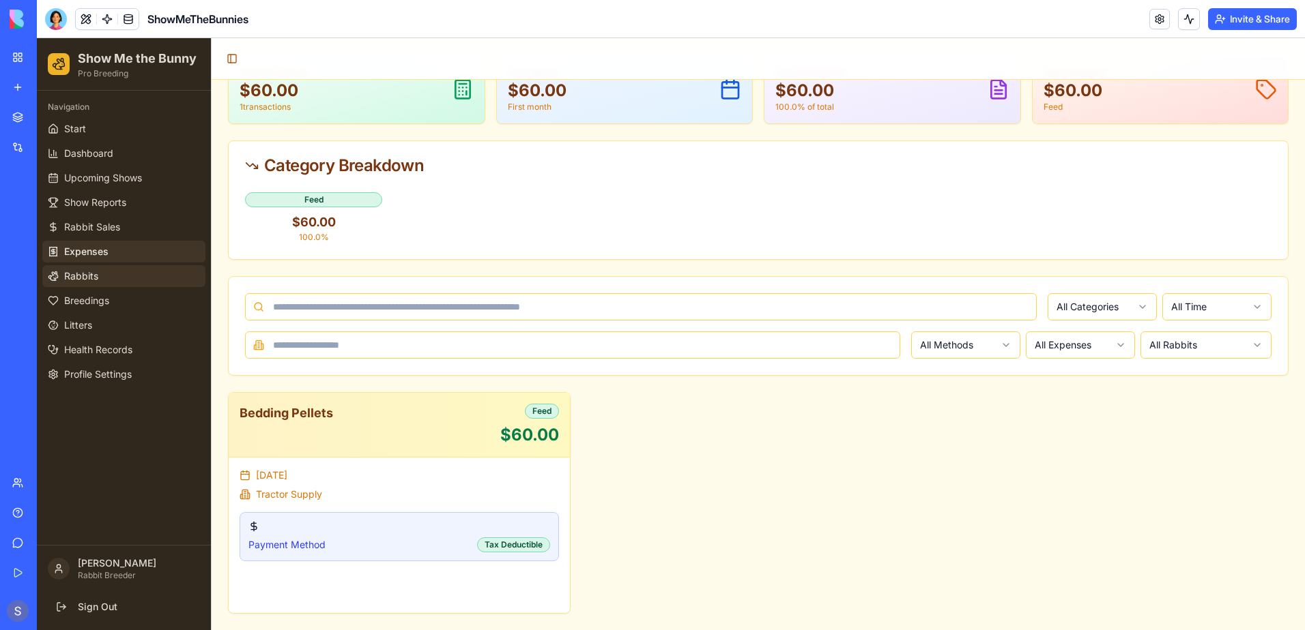
click at [93, 279] on span "Rabbits" at bounding box center [81, 277] width 34 height 14
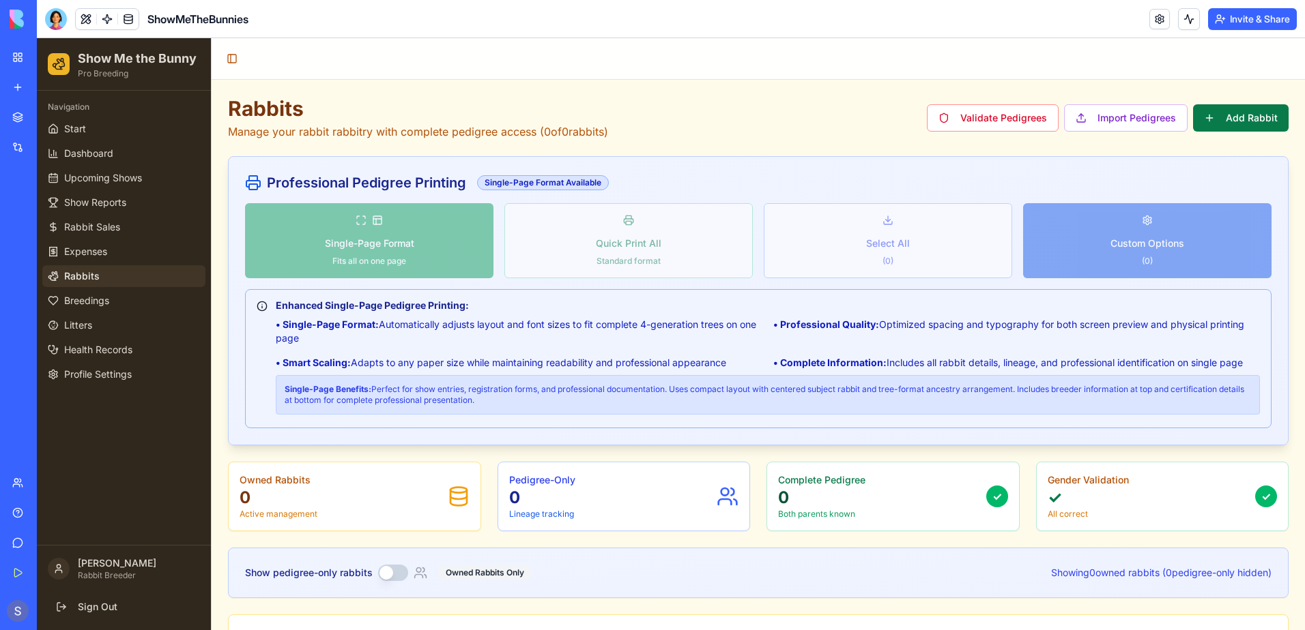
click at [1226, 113] on button "Add Rabbit" at bounding box center [1241, 117] width 96 height 27
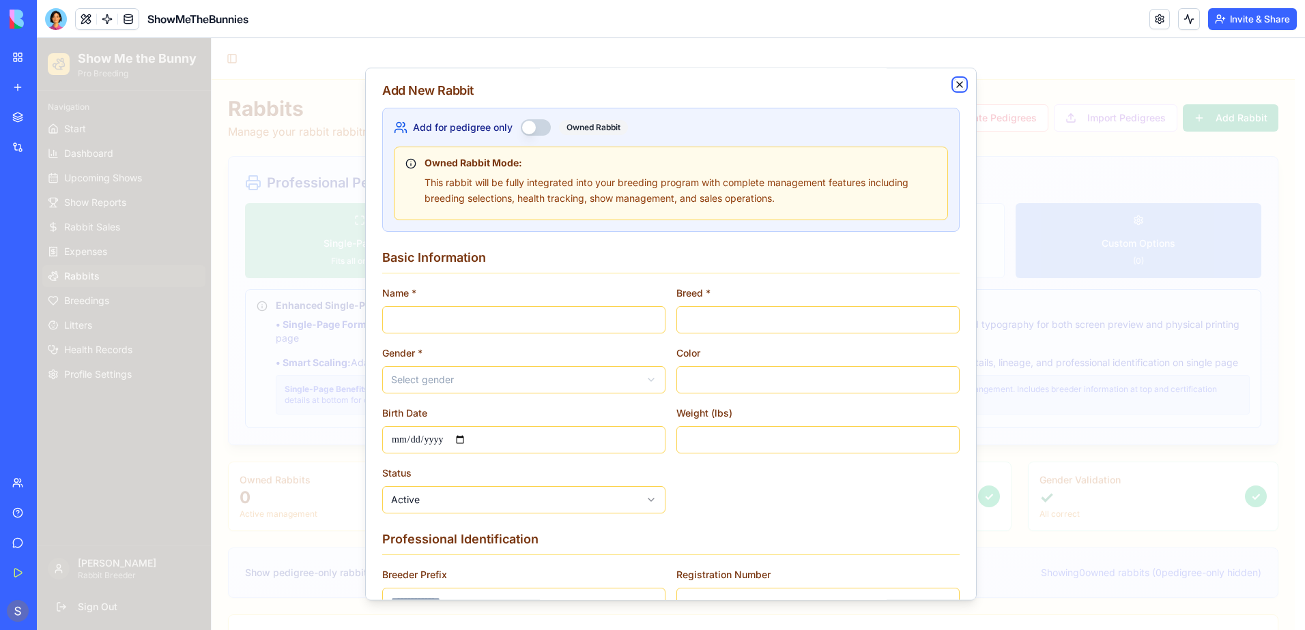
click at [957, 85] on icon "button" at bounding box center [959, 84] width 5 height 5
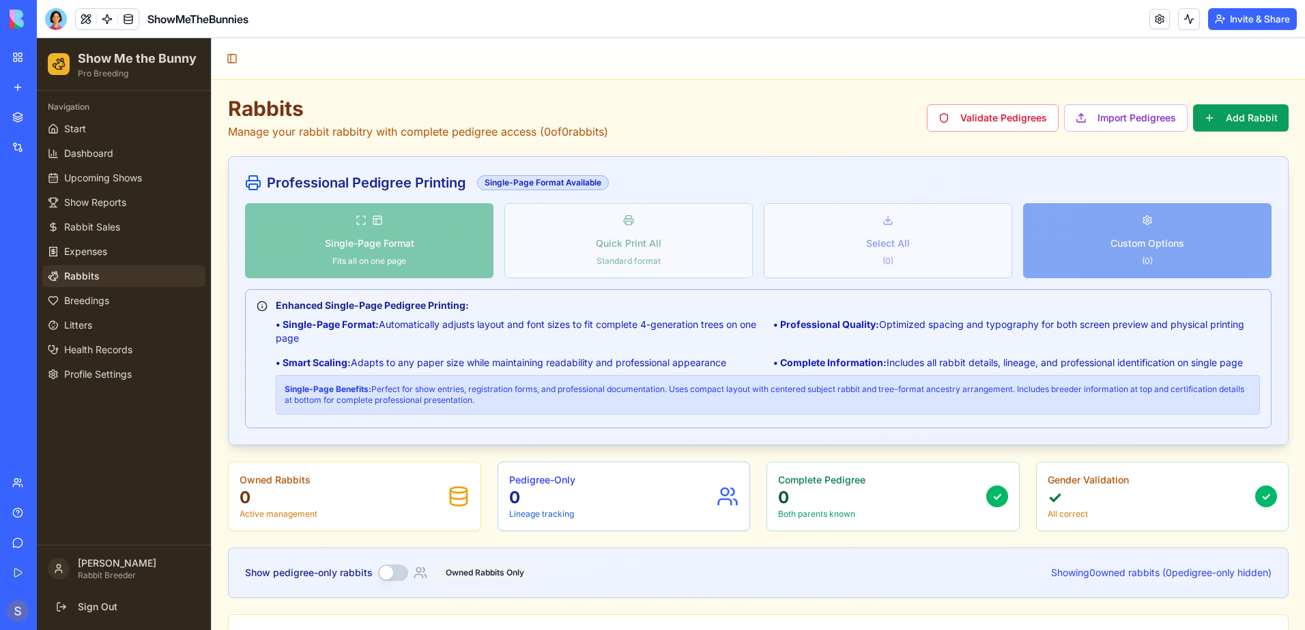
click at [55, 14] on div at bounding box center [56, 19] width 22 height 22
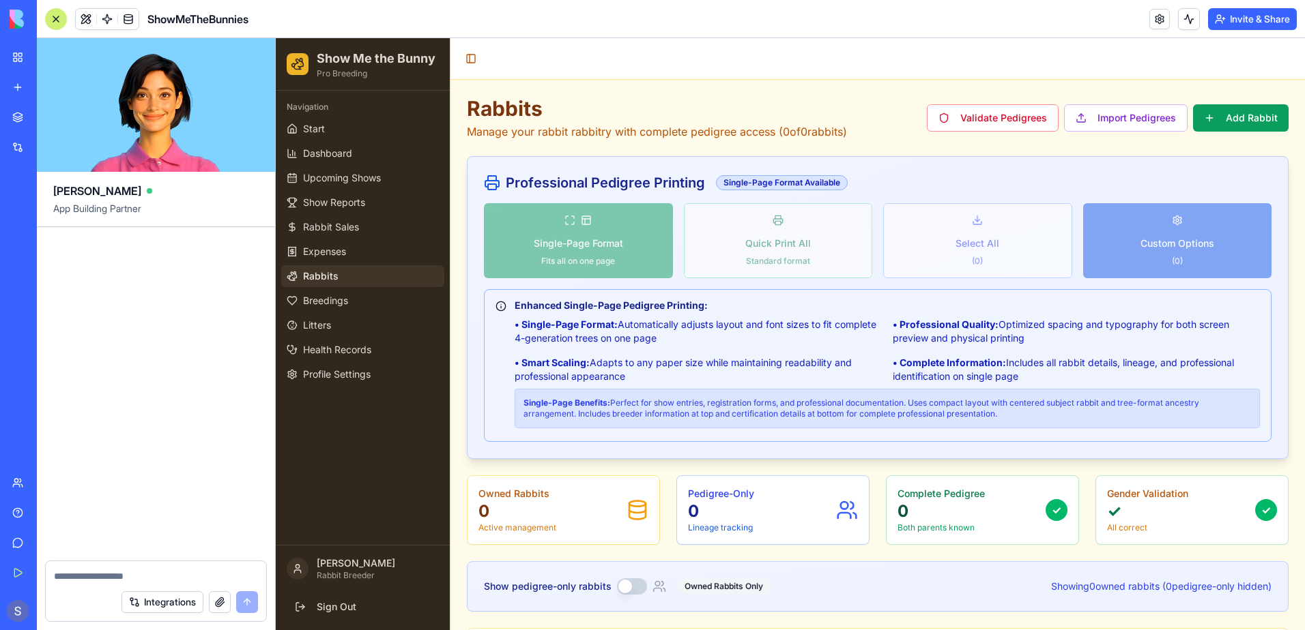
click at [10, 16] on img at bounding box center [52, 19] width 85 height 19
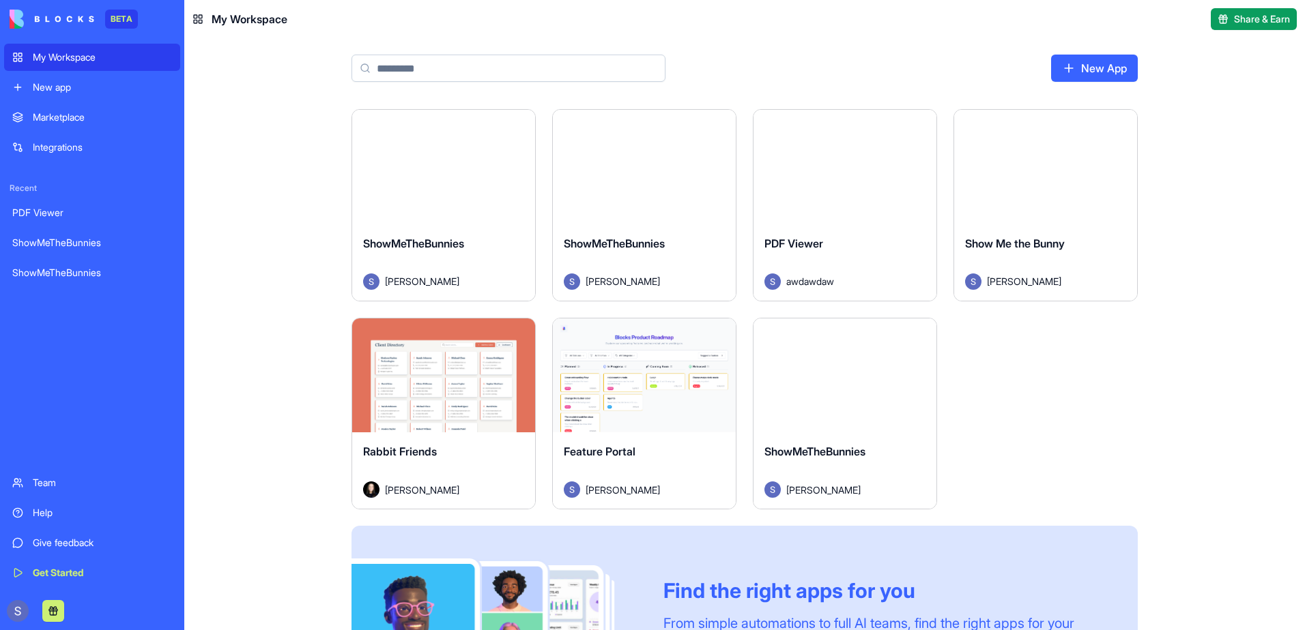
click at [836, 431] on div "Launch" at bounding box center [844, 376] width 183 height 115
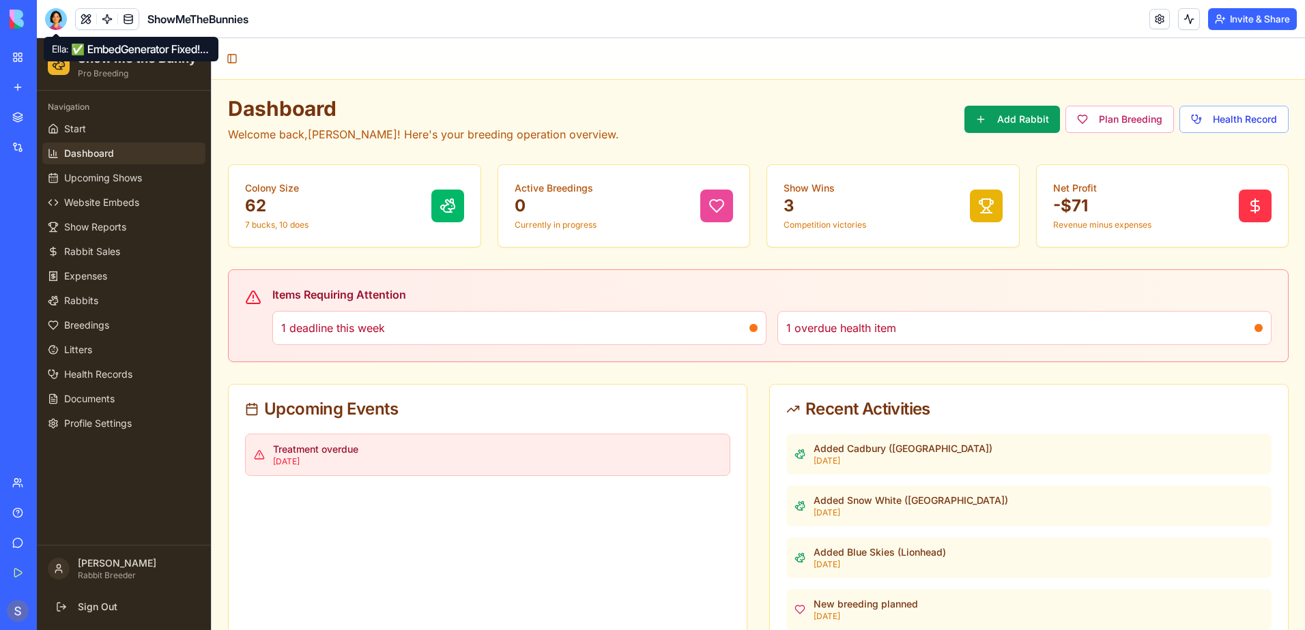
click at [55, 22] on div at bounding box center [56, 19] width 22 height 22
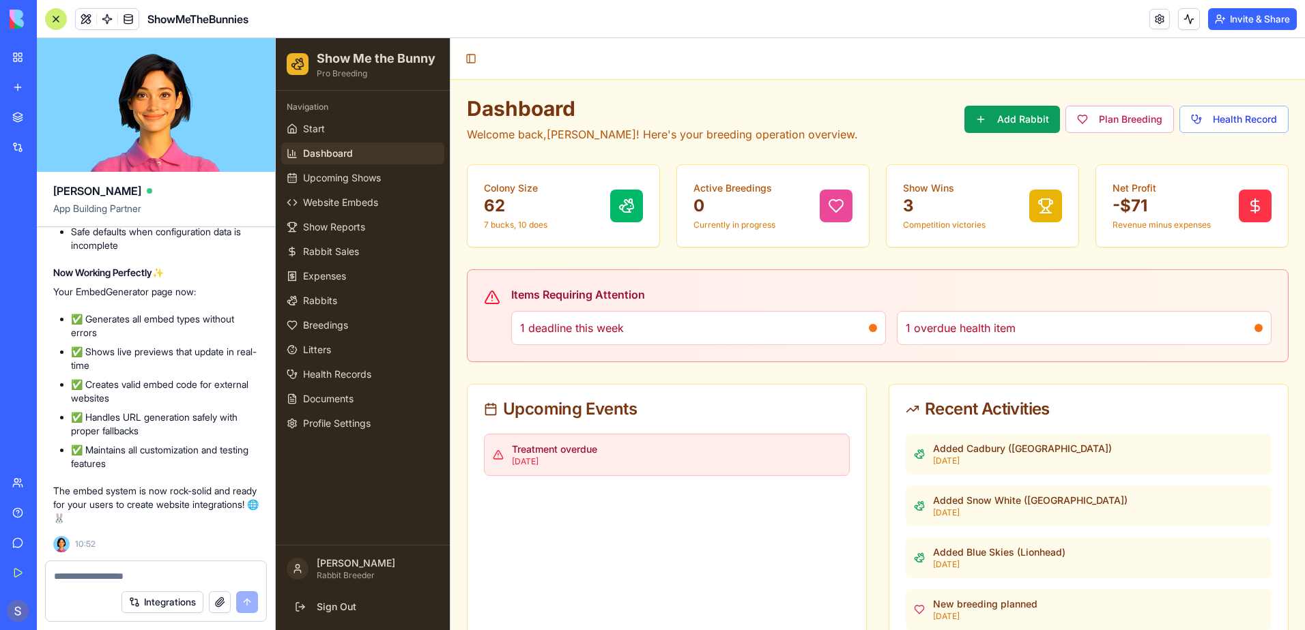
scroll to position [132368, 0]
click at [89, 20] on button at bounding box center [86, 19] width 20 height 20
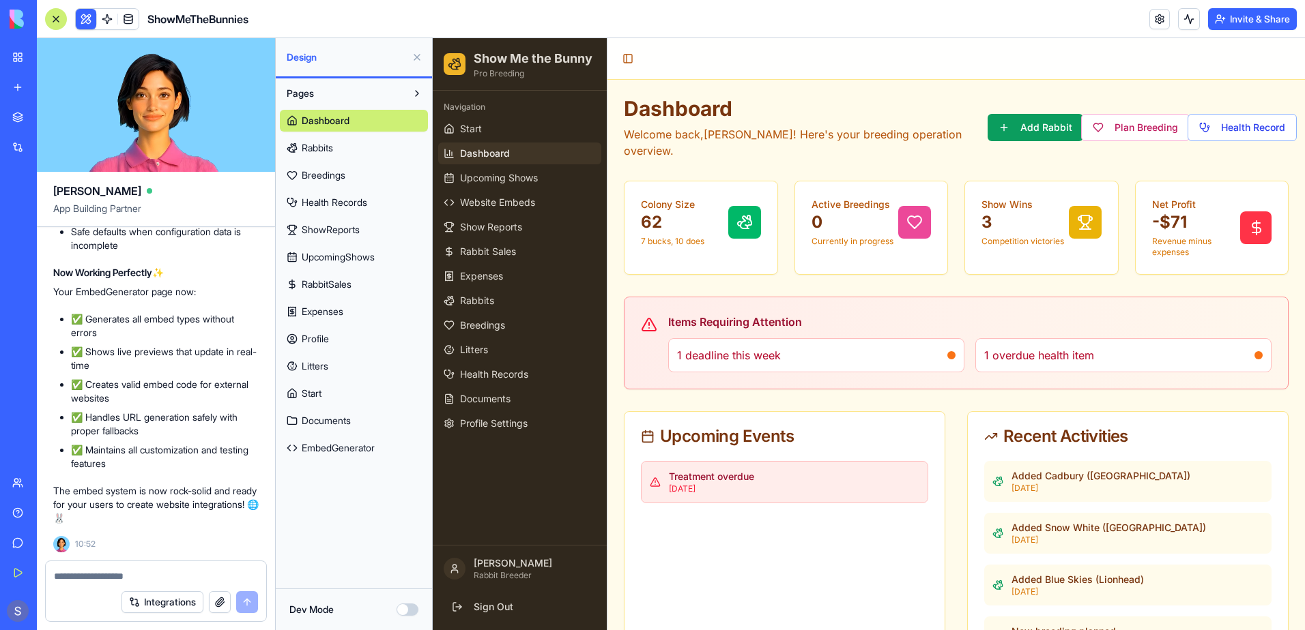
click at [327, 451] on span "EmbedGenerator" at bounding box center [338, 448] width 73 height 14
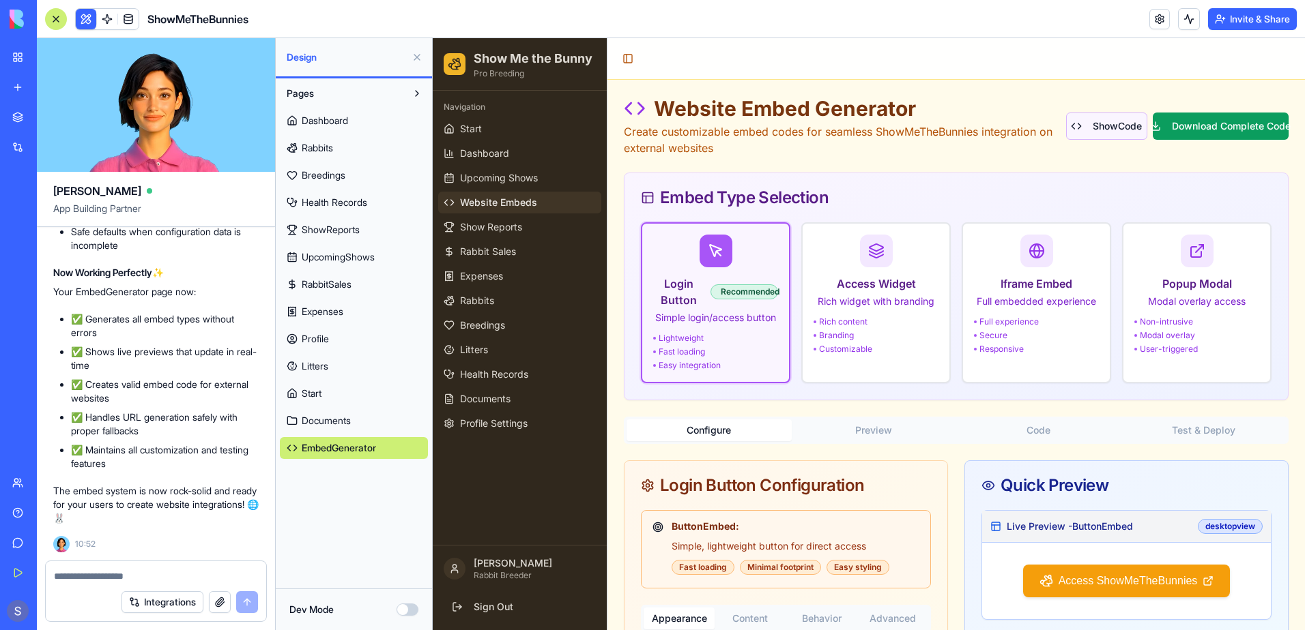
click at [1091, 122] on button "Show Code" at bounding box center [1106, 126] width 81 height 27
type input "*******"
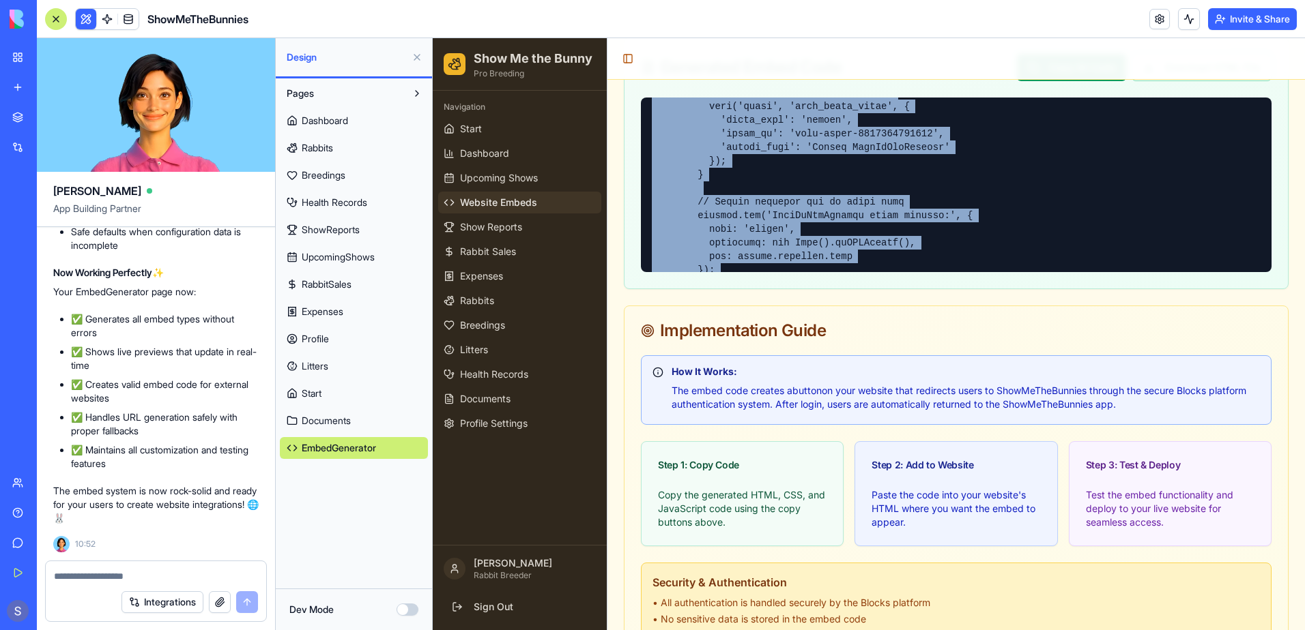
scroll to position [1553, 0]
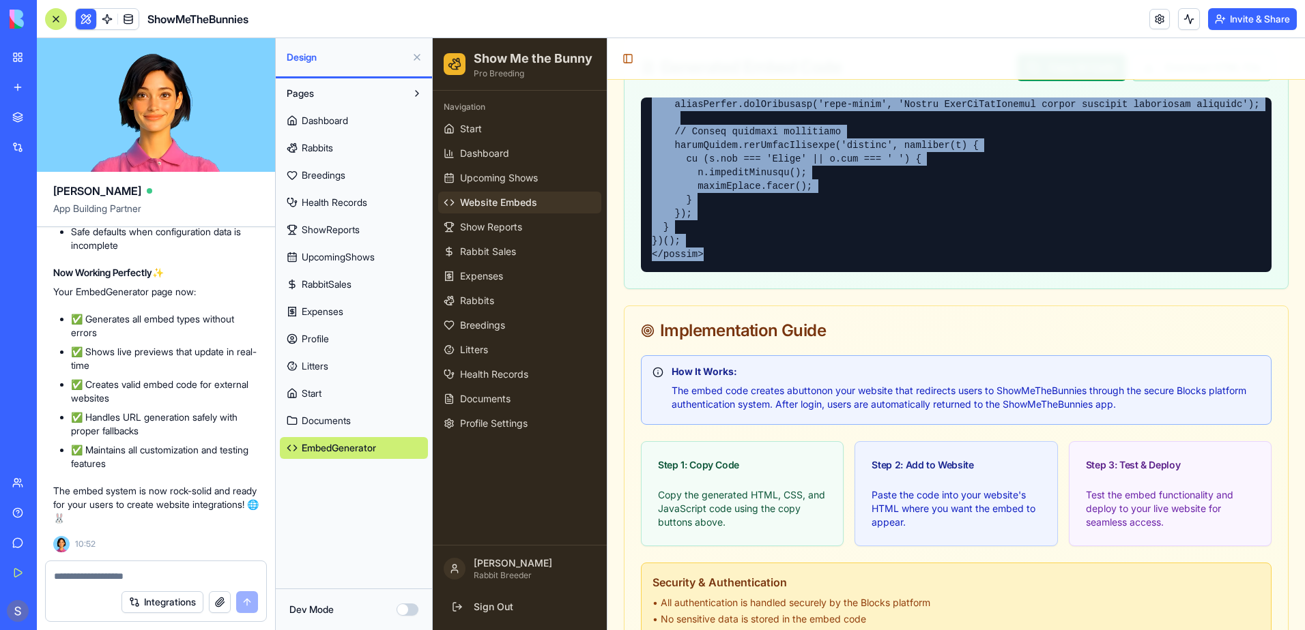
drag, startPoint x: 652, startPoint y: 104, endPoint x: 863, endPoint y: 308, distance: 294.4
copy pre "<!-- HTML --> <!-- ShowMeTheBunnies Login Button Embed --> <a href="/auth/login…"
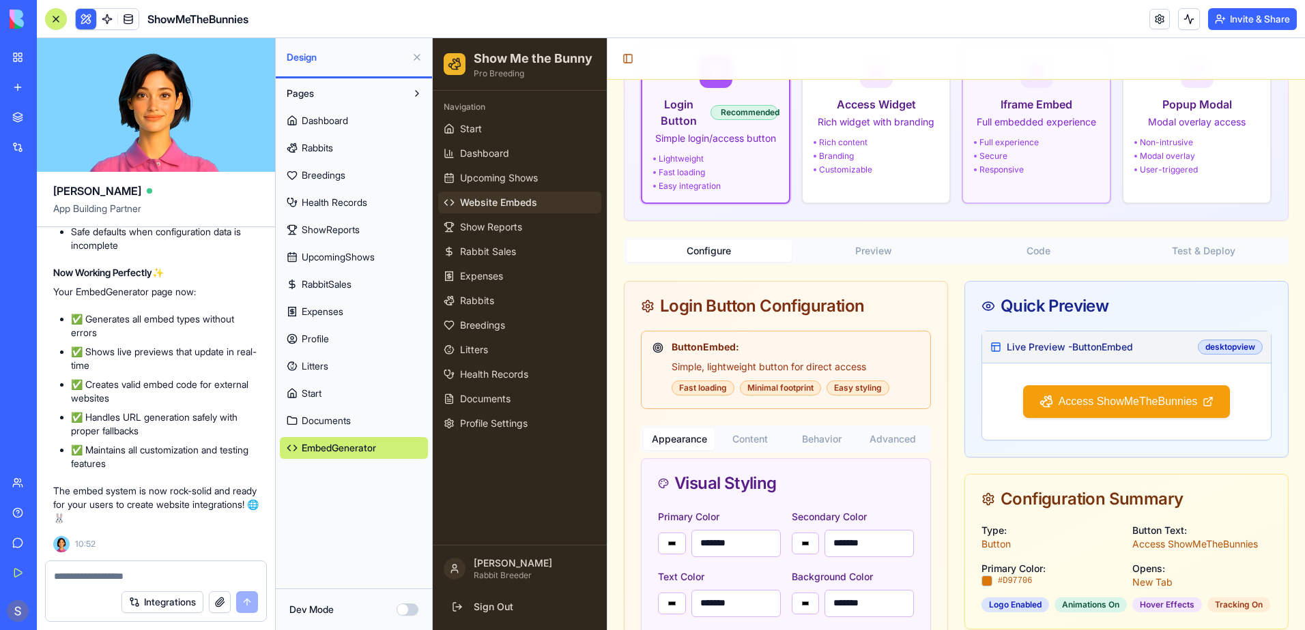
scroll to position [0, 0]
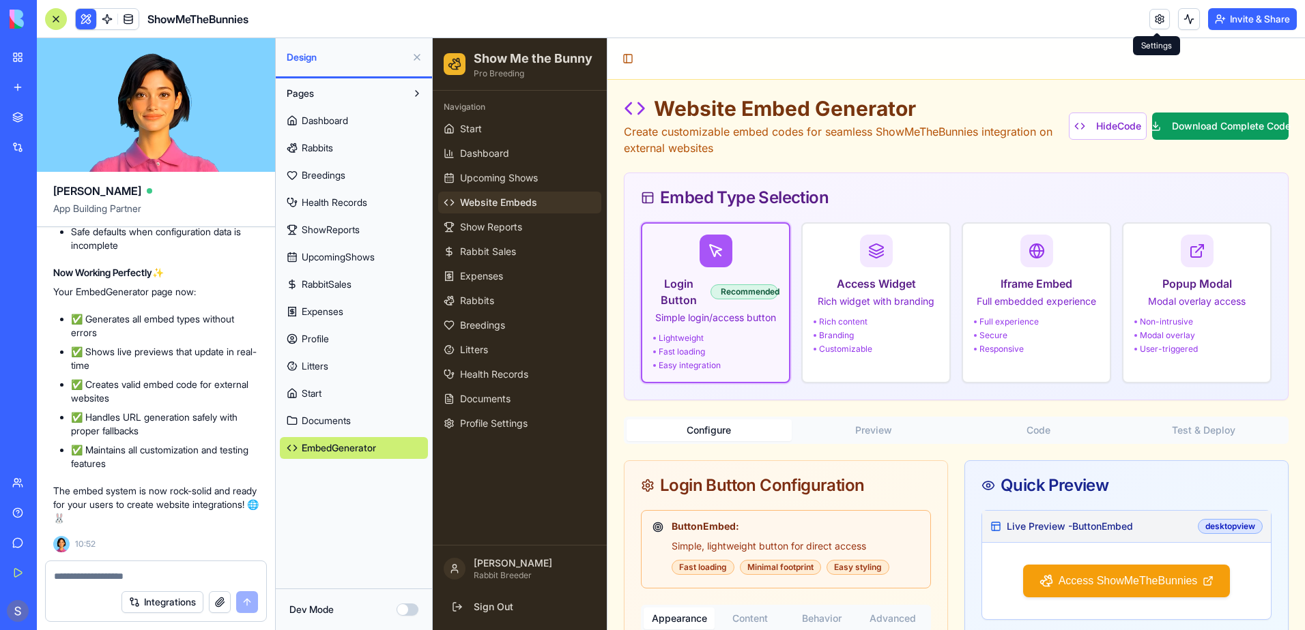
click at [1155, 21] on link at bounding box center [1159, 19] width 20 height 20
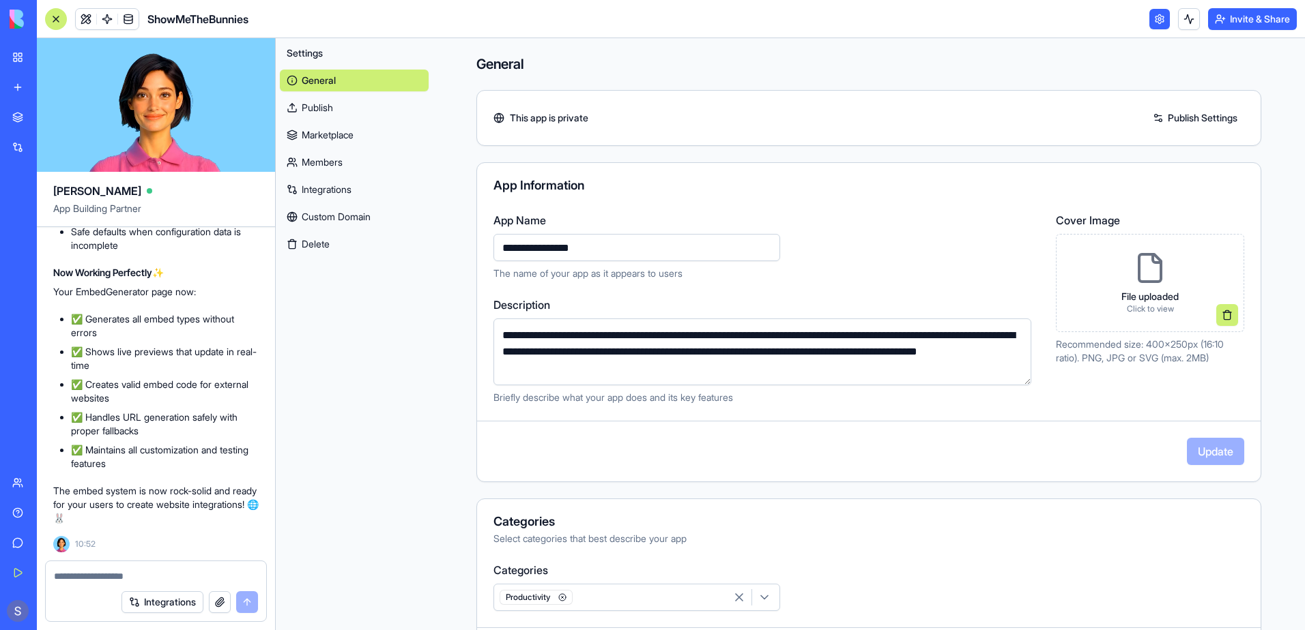
drag, startPoint x: 499, startPoint y: 333, endPoint x: 721, endPoint y: 385, distance: 227.7
click at [721, 385] on textarea "**********" at bounding box center [762, 352] width 538 height 67
